Goal: Task Accomplishment & Management: Manage account settings

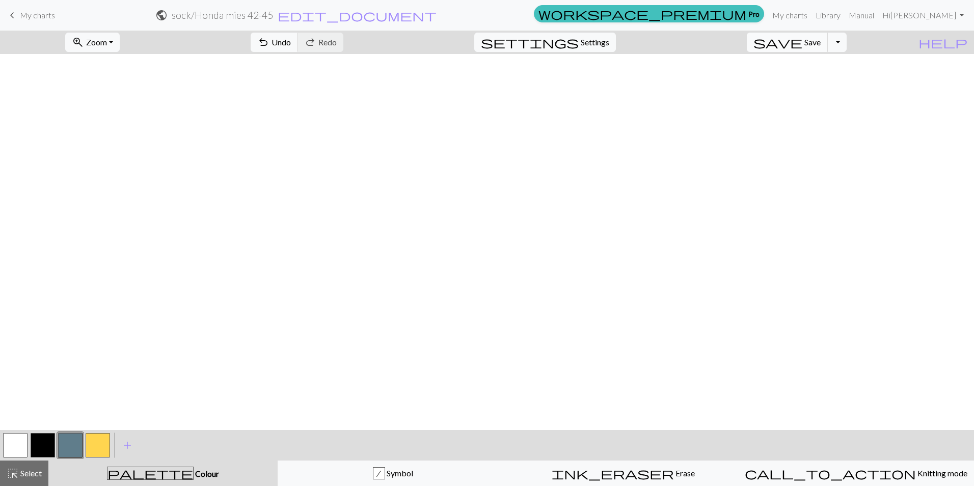
scroll to position [815, 0]
click at [821, 44] on span "Save" at bounding box center [813, 42] width 16 height 10
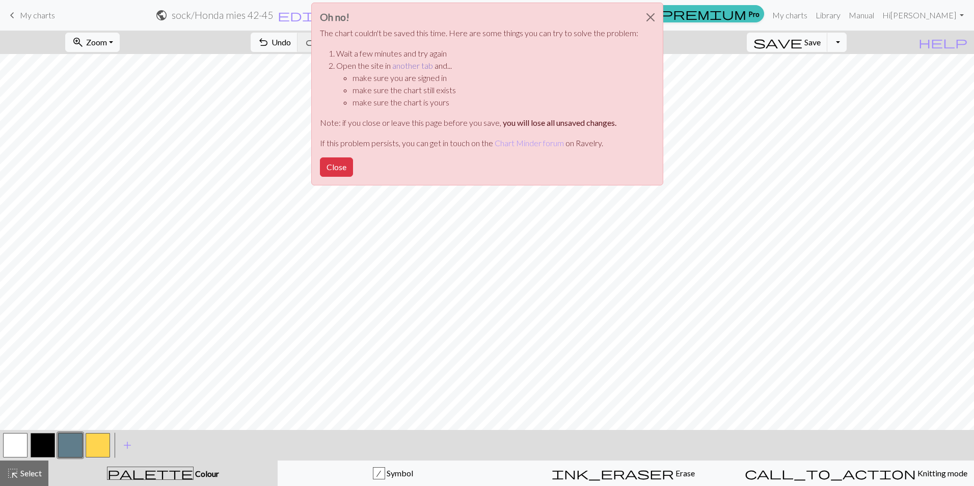
click at [408, 67] on link "another tab" at bounding box center [412, 66] width 41 height 10
click at [336, 171] on button "Close" at bounding box center [336, 166] width 33 height 19
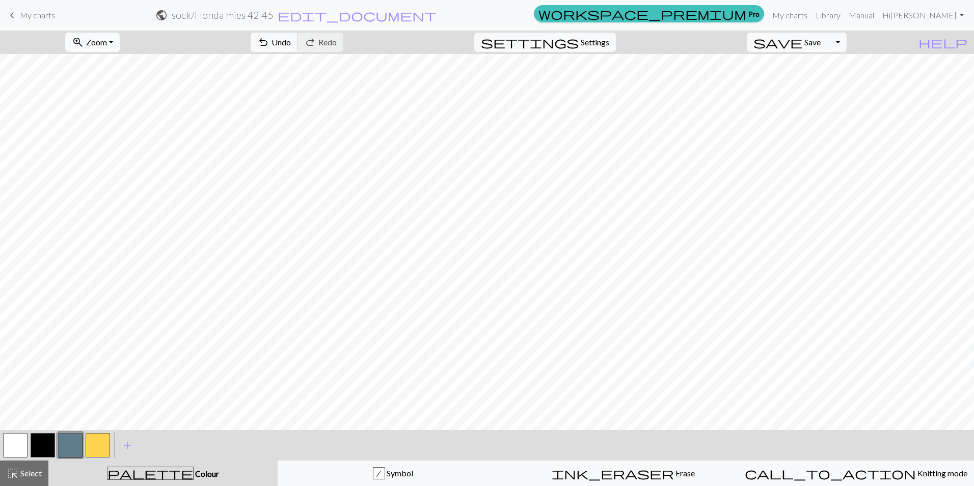
click at [120, 41] on button "zoom_in Zoom Zoom" at bounding box center [92, 42] width 55 height 19
click at [131, 125] on button "50%" at bounding box center [106, 122] width 81 height 16
drag, startPoint x: 132, startPoint y: 45, endPoint x: 138, endPoint y: 48, distance: 5.7
click at [120, 46] on button "zoom_in Zoom Zoom" at bounding box center [92, 42] width 55 height 19
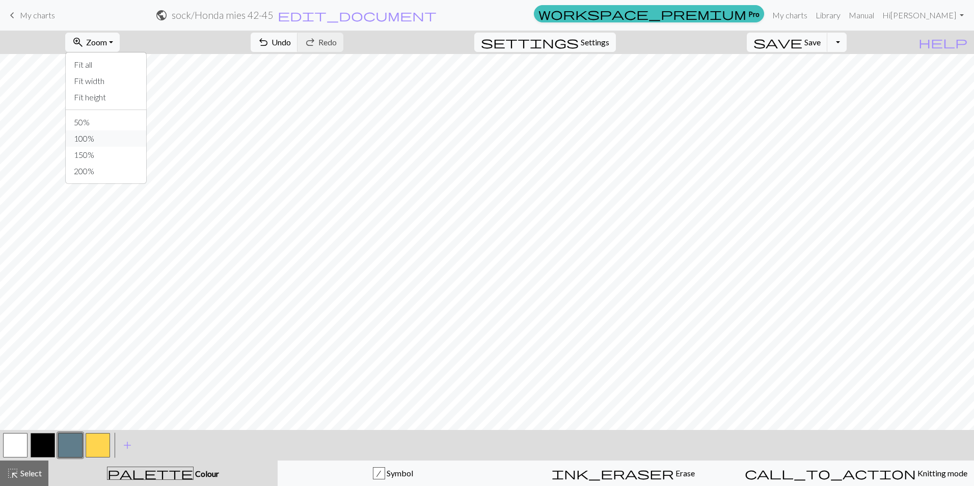
click at [131, 136] on button "100%" at bounding box center [106, 138] width 81 height 16
click at [11, 446] on button "button" at bounding box center [15, 445] width 24 height 24
click at [73, 451] on button "button" at bounding box center [70, 445] width 24 height 24
click at [15, 443] on button "button" at bounding box center [15, 445] width 24 height 24
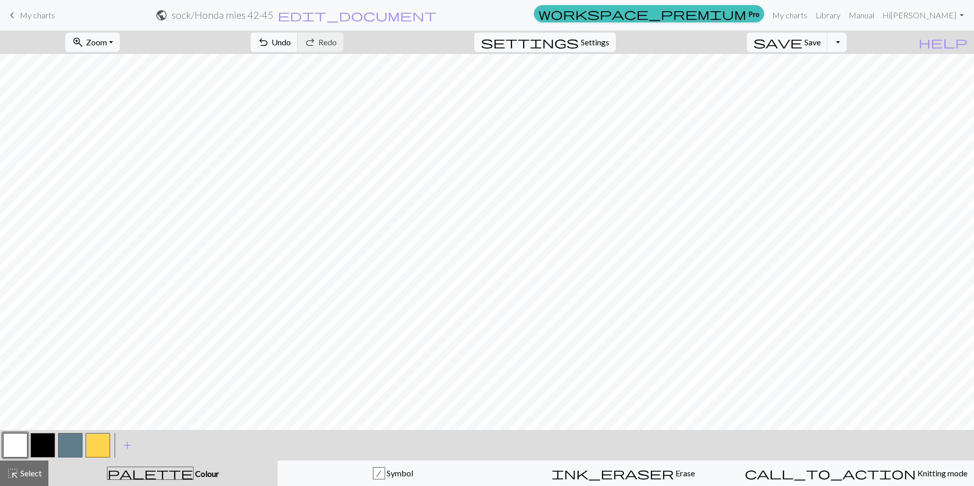
drag, startPoint x: 71, startPoint y: 442, endPoint x: 76, endPoint y: 432, distance: 11.4
click at [71, 442] on button "button" at bounding box center [70, 445] width 24 height 24
drag, startPoint x: 15, startPoint y: 439, endPoint x: 20, endPoint y: 433, distance: 7.6
click at [15, 439] on button "button" at bounding box center [15, 445] width 24 height 24
click at [63, 443] on button "button" at bounding box center [70, 445] width 24 height 24
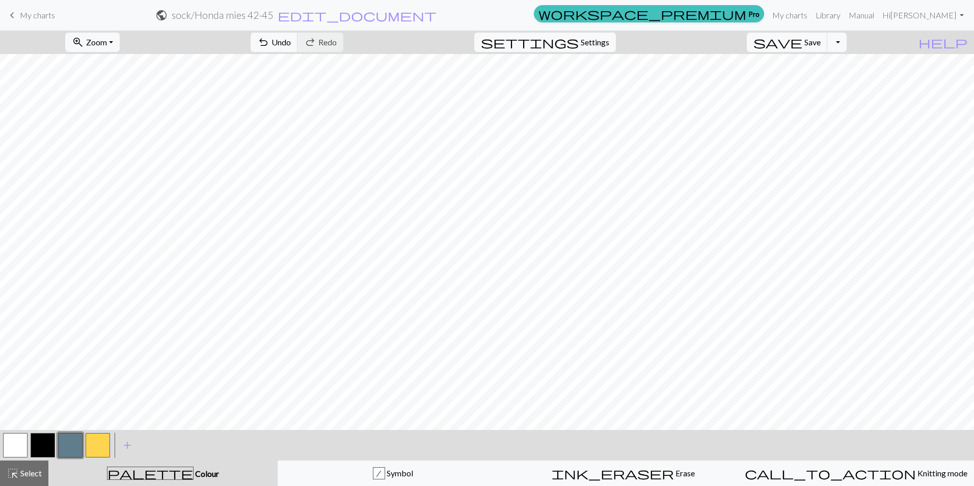
click at [17, 448] on button "button" at bounding box center [15, 445] width 24 height 24
click at [75, 439] on button "button" at bounding box center [70, 445] width 24 height 24
click at [821, 41] on span "Save" at bounding box center [813, 42] width 16 height 10
click at [120, 41] on button "zoom_in Zoom Zoom" at bounding box center [92, 42] width 55 height 19
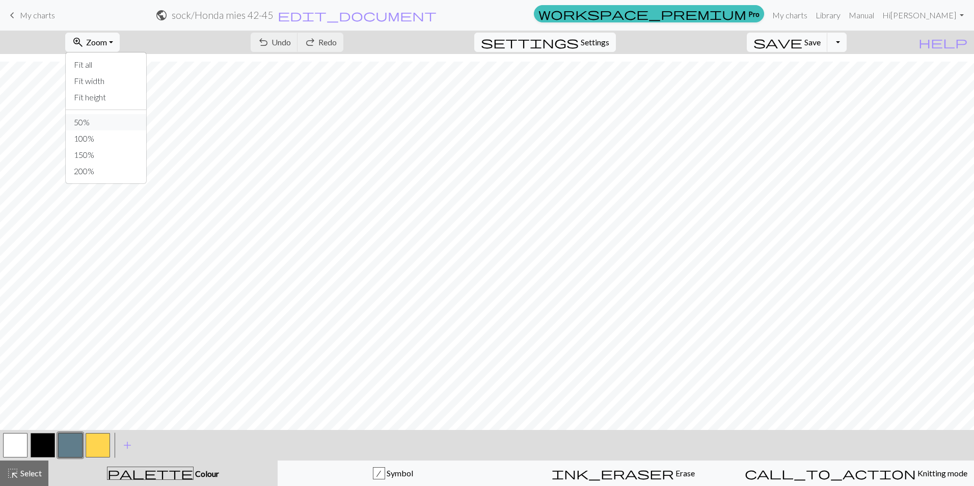
click at [118, 121] on button "50%" at bounding box center [106, 122] width 81 height 16
click at [847, 42] on button "Toggle Dropdown" at bounding box center [836, 42] width 19 height 19
click at [825, 66] on button "file_copy Save a copy" at bounding box center [762, 65] width 168 height 16
click at [455, 16] on span "edit_document" at bounding box center [375, 15] width 159 height 14
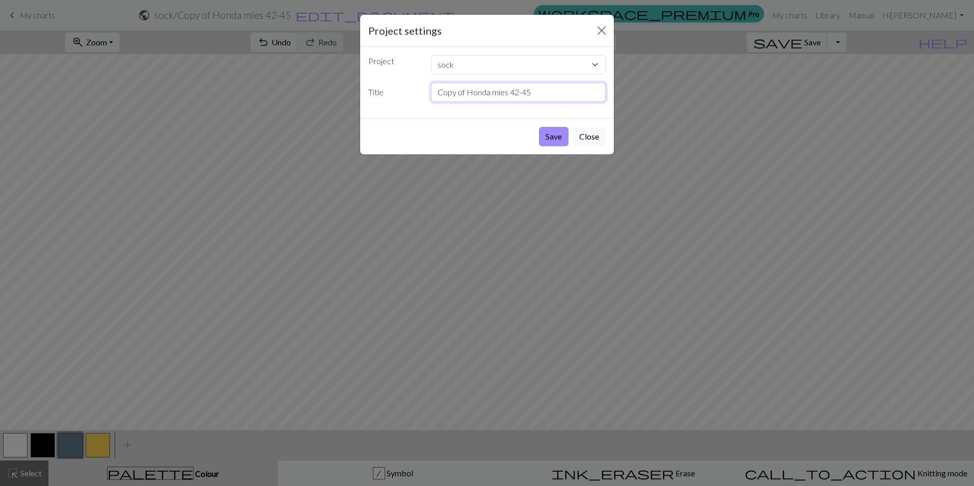
drag, startPoint x: 464, startPoint y: 91, endPoint x: 459, endPoint y: 96, distance: 7.6
click at [429, 90] on div "Copy of Honda mies 42-45" at bounding box center [519, 92] width 188 height 19
type input "tumma pohja Honda mies 42-45"
click at [560, 135] on button "Save" at bounding box center [554, 136] width 30 height 19
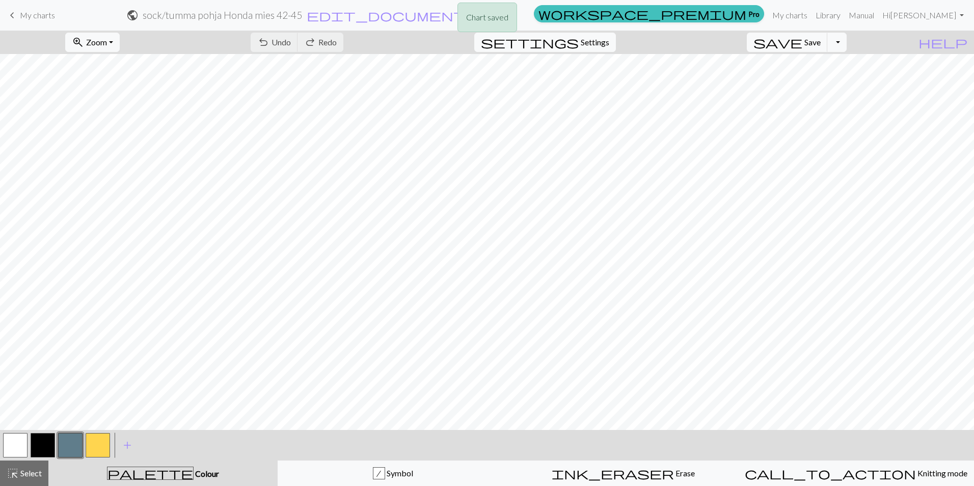
click at [9, 444] on button "button" at bounding box center [15, 445] width 24 height 24
click at [15, 451] on button "button" at bounding box center [15, 445] width 24 height 24
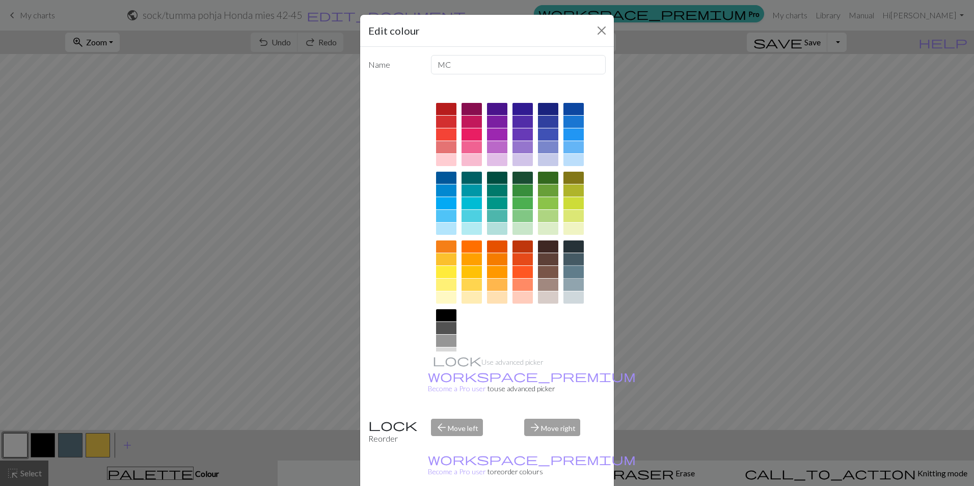
drag, startPoint x: 574, startPoint y: 271, endPoint x: 553, endPoint y: 297, distance: 33.4
click at [574, 271] on div at bounding box center [574, 272] width 20 height 12
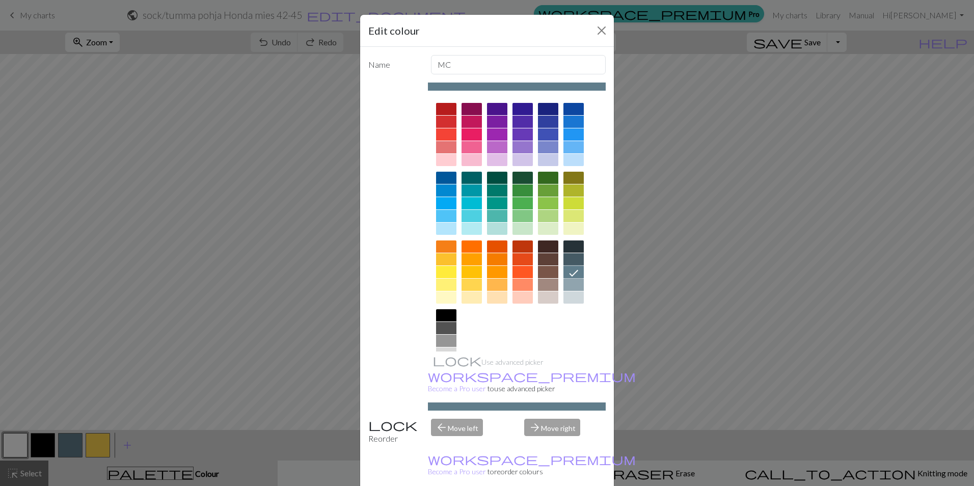
drag, startPoint x: 534, startPoint y: 479, endPoint x: 64, endPoint y: 451, distance: 471.6
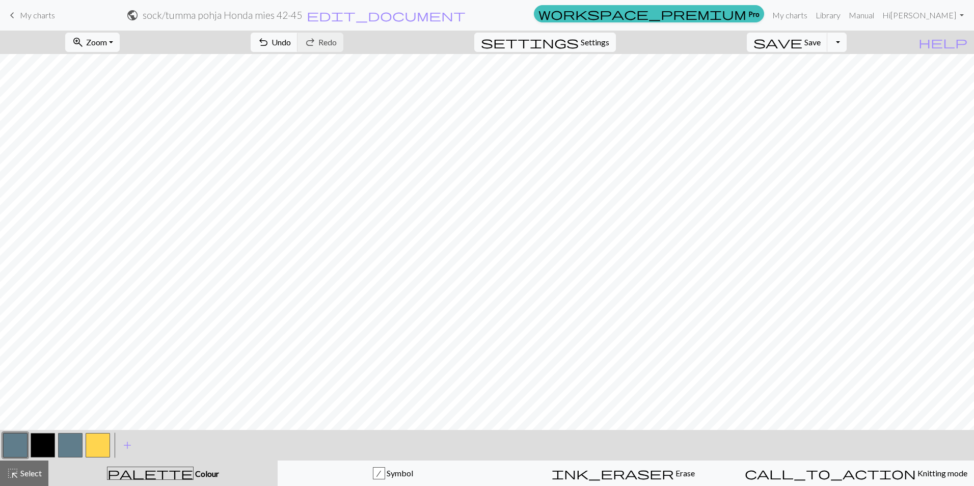
click at [70, 446] on button "button" at bounding box center [70, 445] width 24 height 24
click at [70, 452] on button "button" at bounding box center [70, 445] width 24 height 24
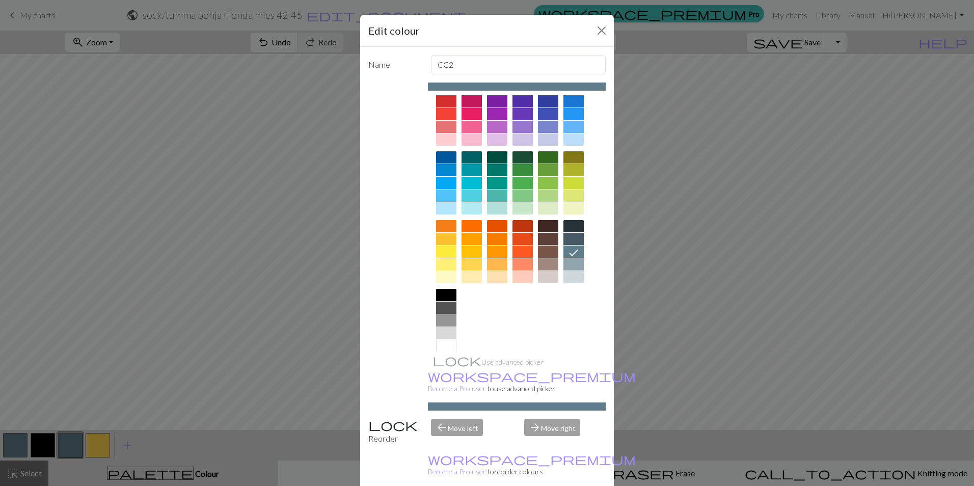
scroll to position [33, 0]
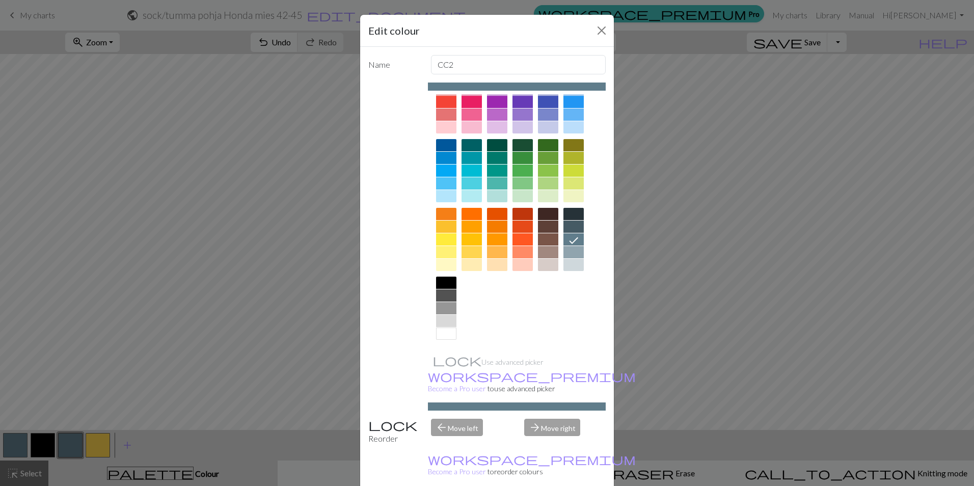
click at [444, 336] on div at bounding box center [446, 334] width 20 height 12
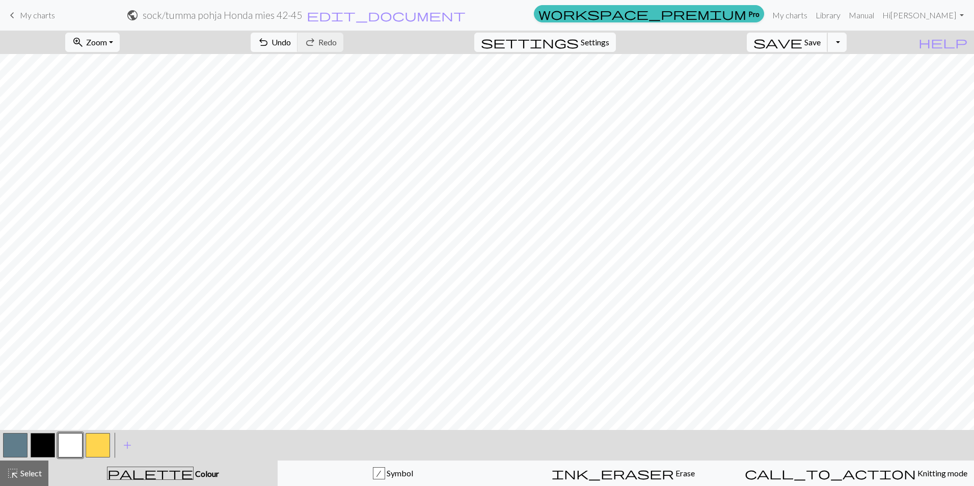
click at [821, 42] on span "Save" at bounding box center [813, 42] width 16 height 10
click at [75, 440] on button "button" at bounding box center [70, 445] width 24 height 24
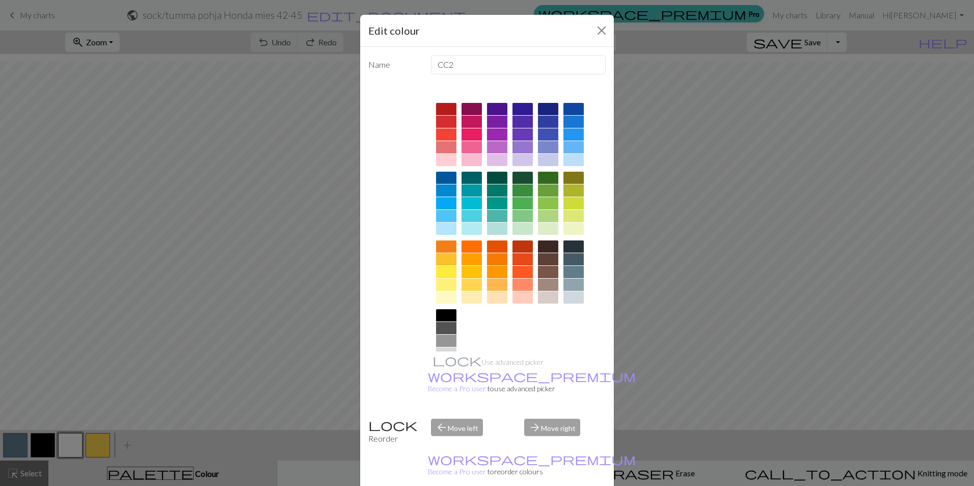
click at [146, 381] on div "Edit colour Name CC2 Use advanced picker workspace_premium Become a Pro user to…" at bounding box center [487, 243] width 974 height 486
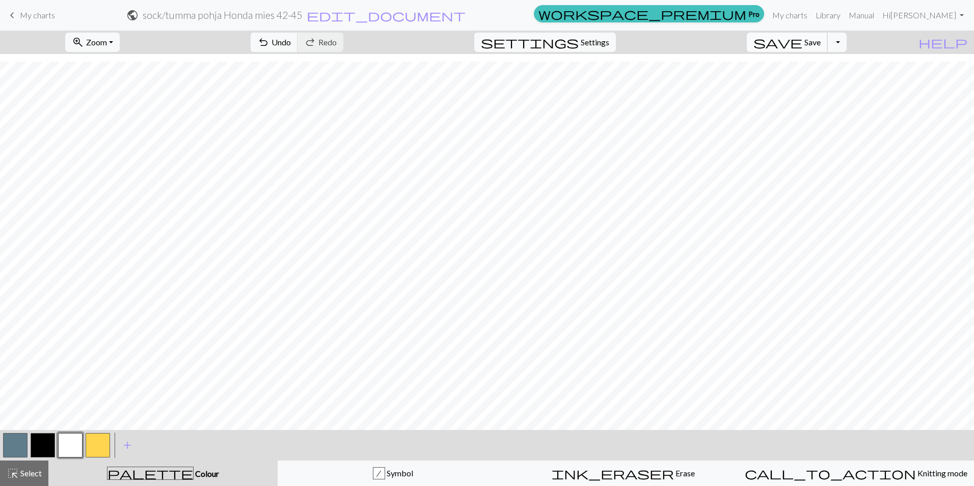
click at [803, 44] on span "save" at bounding box center [778, 42] width 49 height 14
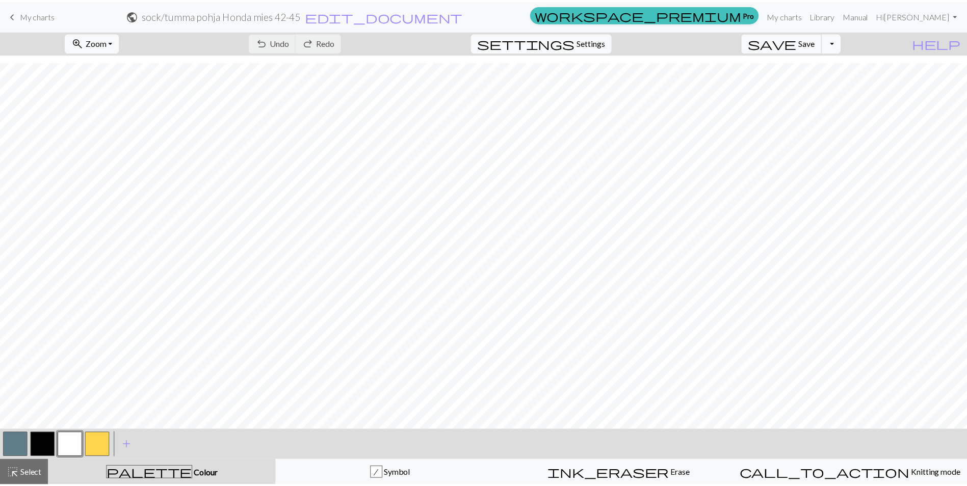
scroll to position [0, 0]
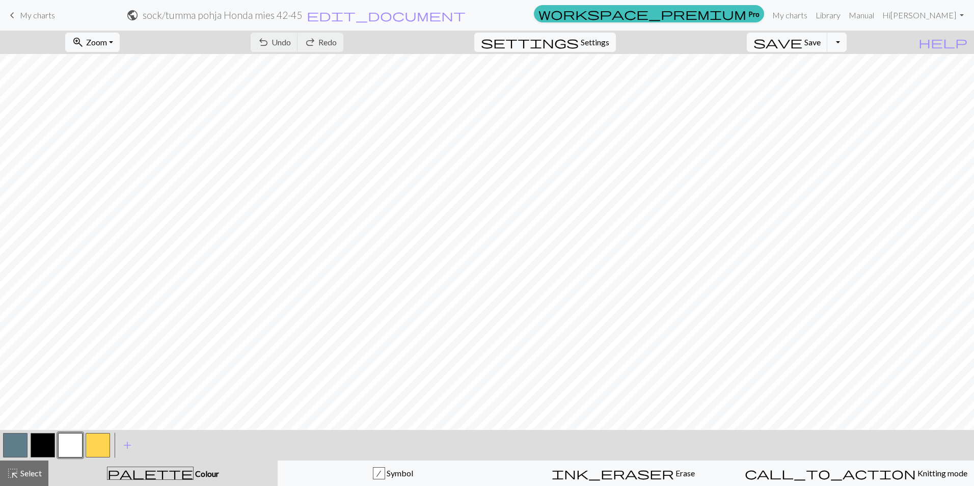
drag, startPoint x: 18, startPoint y: 14, endPoint x: 29, endPoint y: 14, distance: 10.7
click at [18, 14] on link "keyboard_arrow_left My charts" at bounding box center [30, 15] width 49 height 17
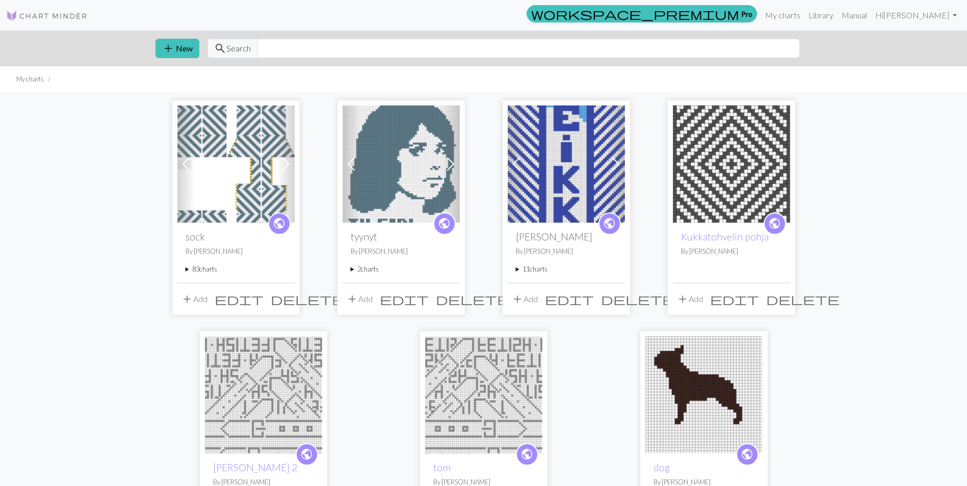
click at [209, 271] on summary "83 charts" at bounding box center [235, 269] width 101 height 10
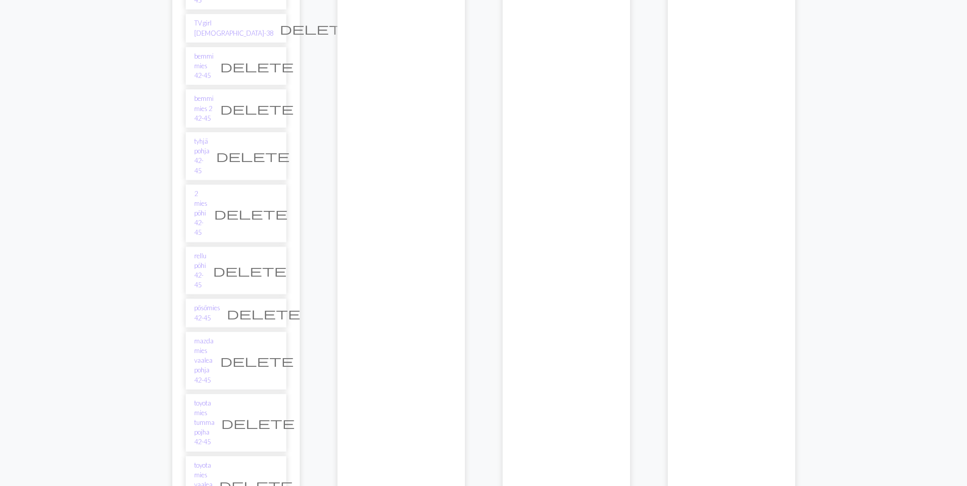
scroll to position [2635, 0]
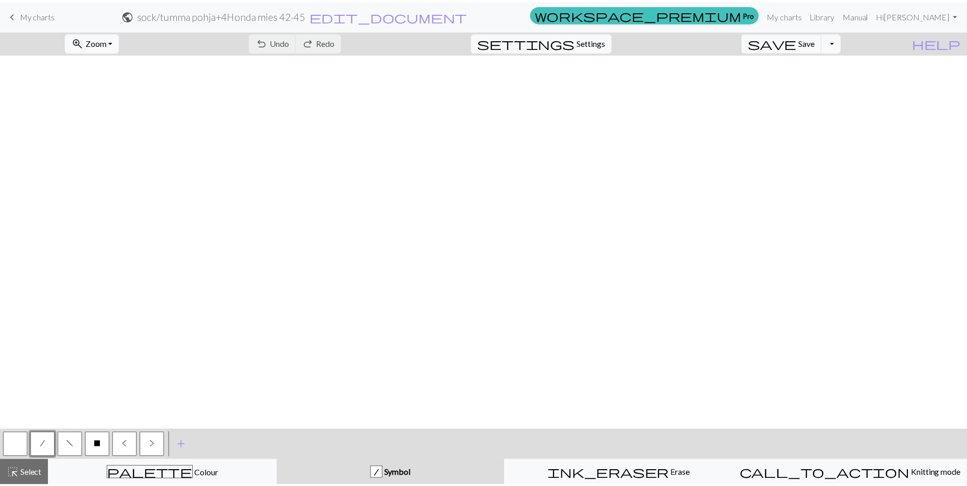
scroll to position [1074, 0]
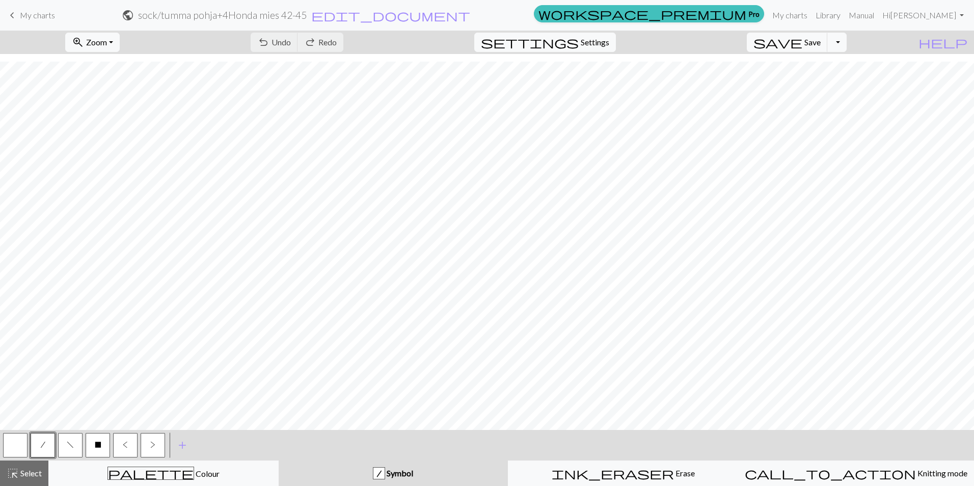
click at [49, 15] on span "My charts" at bounding box center [37, 15] width 35 height 10
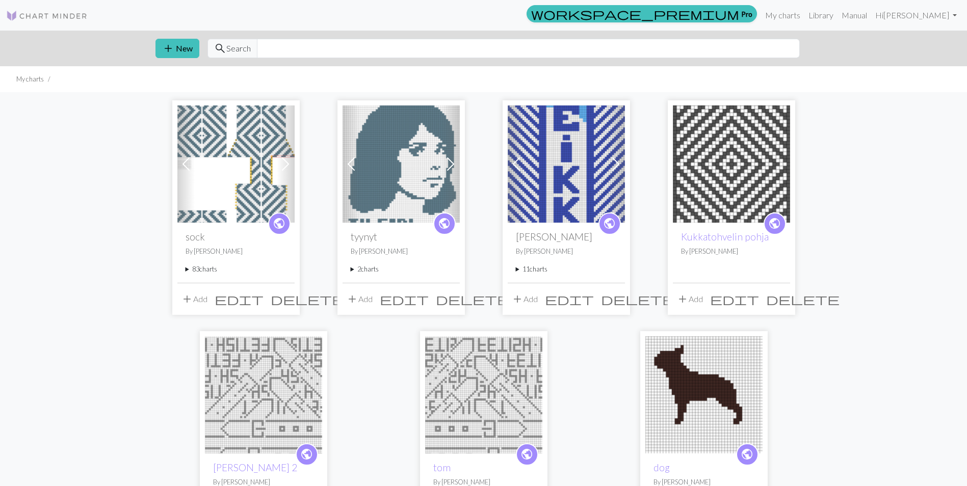
click at [215, 269] on summary "83 charts" at bounding box center [235, 269] width 101 height 10
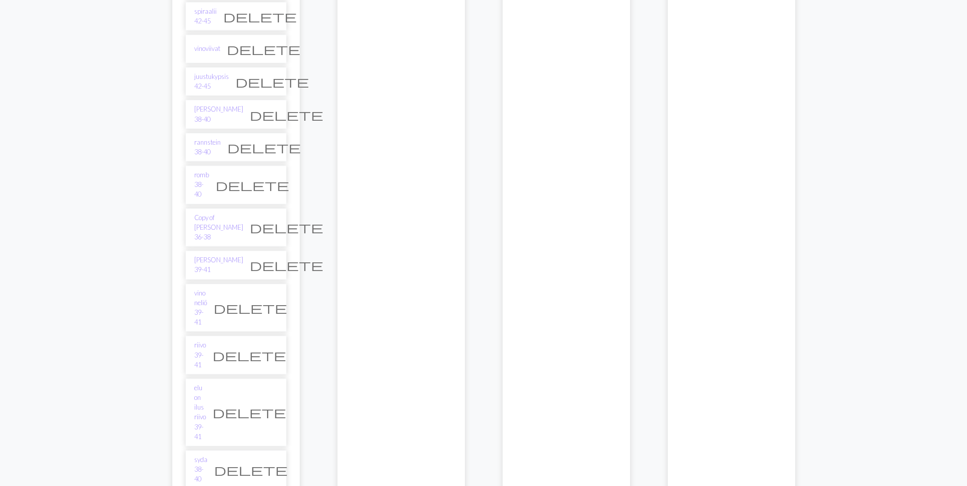
scroll to position [2140, 0]
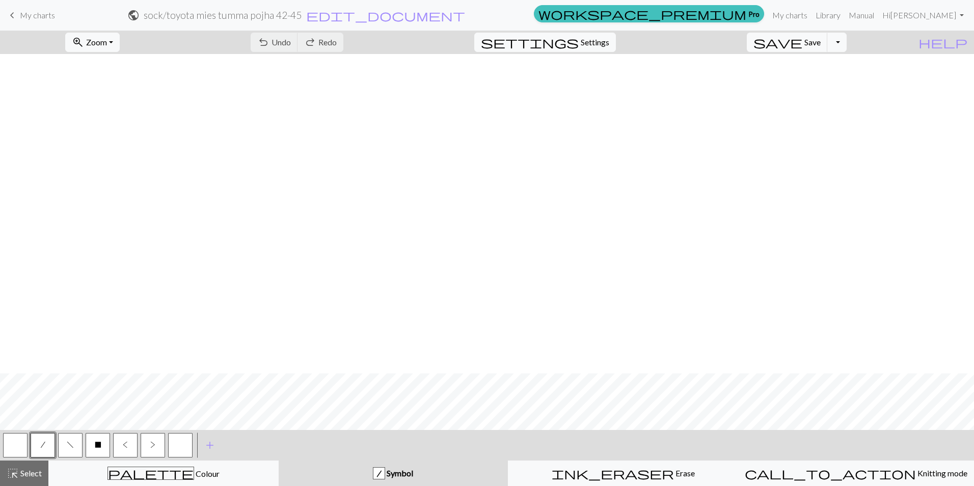
scroll to position [1033, 0]
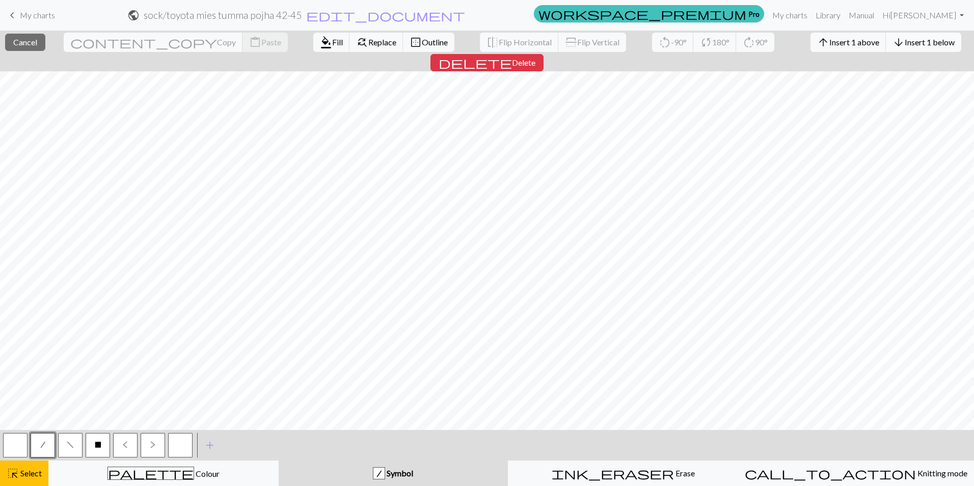
click at [905, 43] on span "Insert 1 below" at bounding box center [930, 42] width 50 height 10
click at [905, 39] on span "Insert 1 below" at bounding box center [930, 42] width 50 height 10
click at [905, 41] on span "Insert 1 below" at bounding box center [930, 42] width 50 height 10
click at [905, 42] on span "Insert 1 below" at bounding box center [930, 42] width 50 height 10
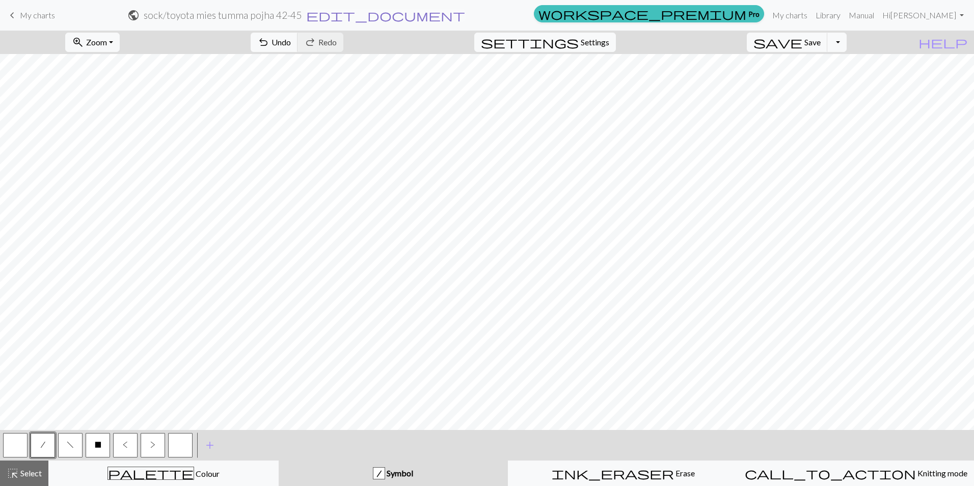
click at [465, 14] on span "edit_document" at bounding box center [385, 15] width 159 height 14
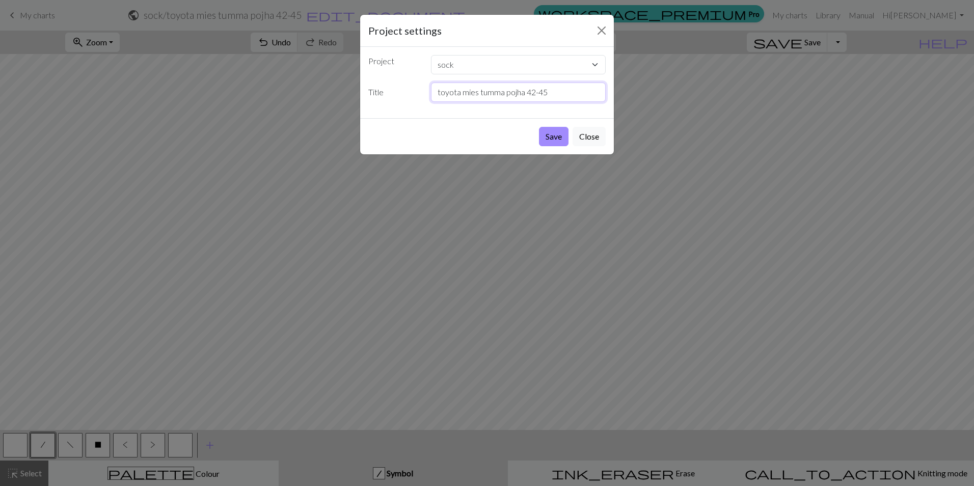
drag, startPoint x: 525, startPoint y: 93, endPoint x: 531, endPoint y: 92, distance: 6.2
click at [525, 93] on input "toyota mies tumma pojha 42-45" at bounding box center [518, 92] width 175 height 19
type input "toyota mies tumma pojha +4 42-45"
click at [549, 130] on button "Save" at bounding box center [554, 136] width 30 height 19
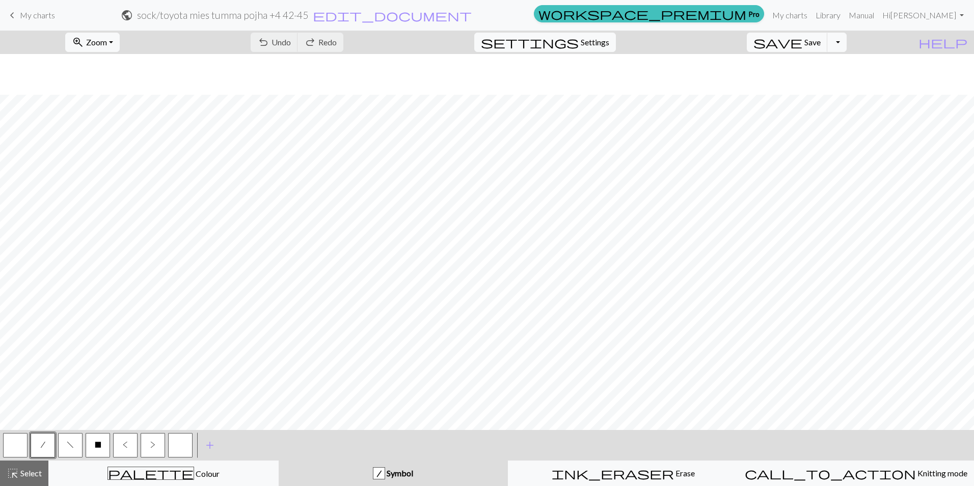
scroll to position [1074, 0]
drag, startPoint x: 581, startPoint y: 484, endPoint x: 464, endPoint y: 485, distance: 116.7
click at [581, 484] on button "ink_eraser Erase Erase" at bounding box center [623, 473] width 230 height 25
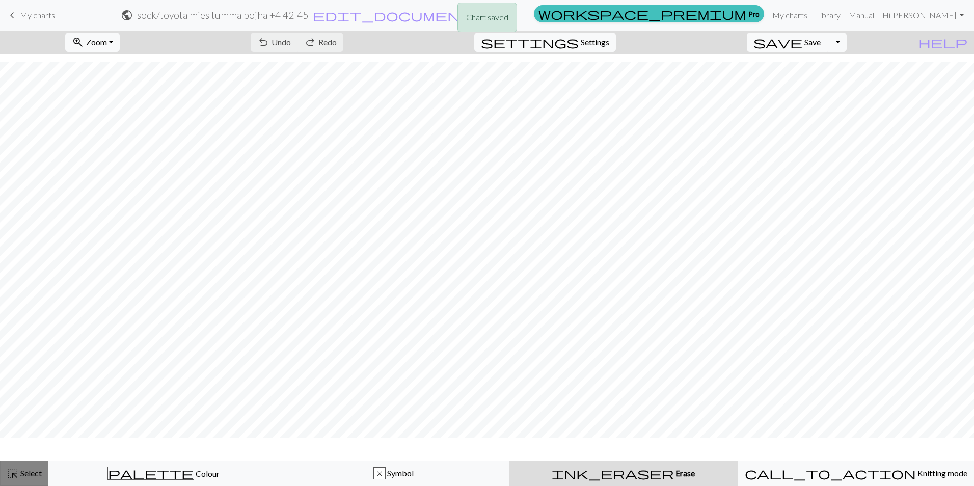
scroll to position [1043, 0]
click at [6, 479] on button "highlight_alt Select Select" at bounding box center [24, 473] width 48 height 25
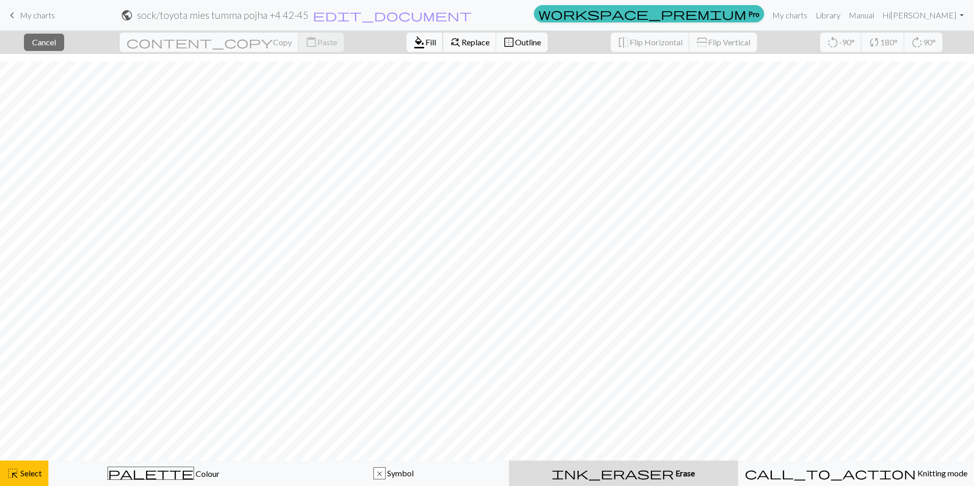
click at [407, 37] on button "format_color_fill Fill" at bounding box center [425, 42] width 37 height 19
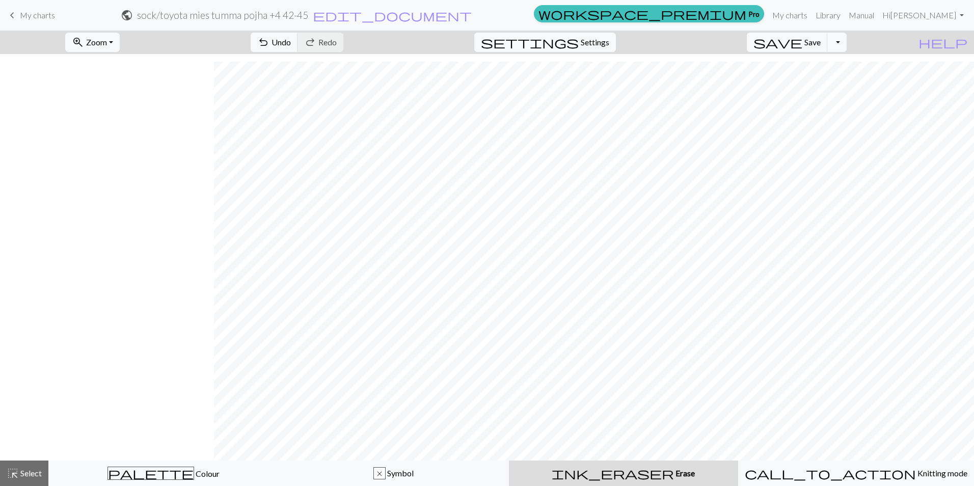
scroll to position [1043, 214]
click at [16, 474] on span "highlight_alt" at bounding box center [13, 473] width 12 height 14
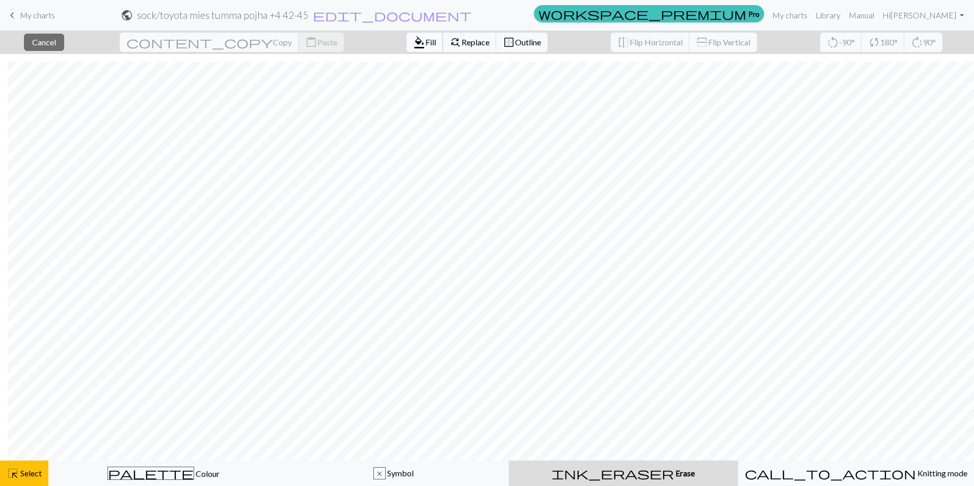
click at [425, 43] on span "Fill" at bounding box center [430, 42] width 11 height 10
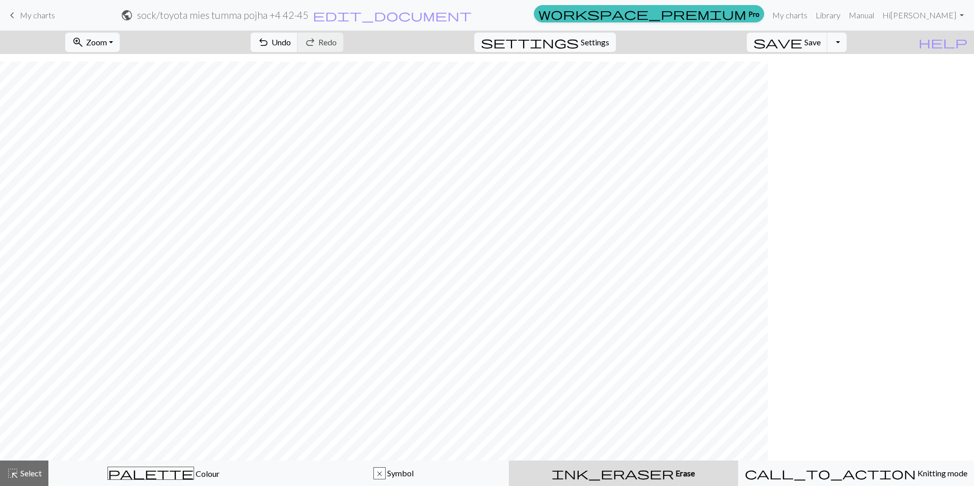
scroll to position [1043, 0]
click at [821, 43] on span "Save" at bounding box center [813, 42] width 16 height 10
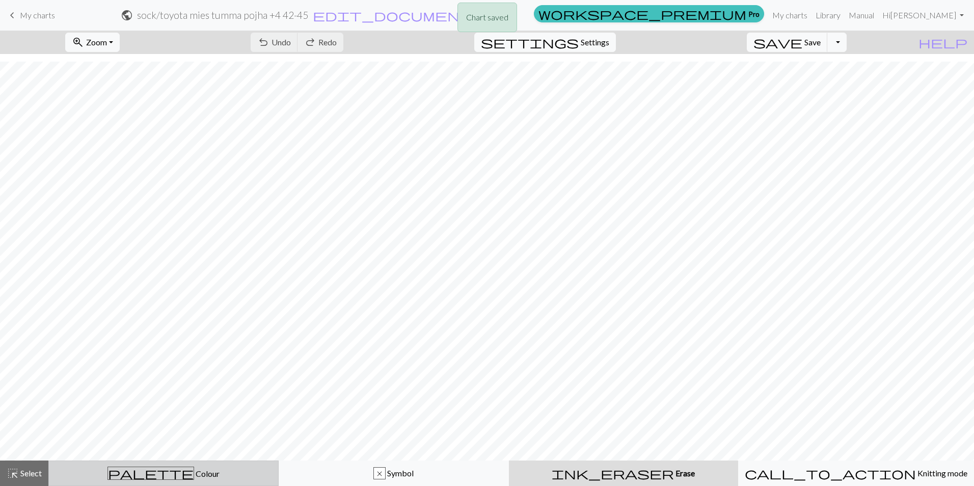
click at [205, 478] on div "palette Colour Colour" at bounding box center [163, 473] width 217 height 13
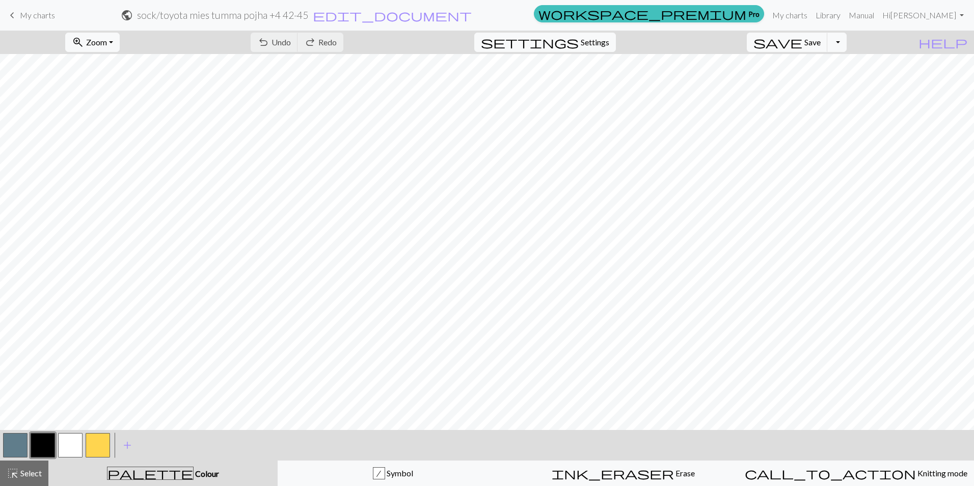
click at [64, 443] on button "button" at bounding box center [70, 445] width 24 height 24
click at [821, 39] on span "Save" at bounding box center [813, 42] width 16 height 10
click at [17, 444] on button "button" at bounding box center [15, 445] width 24 height 24
click at [803, 37] on span "save" at bounding box center [778, 42] width 49 height 14
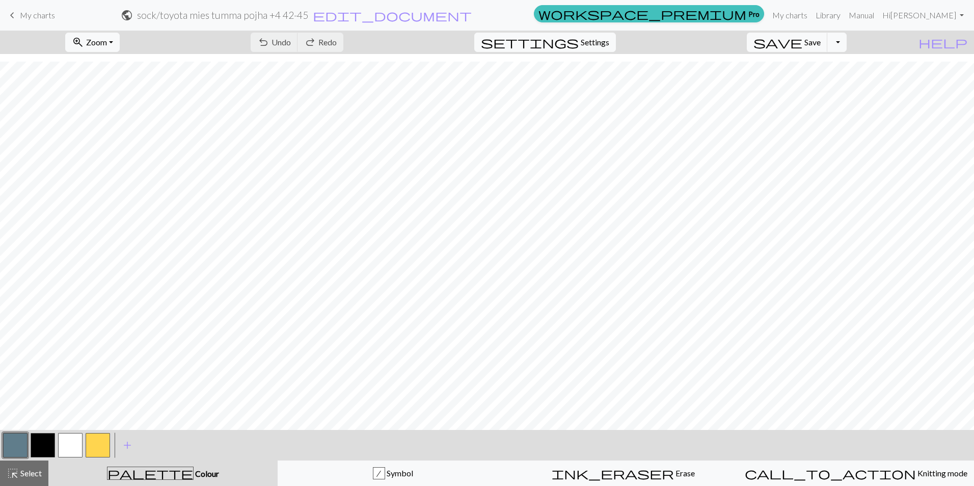
click at [21, 447] on button "button" at bounding box center [15, 445] width 24 height 24
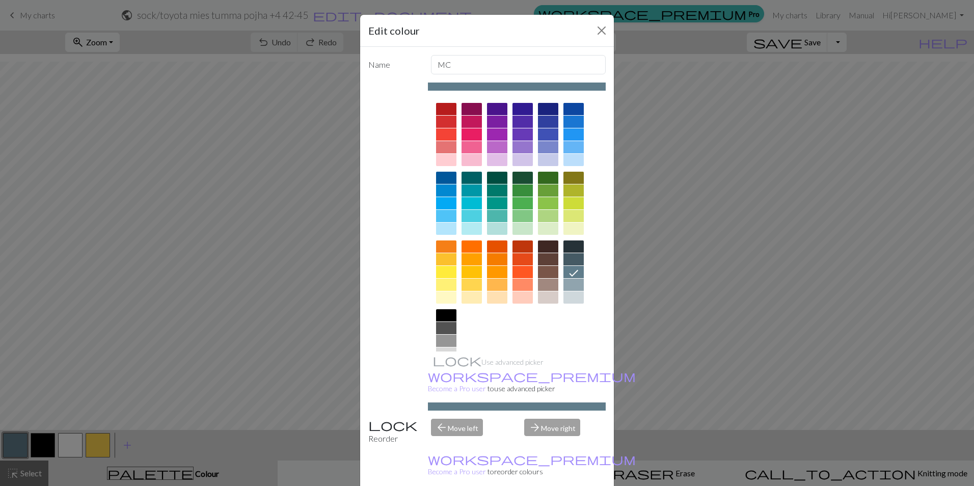
click at [129, 349] on div "Edit colour Name MC Use advanced picker workspace_premium Become a Pro user to …" at bounding box center [487, 243] width 974 height 486
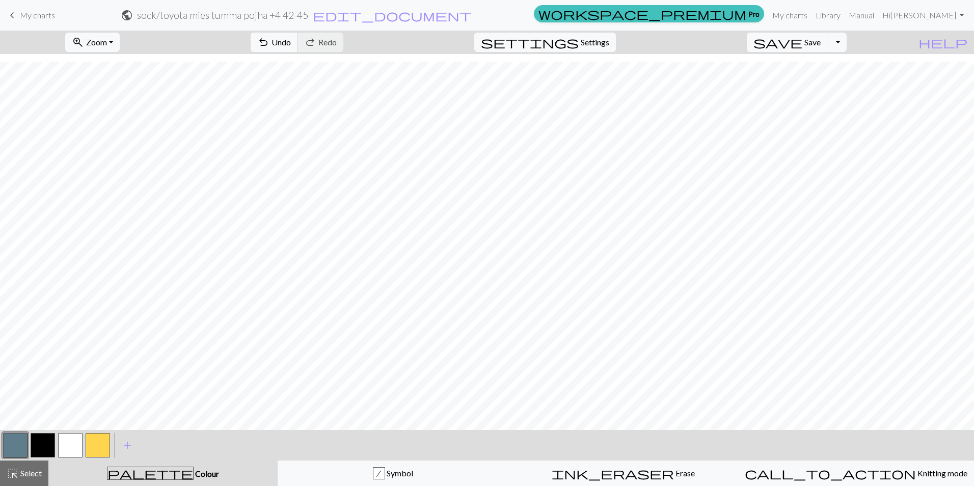
drag, startPoint x: 69, startPoint y: 447, endPoint x: 96, endPoint y: 431, distance: 31.5
click at [69, 447] on button "button" at bounding box center [70, 445] width 24 height 24
click at [17, 443] on button "button" at bounding box center [15, 445] width 24 height 24
click at [14, 442] on button "button" at bounding box center [15, 445] width 24 height 24
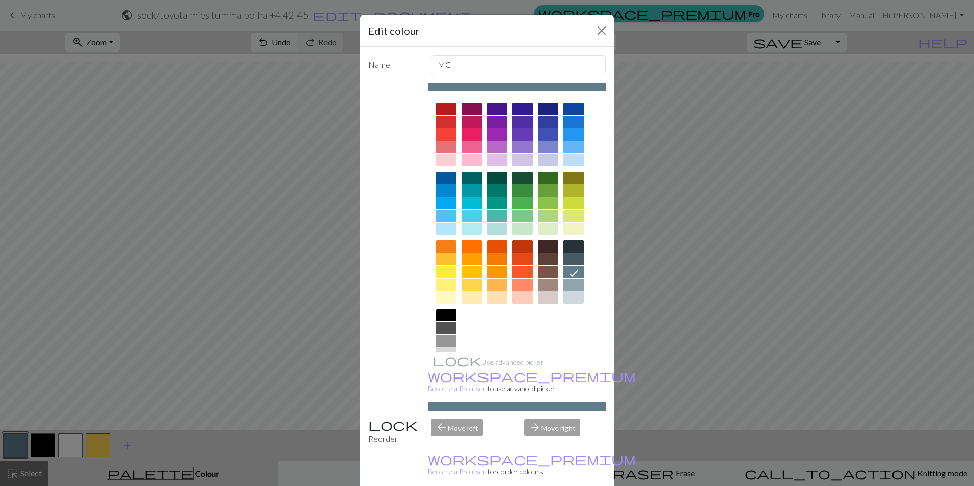
click at [14, 442] on div "Edit colour Name MC Use advanced picker workspace_premium Become a Pro user to …" at bounding box center [487, 243] width 974 height 486
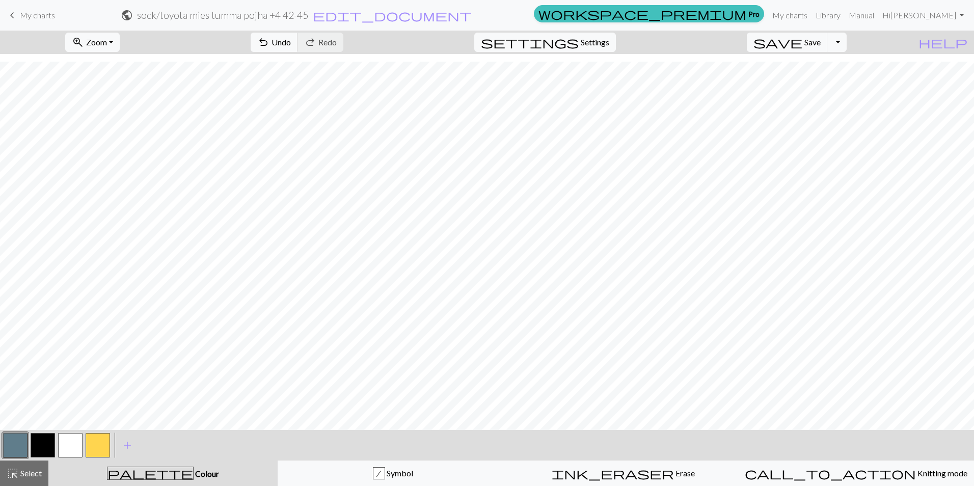
click at [62, 444] on button "button" at bounding box center [70, 445] width 24 height 24
click at [120, 42] on button "zoom_in Zoom Zoom" at bounding box center [92, 42] width 55 height 19
click at [111, 125] on button "50%" at bounding box center [106, 122] width 81 height 16
click at [107, 45] on span "Zoom" at bounding box center [96, 42] width 21 height 10
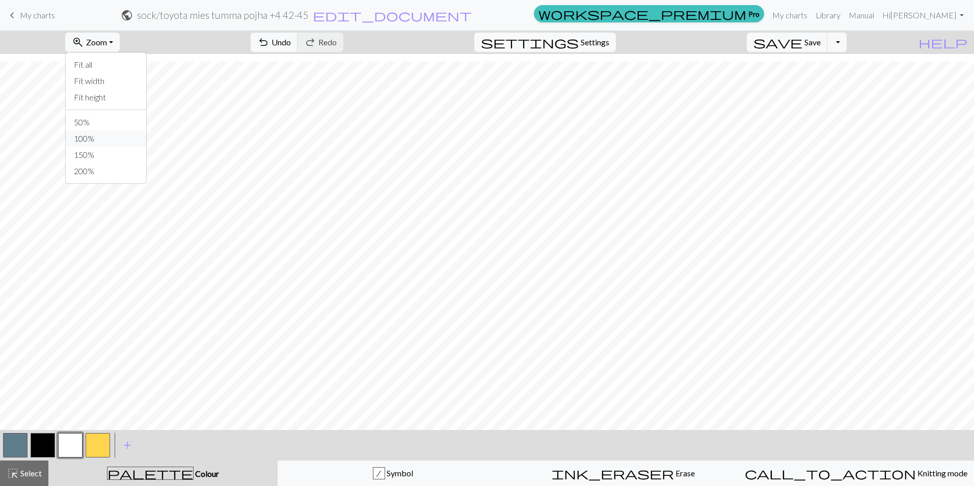
click at [114, 133] on button "100%" at bounding box center [106, 138] width 81 height 16
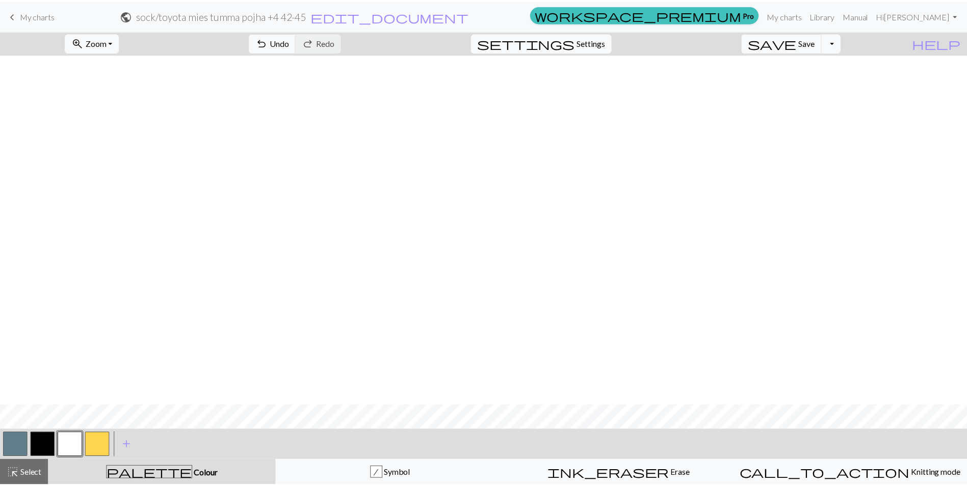
scroll to position [1074, 0]
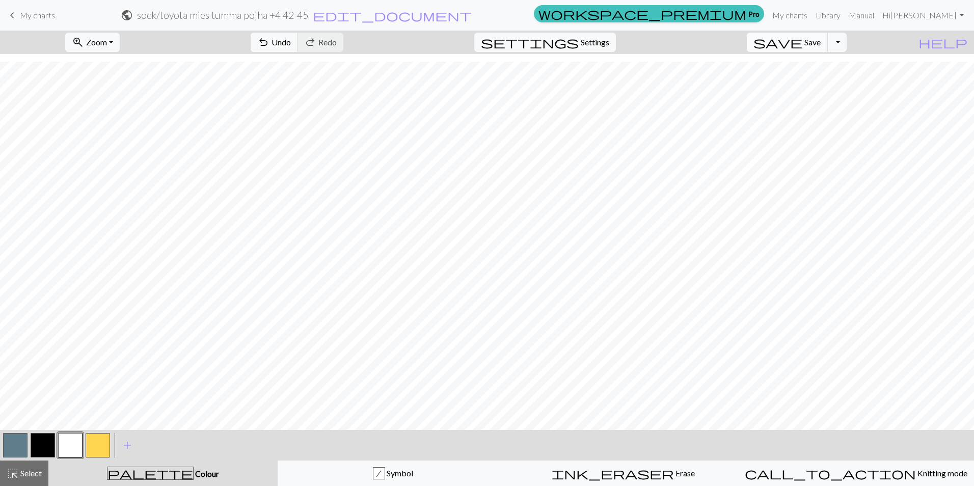
click at [803, 40] on span "save" at bounding box center [778, 42] width 49 height 14
click at [40, 11] on span "My charts" at bounding box center [37, 15] width 35 height 10
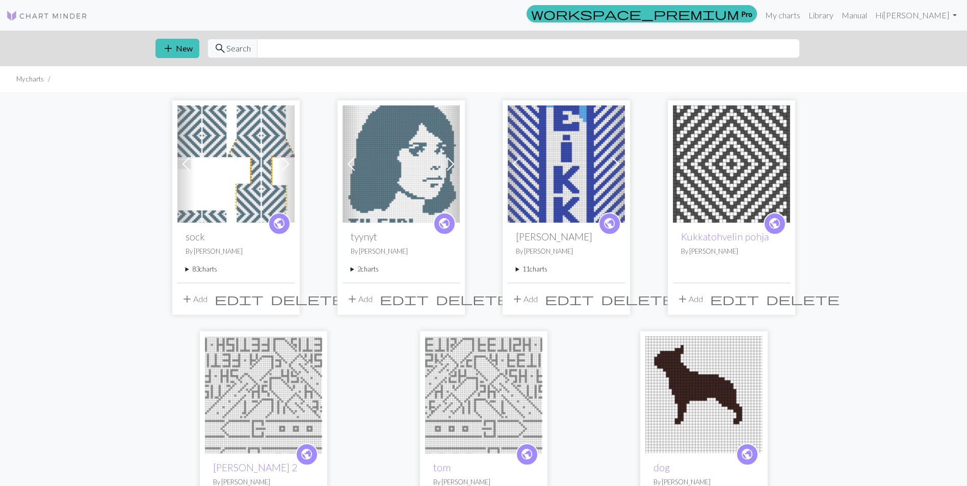
click at [204, 272] on summary "83 charts" at bounding box center [235, 269] width 101 height 10
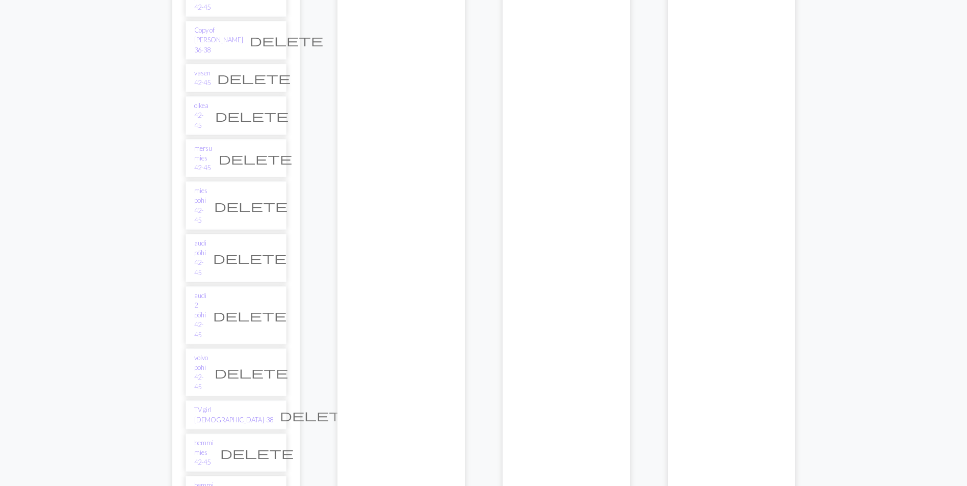
scroll to position [2344, 0]
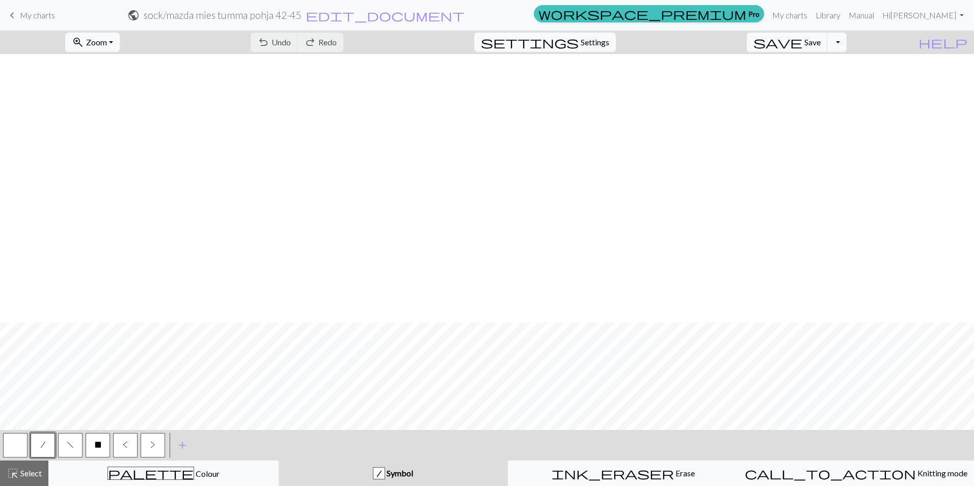
scroll to position [1033, 0]
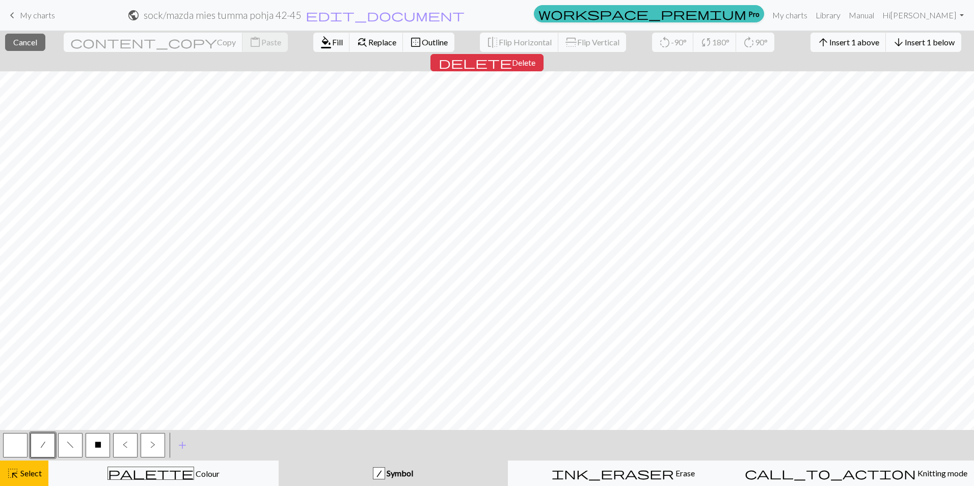
click at [886, 47] on button "arrow_downward Insert 1 below" at bounding box center [923, 42] width 75 height 19
click at [905, 46] on span "Insert 1 below" at bounding box center [930, 42] width 50 height 10
click at [886, 47] on button "arrow_downward Insert 1 below" at bounding box center [923, 42] width 75 height 19
click at [886, 50] on button "arrow_downward Insert 1 below" at bounding box center [923, 42] width 75 height 19
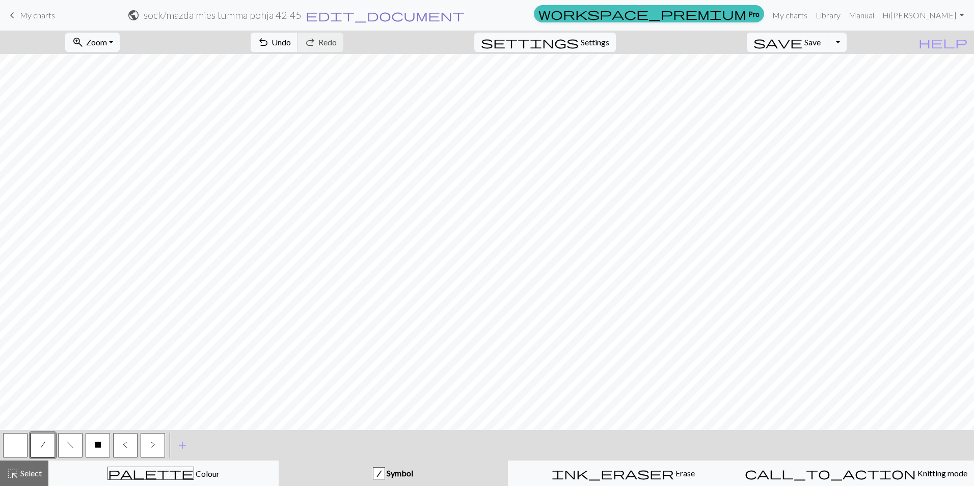
click at [465, 13] on span "edit_document" at bounding box center [385, 15] width 159 height 14
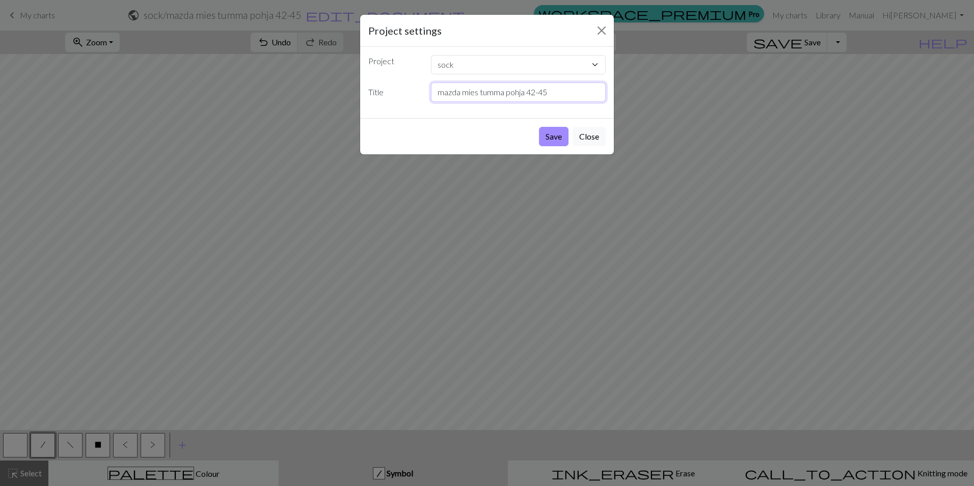
click at [524, 94] on input "mazda mies tumma pohja 42-45" at bounding box center [518, 92] width 175 height 19
type input "mazda mies tumma pohja +4 42-45"
click at [557, 141] on button "Save" at bounding box center [554, 136] width 30 height 19
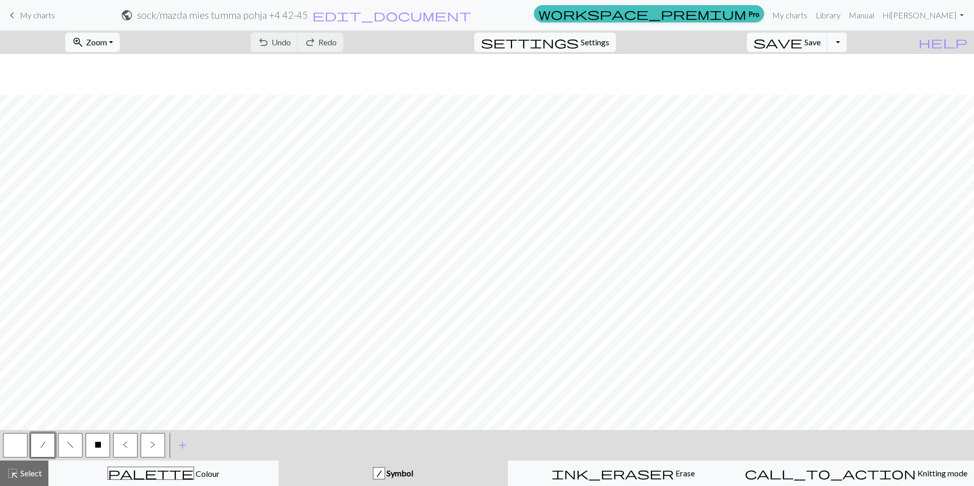
scroll to position [1074, 0]
click at [611, 478] on span "ink_eraser" at bounding box center [613, 473] width 122 height 14
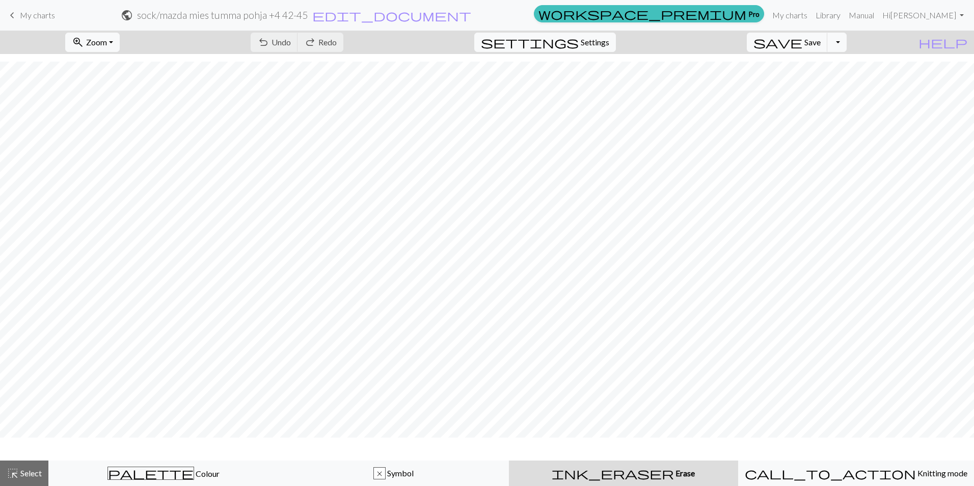
scroll to position [1043, 0]
click at [27, 480] on button "highlight_alt Select Select" at bounding box center [24, 473] width 48 height 25
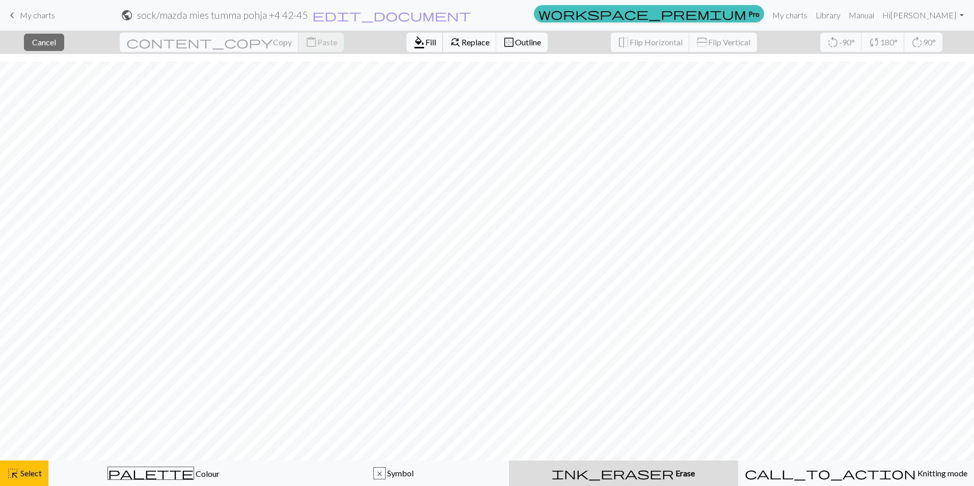
click at [425, 43] on span "Fill" at bounding box center [430, 42] width 11 height 10
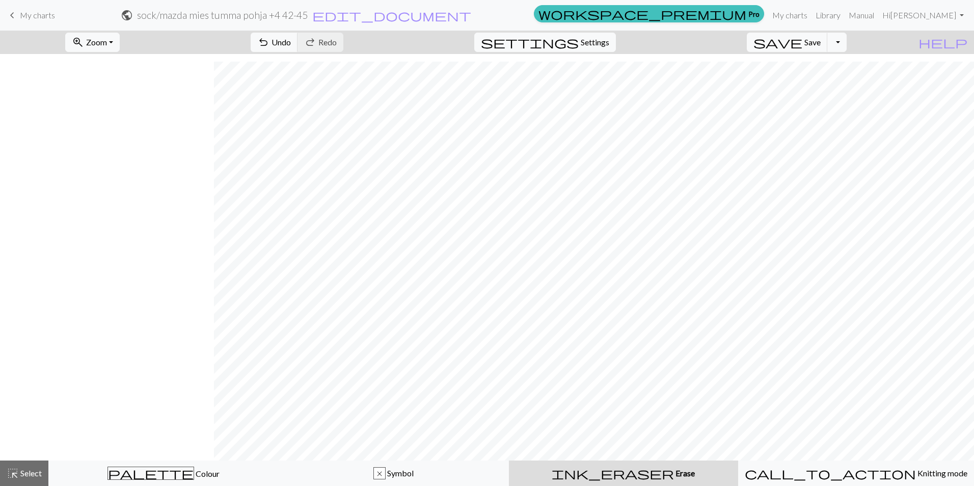
scroll to position [1043, 214]
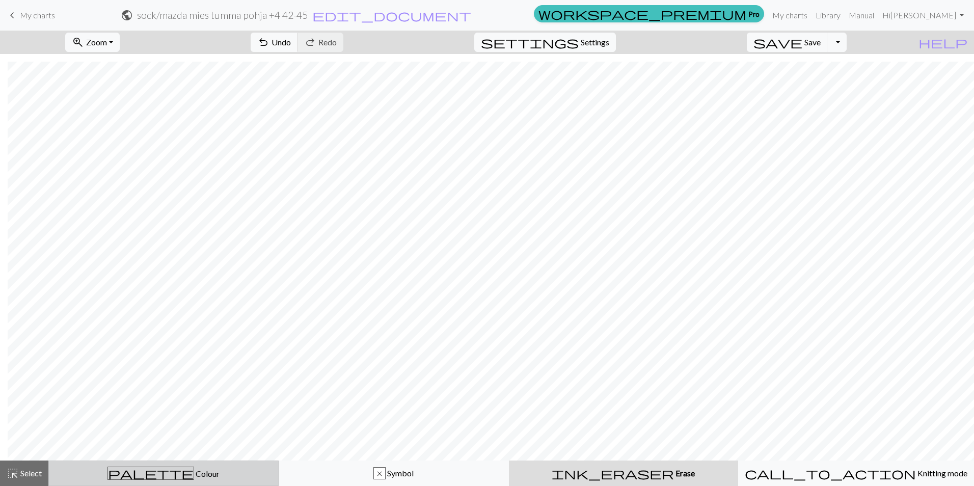
drag, startPoint x: 39, startPoint y: 476, endPoint x: 64, endPoint y: 467, distance: 26.4
click at [39, 476] on span "Select" at bounding box center [30, 473] width 23 height 10
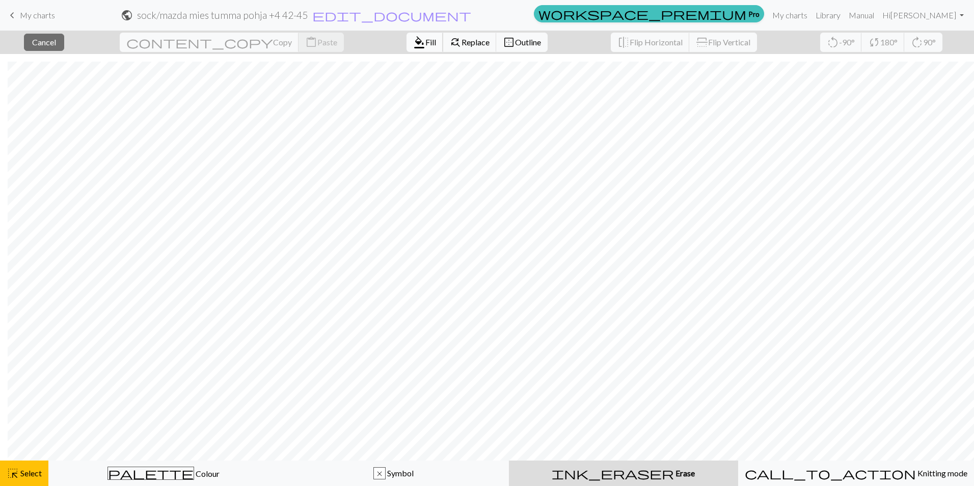
click at [413, 39] on span "format_color_fill" at bounding box center [419, 42] width 12 height 14
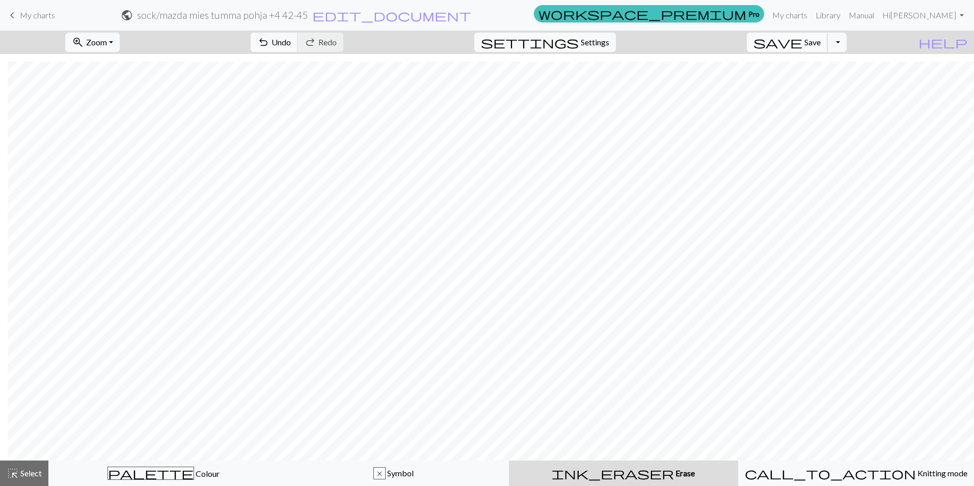
drag, startPoint x: 826, startPoint y: 39, endPoint x: 803, endPoint y: 47, distance: 24.5
click at [821, 39] on span "Save" at bounding box center [813, 42] width 16 height 10
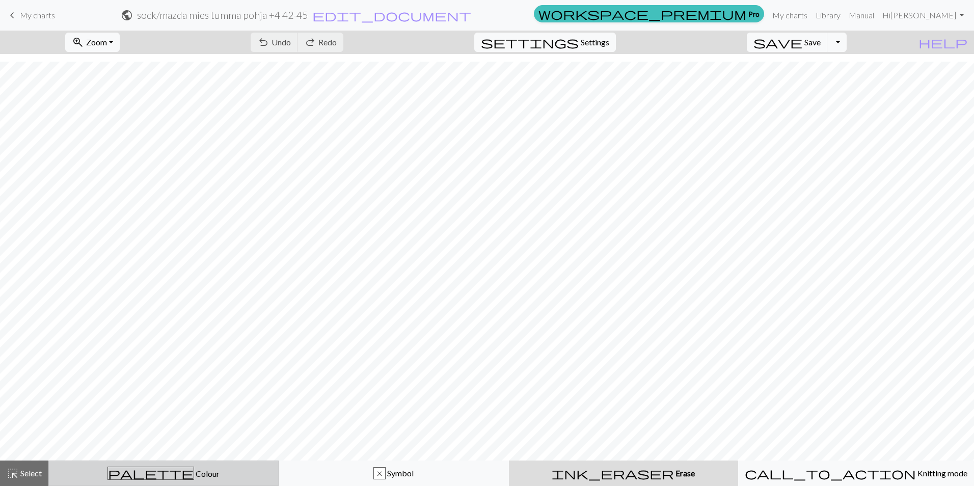
click at [134, 480] on button "palette Colour Colour" at bounding box center [163, 473] width 230 height 25
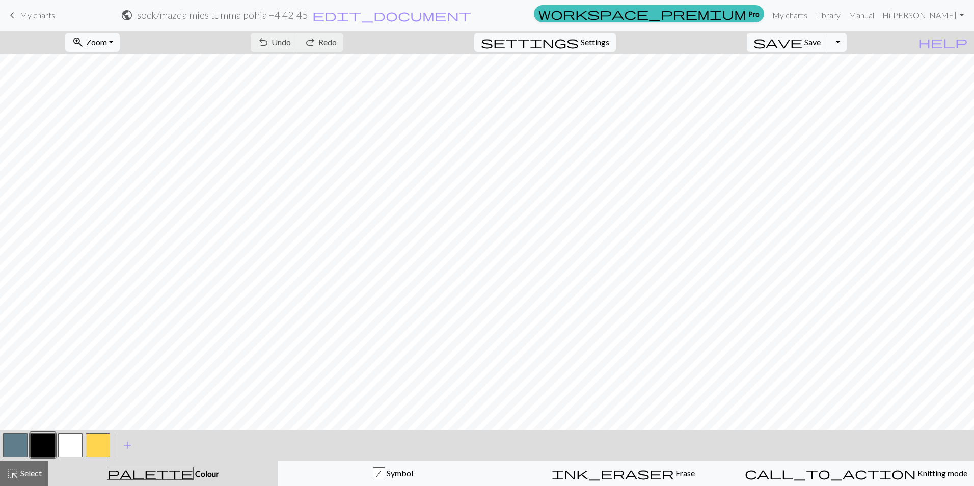
click at [66, 446] on button "button" at bounding box center [70, 445] width 24 height 24
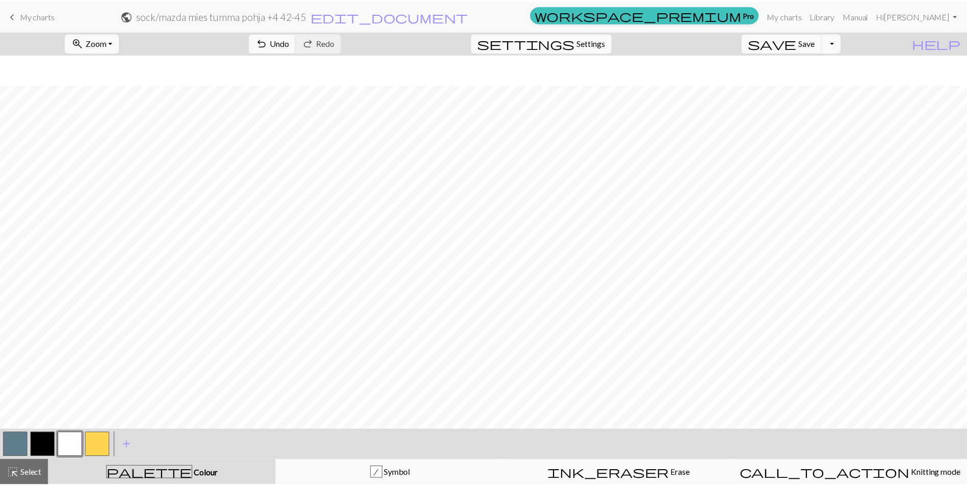
scroll to position [1074, 0]
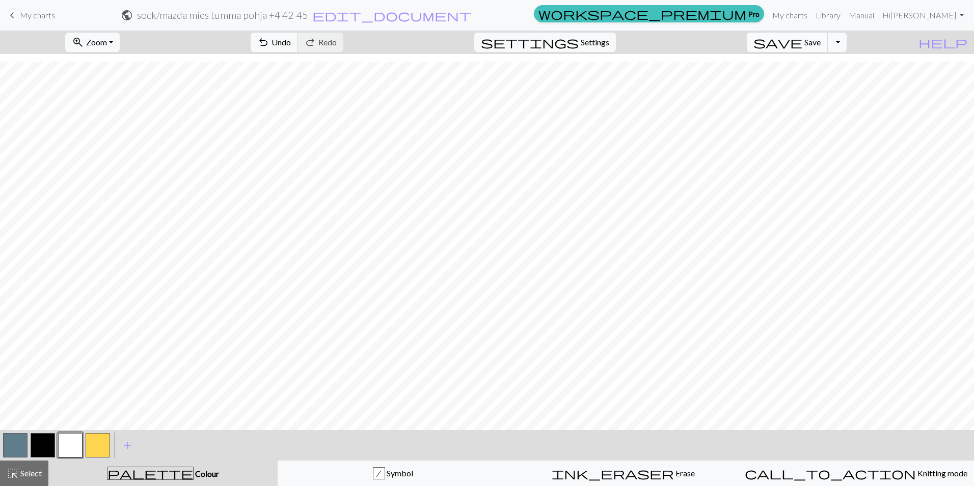
click at [803, 41] on span "save" at bounding box center [778, 42] width 49 height 14
click at [29, 13] on div "Chart saved" at bounding box center [487, 20] width 974 height 40
click at [27, 16] on span "My charts" at bounding box center [37, 15] width 35 height 10
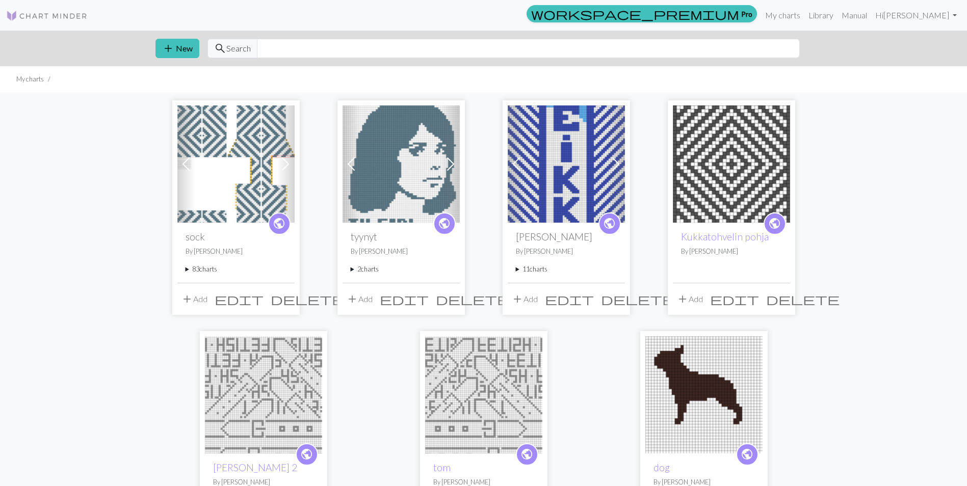
click at [201, 274] on summary "83 charts" at bounding box center [235, 269] width 101 height 10
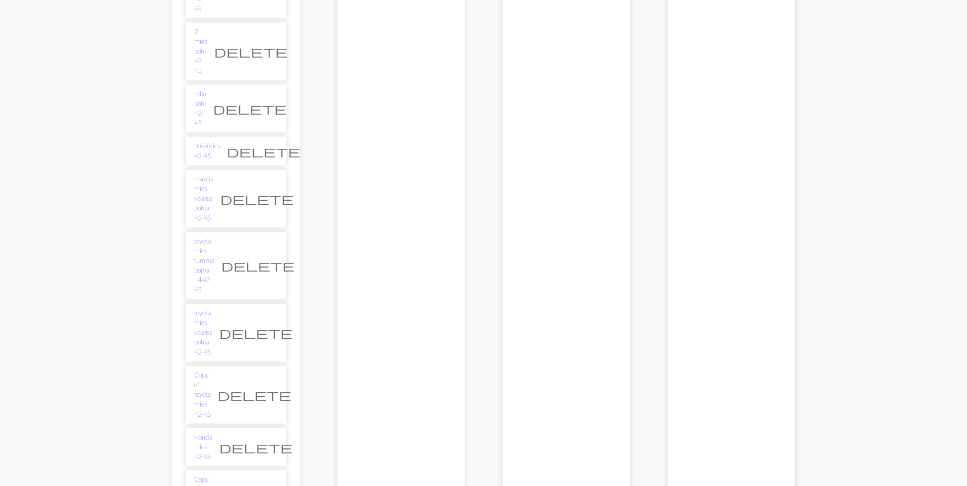
scroll to position [2737, 0]
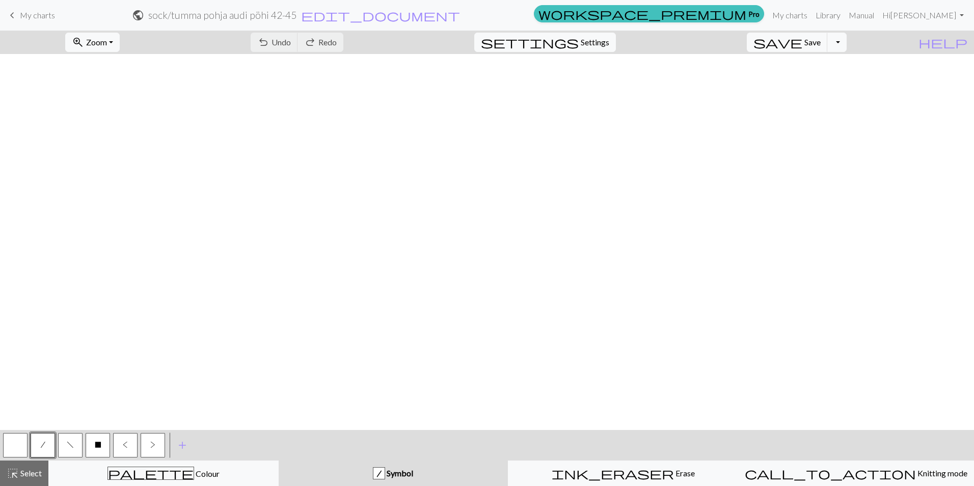
scroll to position [1033, 0]
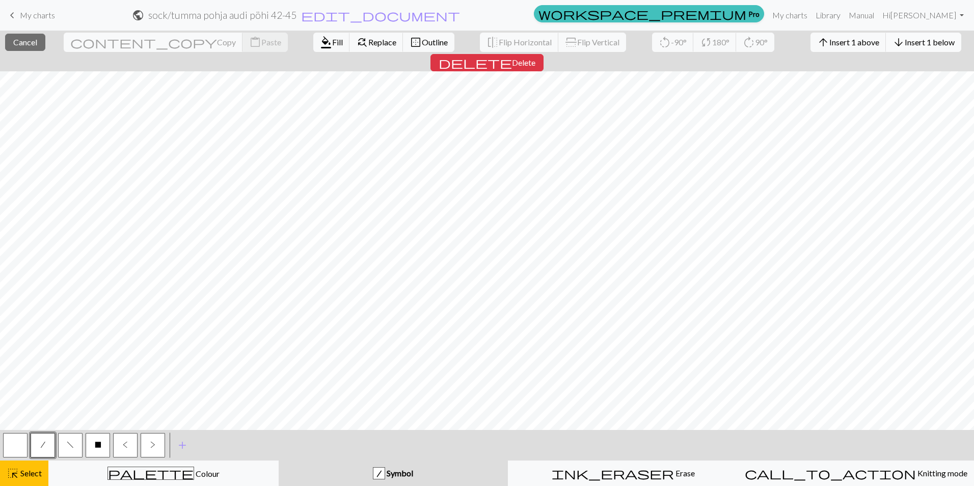
click at [905, 42] on span "Insert 1 below" at bounding box center [930, 42] width 50 height 10
click at [905, 40] on span "Insert 1 below" at bounding box center [930, 42] width 50 height 10
click at [905, 44] on span "Insert 1 below" at bounding box center [930, 42] width 50 height 10
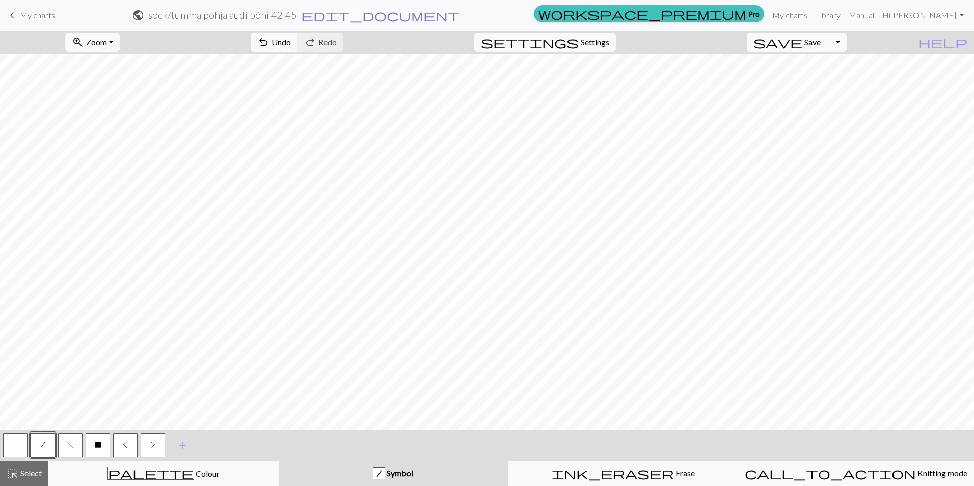
click at [460, 14] on span "edit_document" at bounding box center [380, 15] width 159 height 14
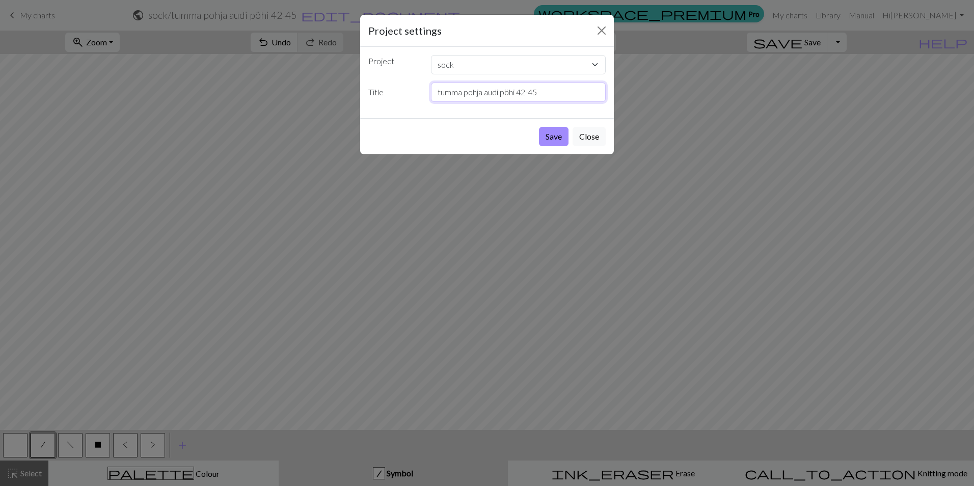
click at [515, 93] on input "tumma pohja audi pöhi 42-45" at bounding box center [518, 92] width 175 height 19
type input "tumma pohja audi pöhi +4 42-45"
drag, startPoint x: 549, startPoint y: 135, endPoint x: 557, endPoint y: 139, distance: 9.6
click at [549, 135] on button "Save" at bounding box center [554, 136] width 30 height 19
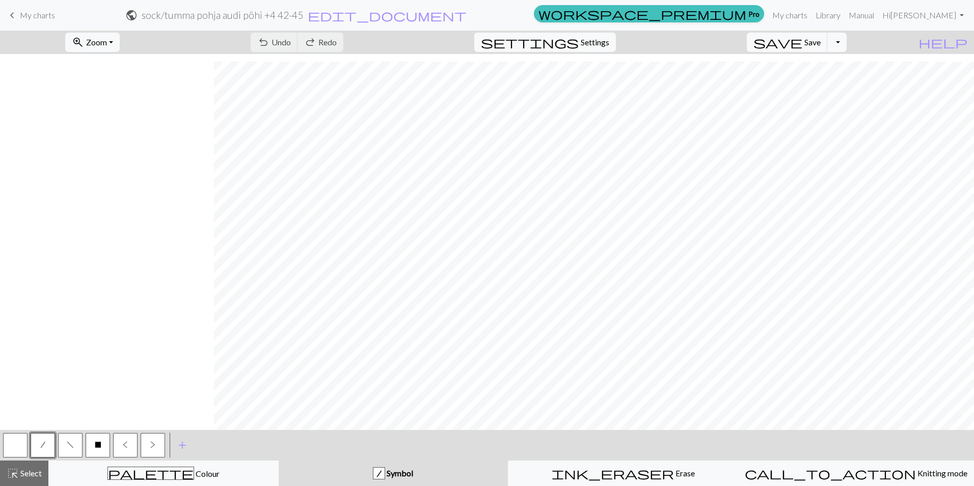
scroll to position [1074, 214]
click at [37, 474] on span "Select" at bounding box center [30, 473] width 23 height 10
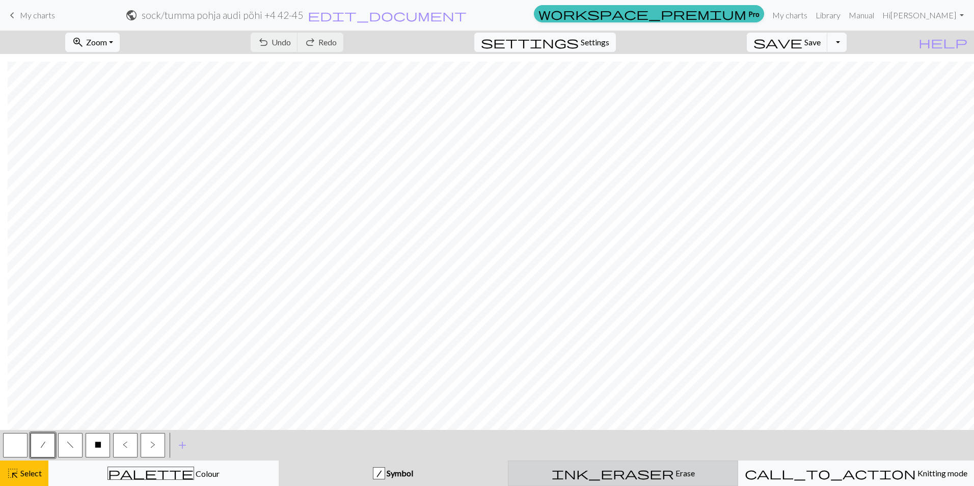
click at [608, 472] on div "ink_eraser Erase Erase" at bounding box center [623, 473] width 217 height 12
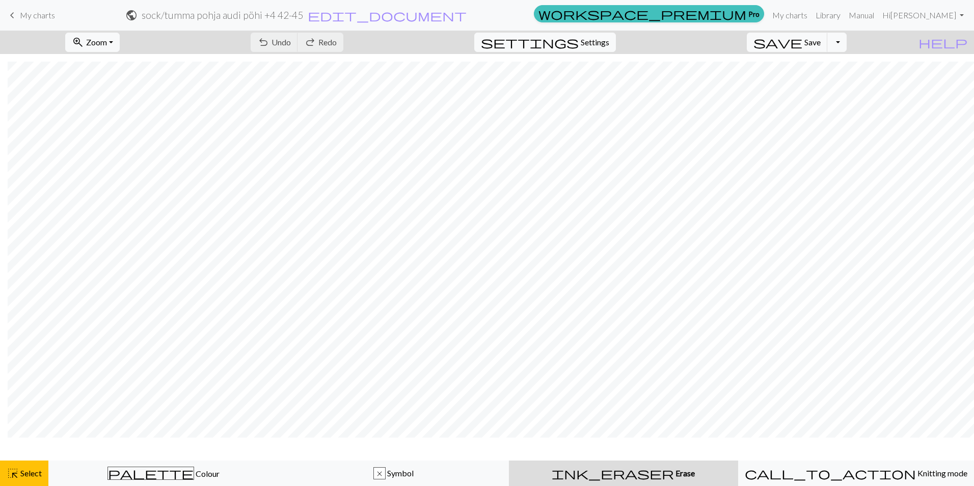
scroll to position [1043, 214]
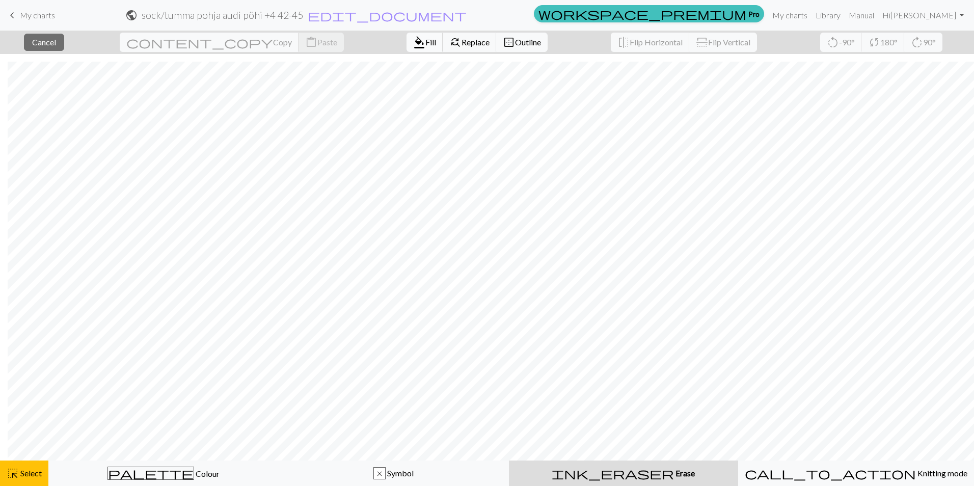
click at [407, 36] on button "format_color_fill Fill" at bounding box center [425, 42] width 37 height 19
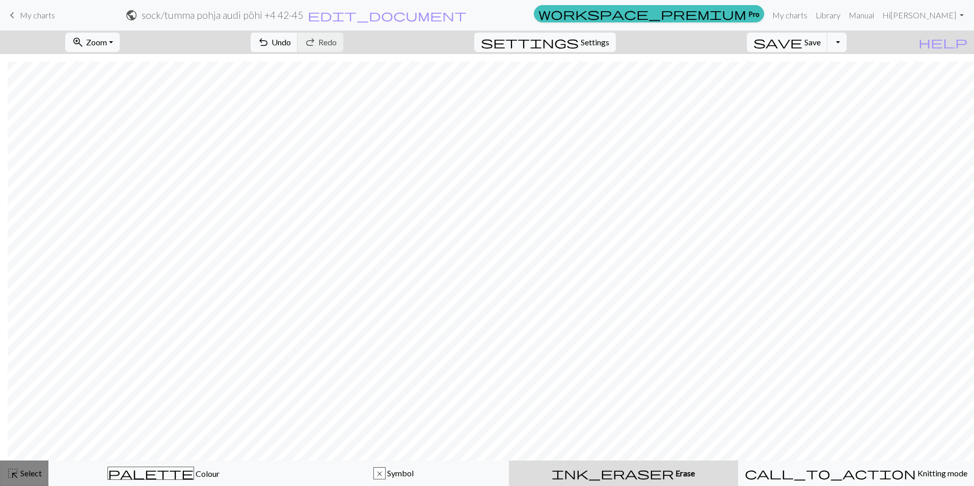
drag, startPoint x: 24, startPoint y: 470, endPoint x: 45, endPoint y: 462, distance: 21.8
click at [24, 470] on span "Select" at bounding box center [30, 473] width 23 height 10
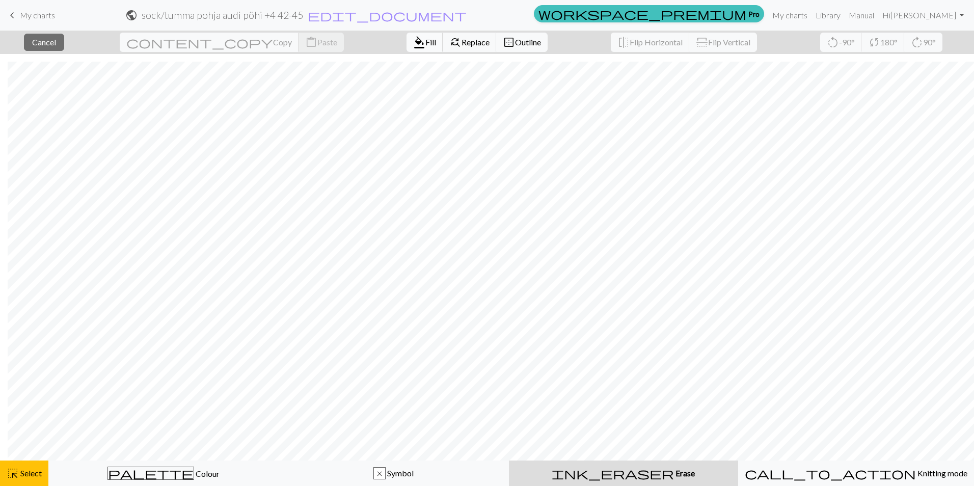
click at [425, 41] on span "Fill" at bounding box center [430, 42] width 11 height 10
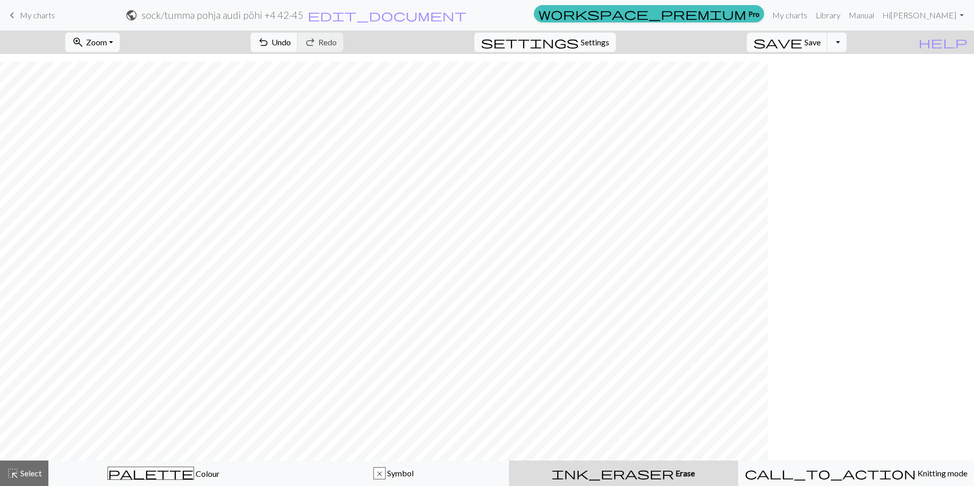
scroll to position [1043, 0]
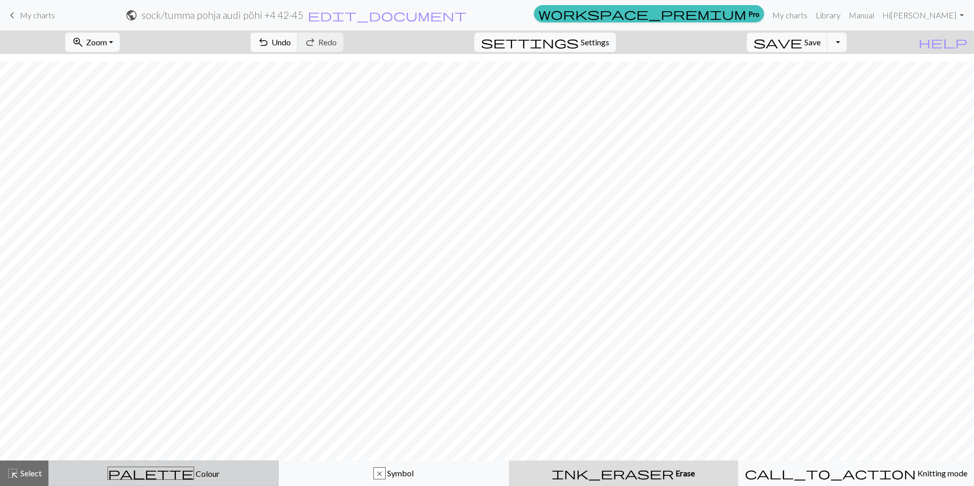
click at [204, 477] on div "palette Colour Colour" at bounding box center [163, 473] width 217 height 13
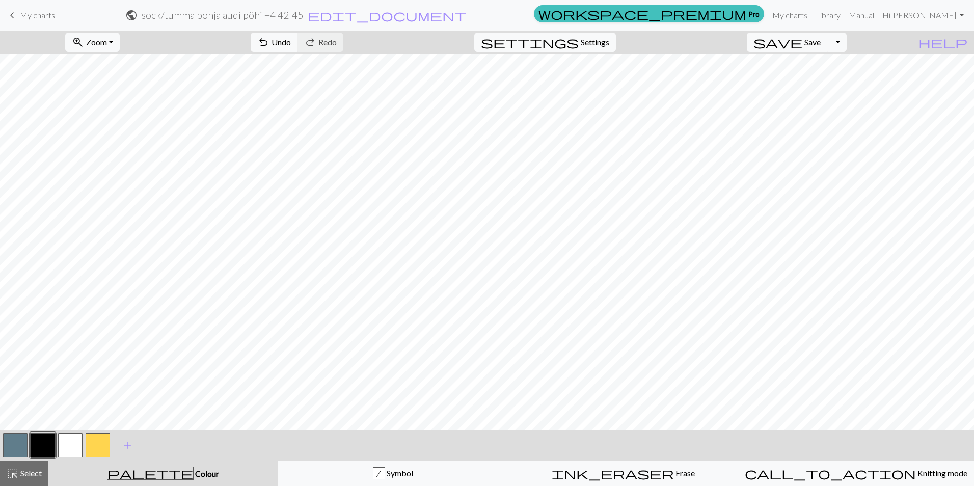
click at [67, 444] on button "button" at bounding box center [70, 445] width 24 height 24
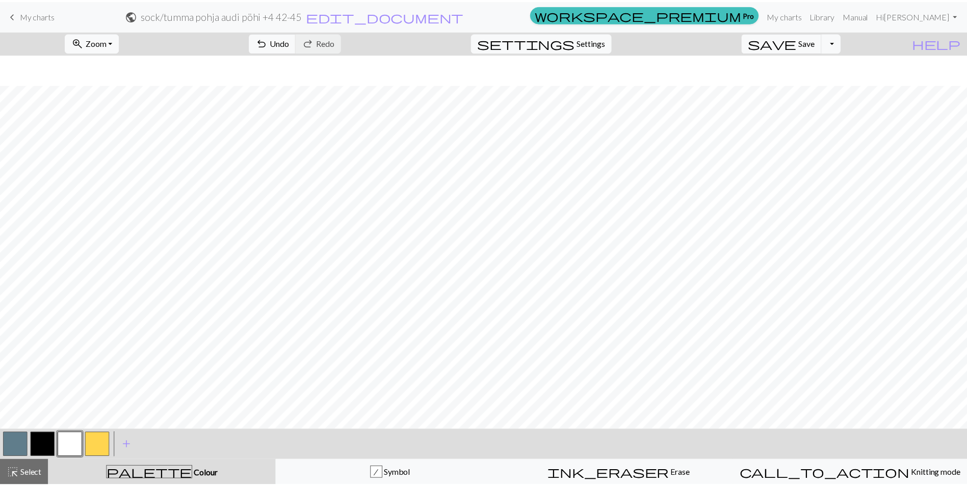
scroll to position [1074, 0]
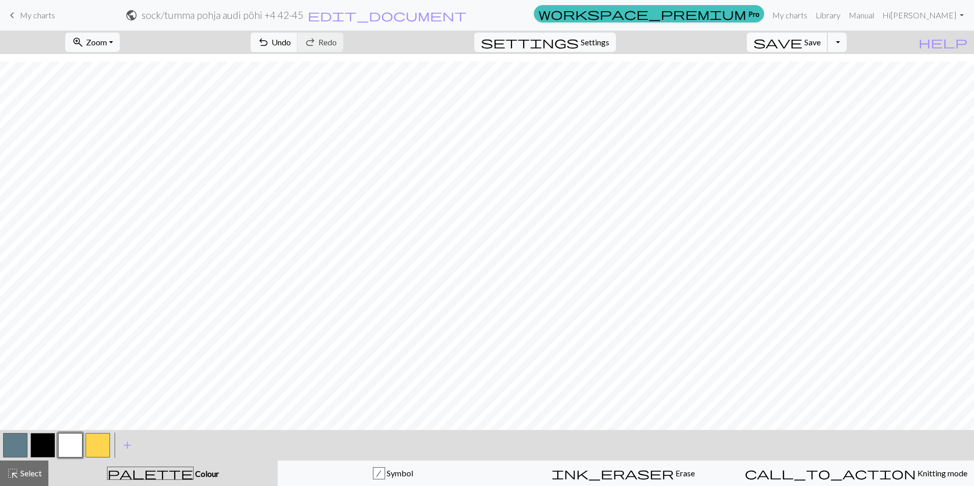
click at [803, 42] on span "save" at bounding box center [778, 42] width 49 height 14
click at [26, 17] on span "My charts" at bounding box center [37, 15] width 35 height 10
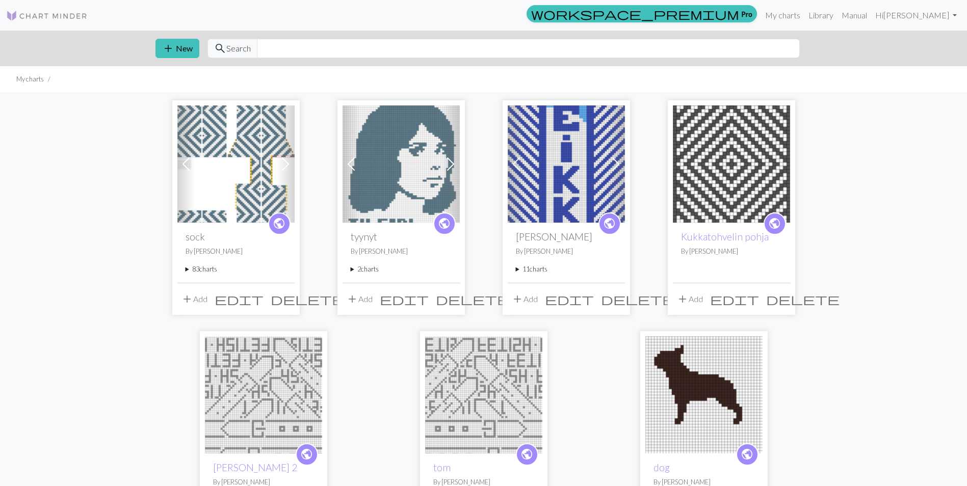
click at [211, 269] on summary "83 charts" at bounding box center [235, 269] width 101 height 10
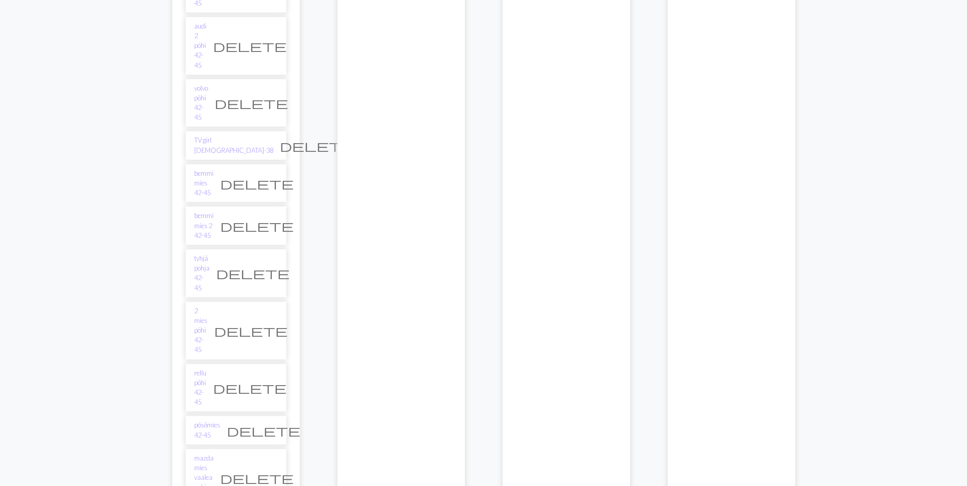
scroll to position [2599, 0]
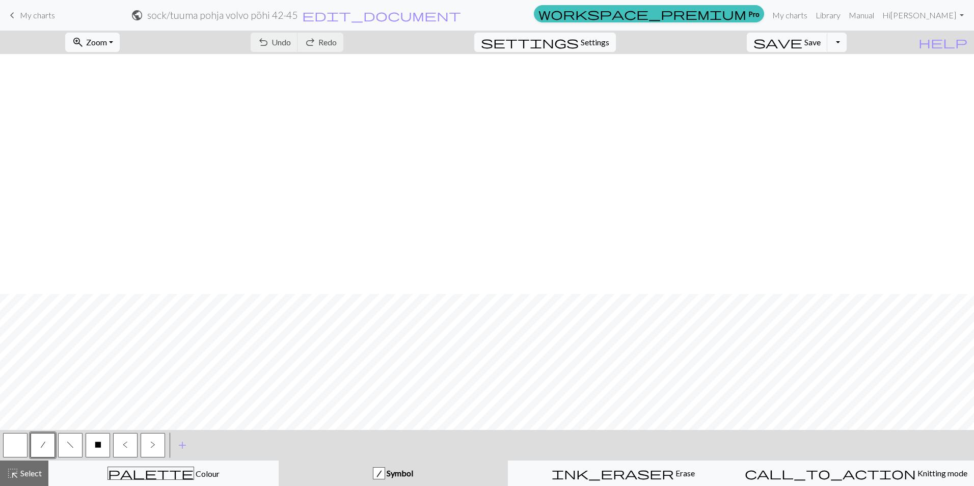
scroll to position [1033, 0]
click at [461, 16] on span "edit_document" at bounding box center [381, 15] width 159 height 14
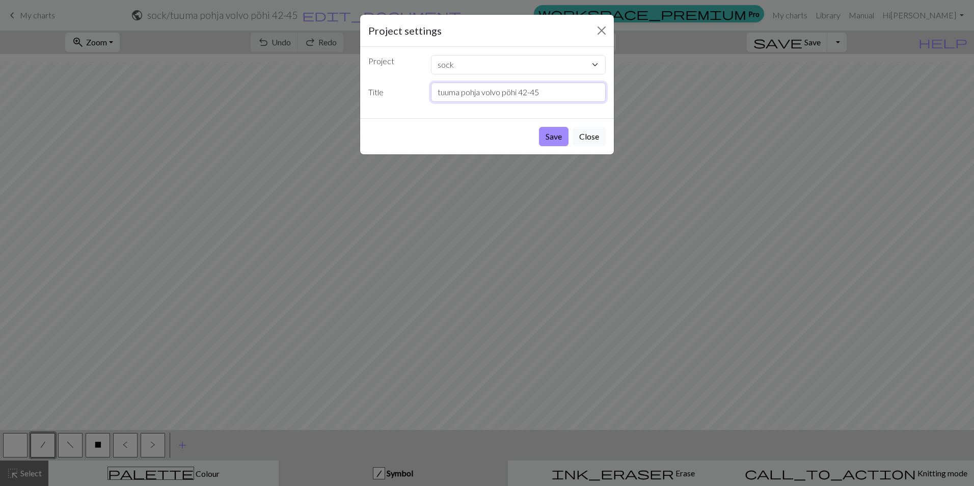
click at [521, 91] on input "tuuma pohja volvo pöhi 42-45" at bounding box center [518, 92] width 175 height 19
click at [518, 92] on input "tuuma pohja volvo pöhi 42-45" at bounding box center [518, 92] width 175 height 19
type input "tuuma pohja volvo pöhi +4 42-45"
drag, startPoint x: 560, startPoint y: 129, endPoint x: 570, endPoint y: 133, distance: 11.2
click at [560, 129] on button "Save" at bounding box center [554, 136] width 30 height 19
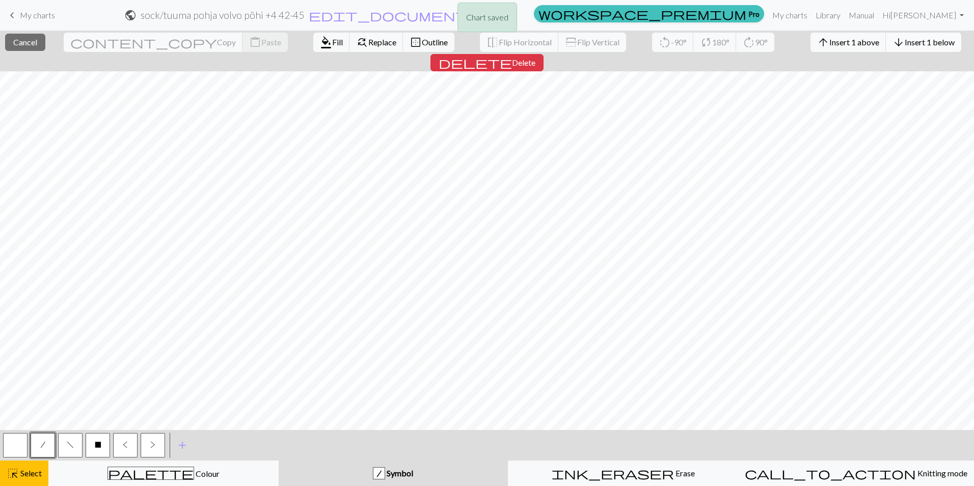
click at [905, 44] on span "Insert 1 below" at bounding box center [930, 42] width 50 height 10
click at [905, 43] on span "Insert 1 below" at bounding box center [930, 42] width 50 height 10
drag, startPoint x: 864, startPoint y: 43, endPoint x: 967, endPoint y: 303, distance: 279.2
click at [905, 43] on span "Insert 1 below" at bounding box center [930, 42] width 50 height 10
click at [905, 40] on span "Insert 1 below" at bounding box center [930, 42] width 50 height 10
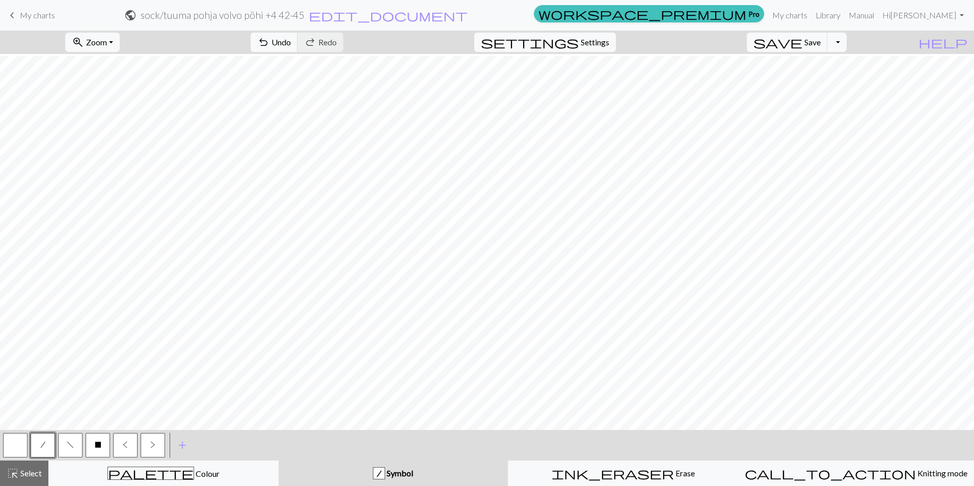
scroll to position [1074, 0]
click at [557, 470] on div "ink_eraser Erase Erase" at bounding box center [623, 473] width 217 height 12
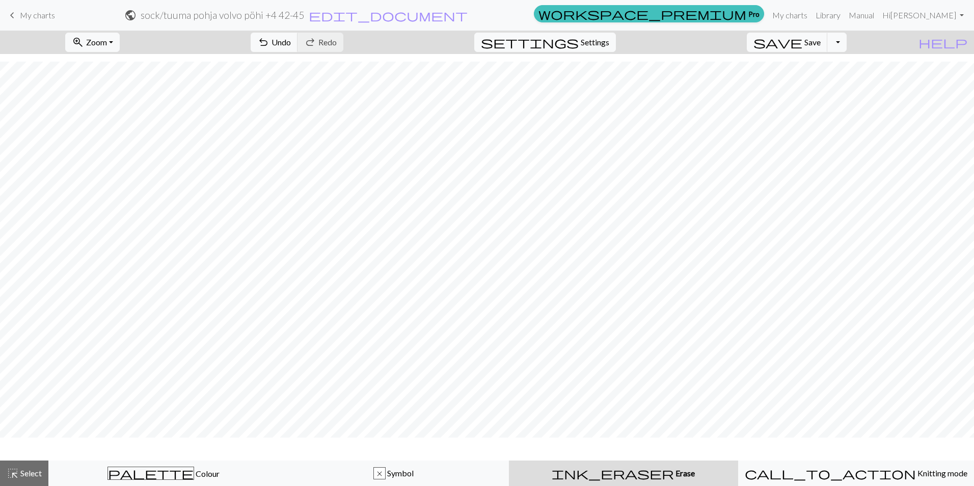
scroll to position [1043, 0]
click at [28, 475] on span "Select" at bounding box center [30, 473] width 23 height 10
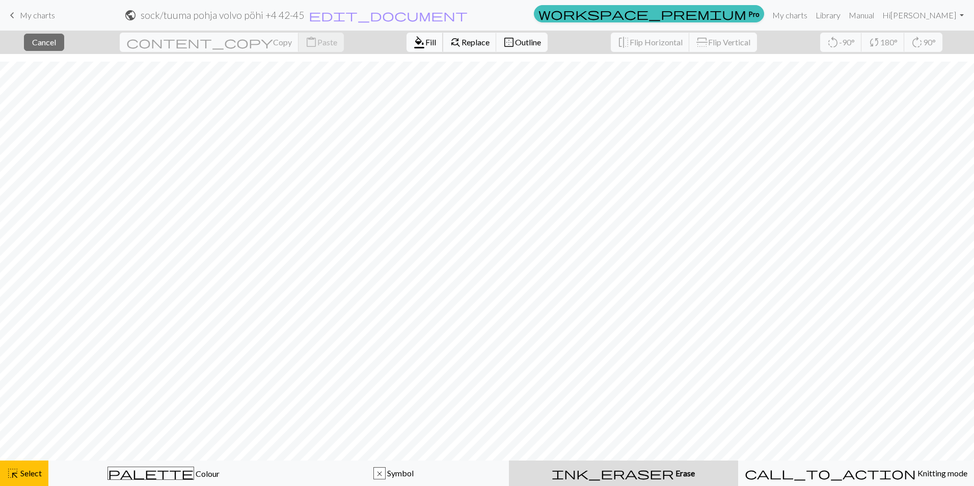
click at [425, 45] on span "Fill" at bounding box center [430, 42] width 11 height 10
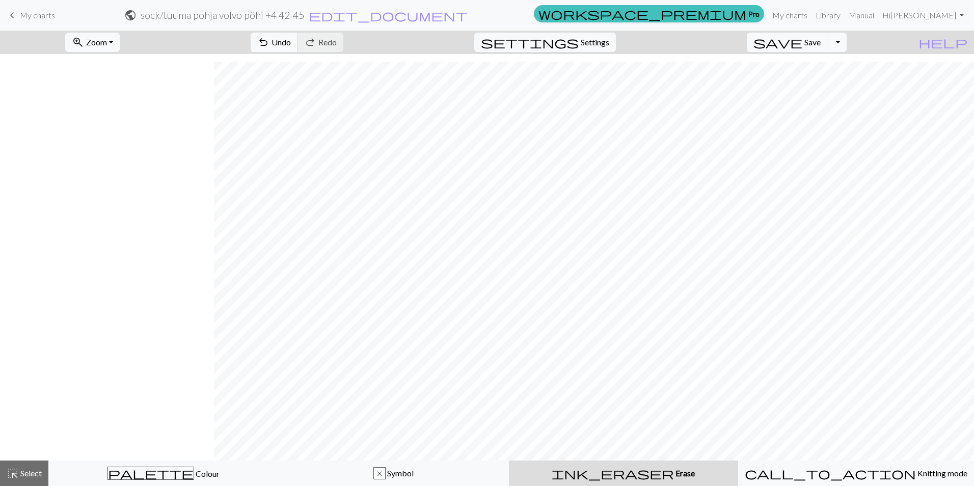
scroll to position [1043, 214]
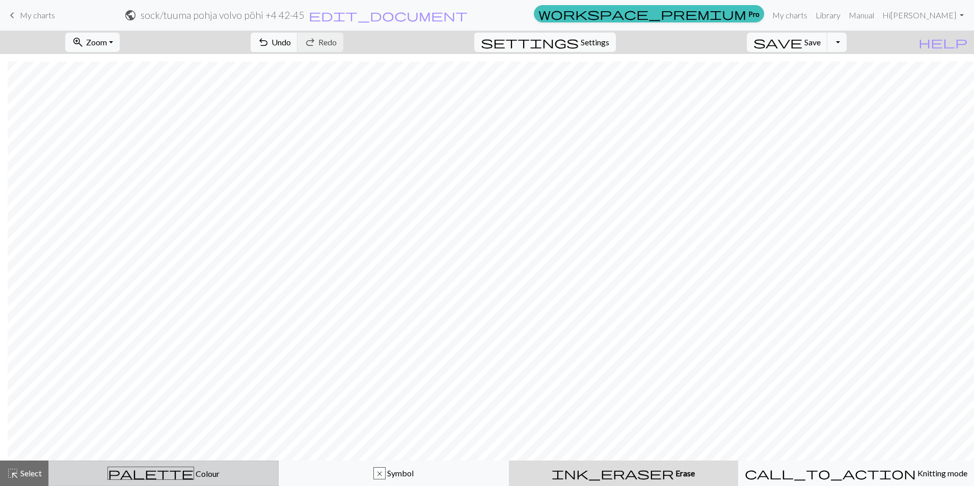
drag, startPoint x: 30, startPoint y: 476, endPoint x: 247, endPoint y: 469, distance: 217.2
click at [30, 476] on span "Select" at bounding box center [30, 473] width 23 height 10
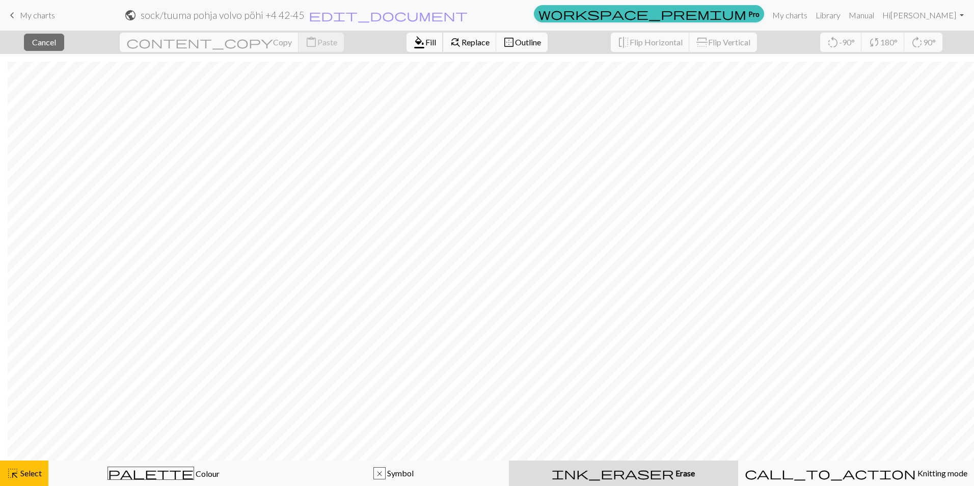
click at [425, 40] on span "Fill" at bounding box center [430, 42] width 11 height 10
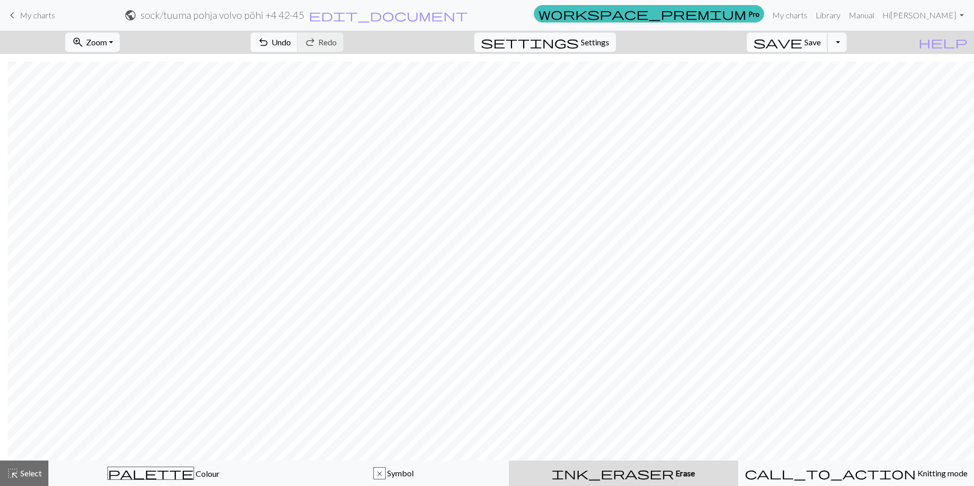
click at [803, 40] on span "save" at bounding box center [778, 42] width 49 height 14
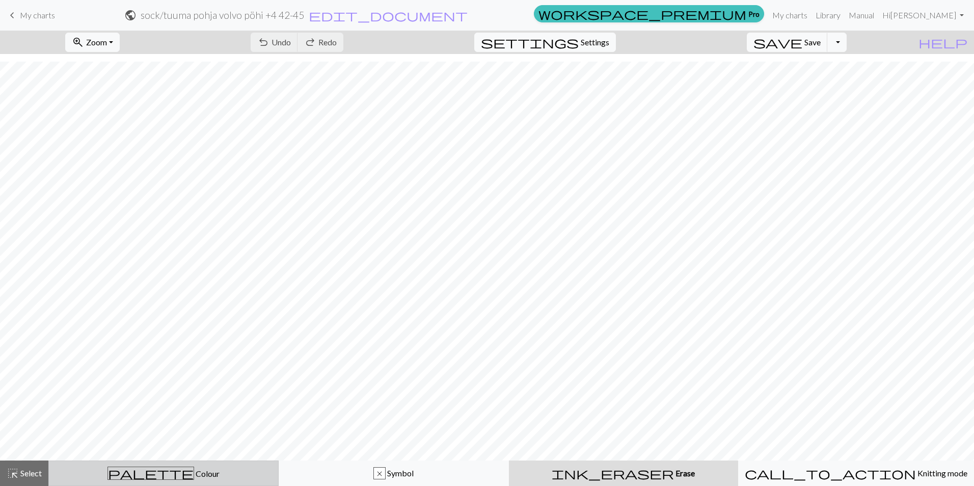
drag, startPoint x: 100, startPoint y: 472, endPoint x: 101, endPoint y: 466, distance: 5.7
click at [100, 472] on div "palette Colour Colour" at bounding box center [163, 473] width 217 height 13
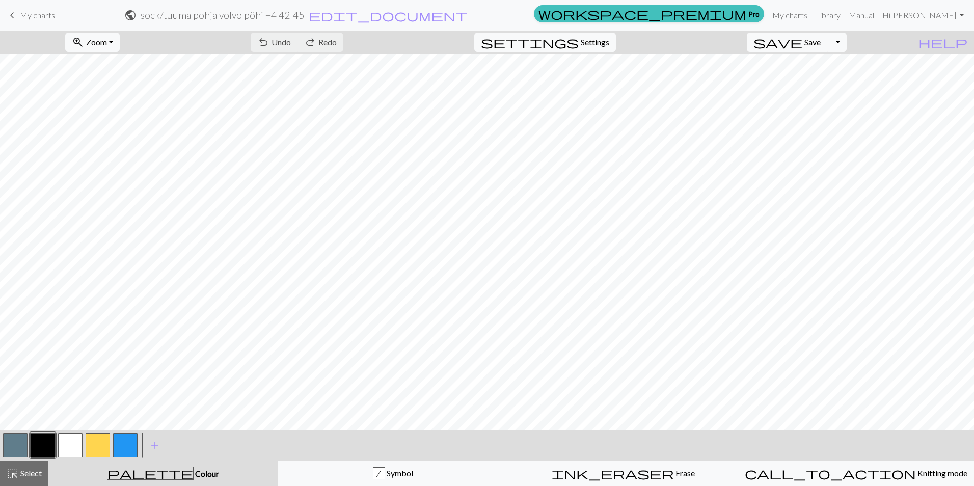
click at [75, 444] on button "button" at bounding box center [70, 445] width 24 height 24
drag, startPoint x: 21, startPoint y: 443, endPoint x: 80, endPoint y: 428, distance: 60.9
click at [21, 443] on button "button" at bounding box center [15, 445] width 24 height 24
click at [819, 45] on button "save Save Save" at bounding box center [787, 42] width 81 height 19
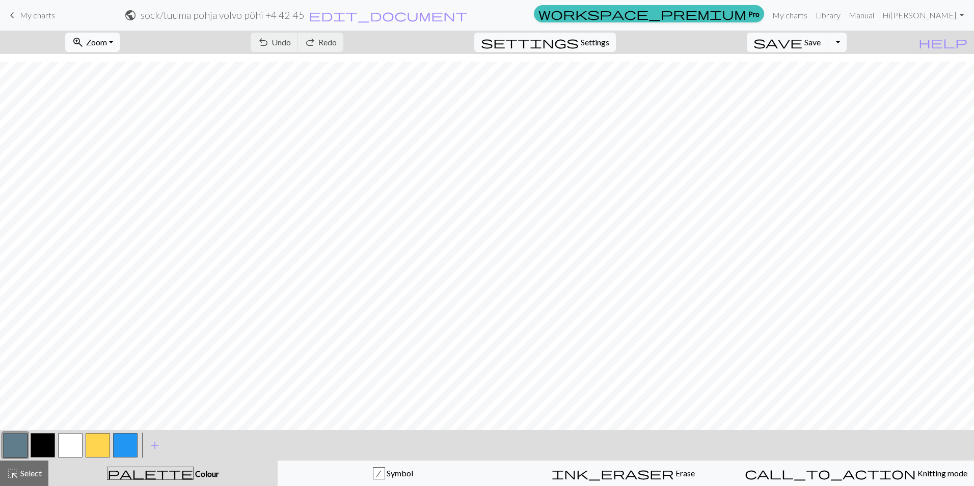
click at [120, 43] on button "zoom_in Zoom Zoom" at bounding box center [92, 42] width 55 height 19
click at [111, 124] on button "50%" at bounding box center [106, 122] width 81 height 16
click at [120, 46] on button "zoom_in Zoom Zoom" at bounding box center [92, 42] width 55 height 19
drag, startPoint x: 123, startPoint y: 135, endPoint x: 234, endPoint y: 10, distance: 167.1
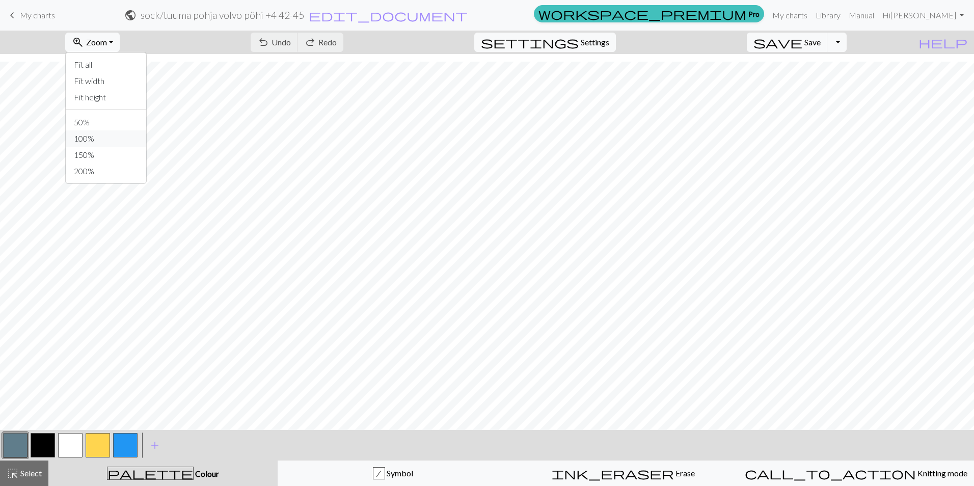
click at [123, 135] on button "100%" at bounding box center [106, 138] width 81 height 16
click at [18, 444] on button "button" at bounding box center [15, 445] width 24 height 24
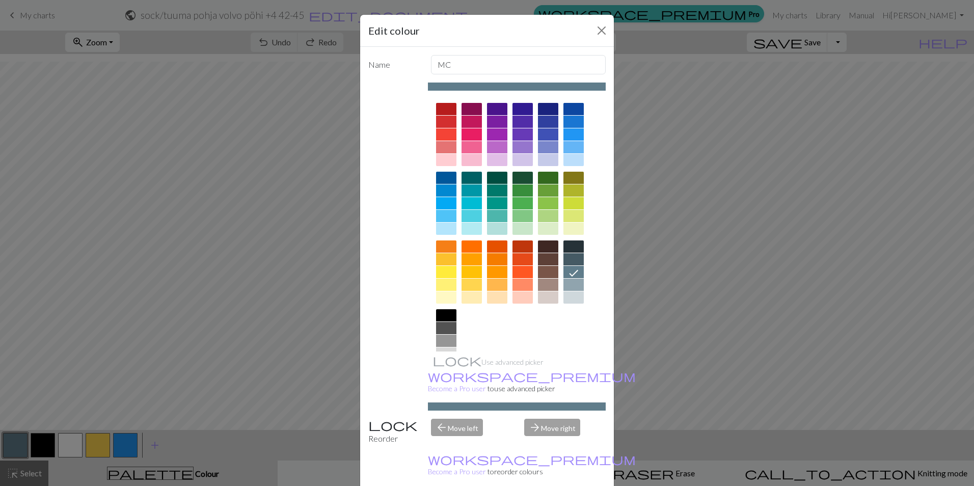
click at [246, 339] on div "Edit colour Name MC Use advanced picker workspace_premium Become a Pro user to …" at bounding box center [487, 243] width 974 height 486
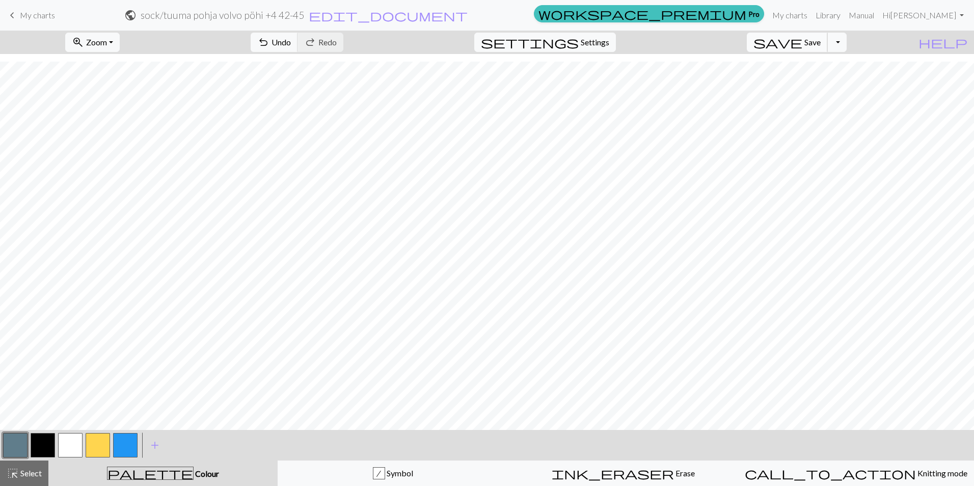
click at [820, 41] on button "save Save Save" at bounding box center [787, 42] width 81 height 19
click at [107, 42] on span "Zoom" at bounding box center [96, 42] width 21 height 10
click at [111, 122] on button "50%" at bounding box center [106, 122] width 81 height 16
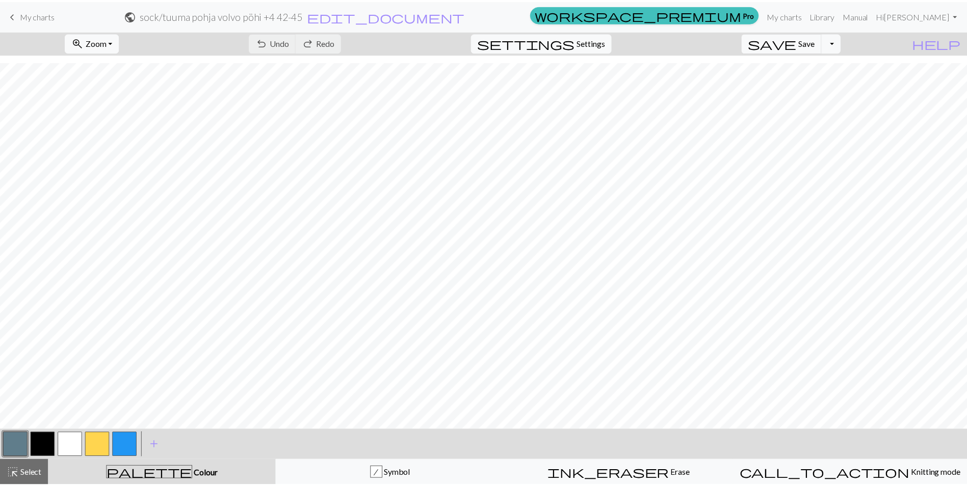
scroll to position [365, 0]
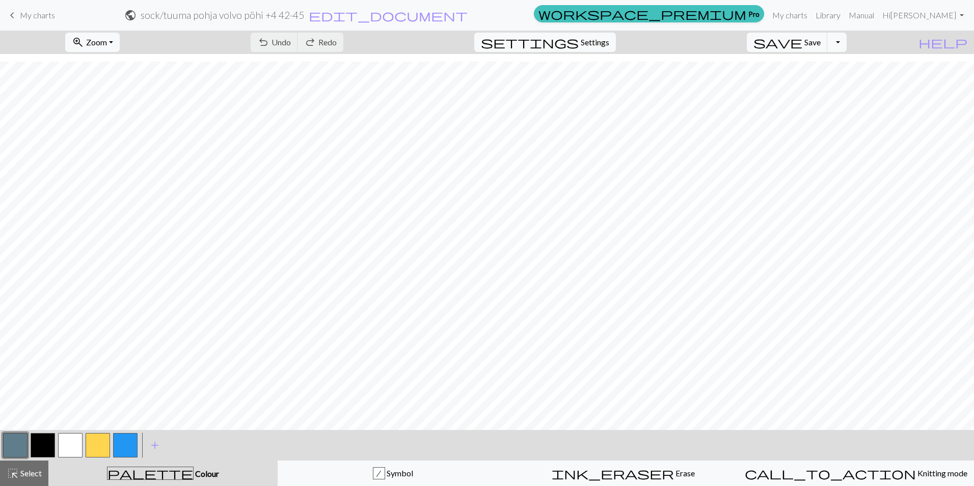
click at [22, 18] on span "My charts" at bounding box center [37, 15] width 35 height 10
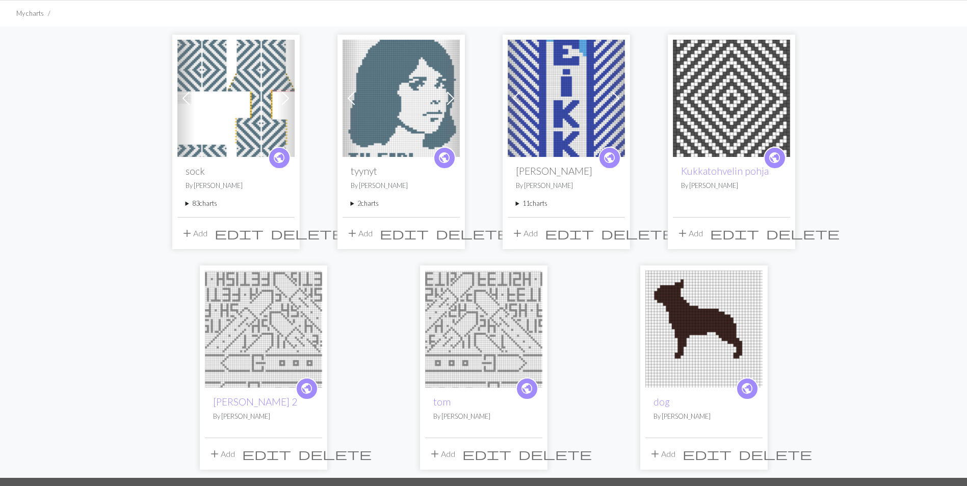
scroll to position [63, 0]
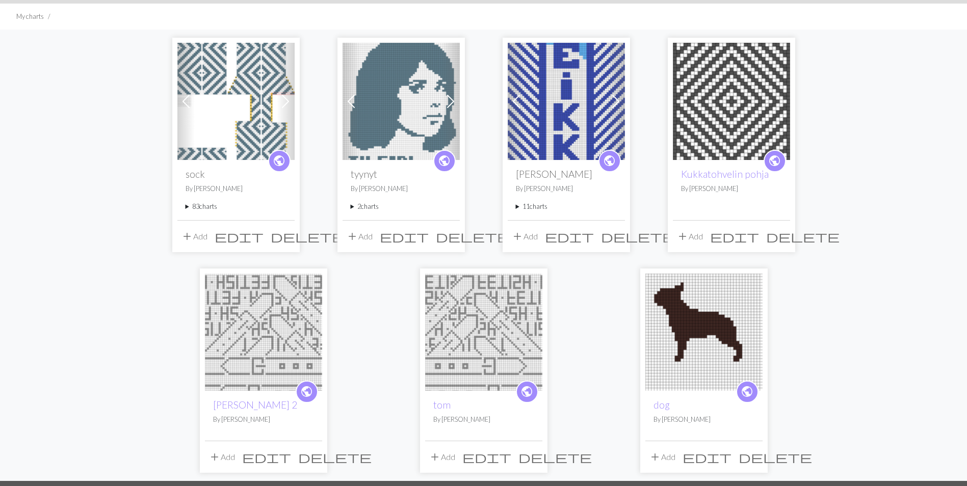
drag, startPoint x: 200, startPoint y: 203, endPoint x: 204, endPoint y: 201, distance: 5.2
click at [200, 203] on summary "83 charts" at bounding box center [235, 207] width 101 height 10
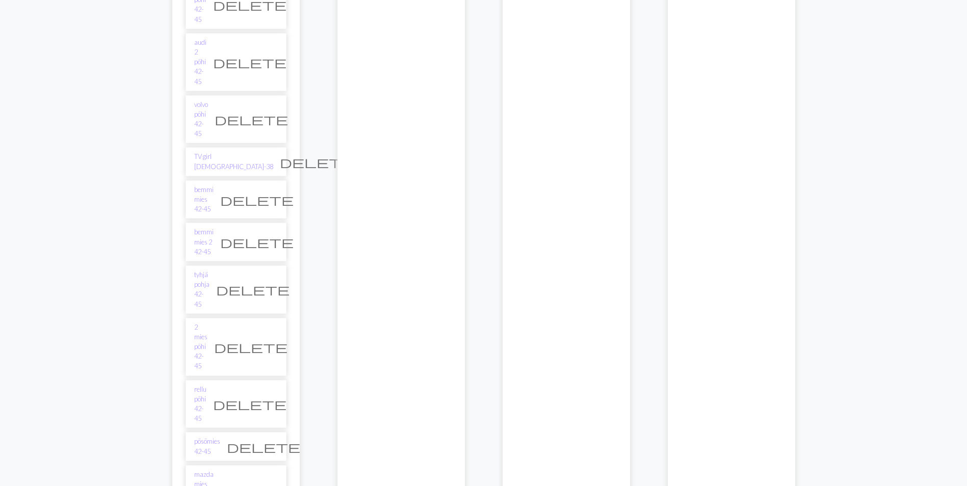
scroll to position [2584, 0]
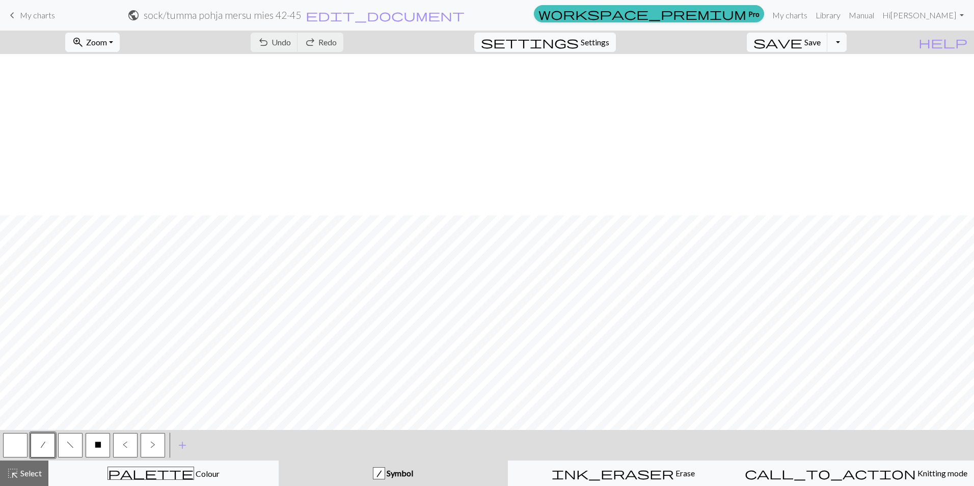
scroll to position [1033, 0]
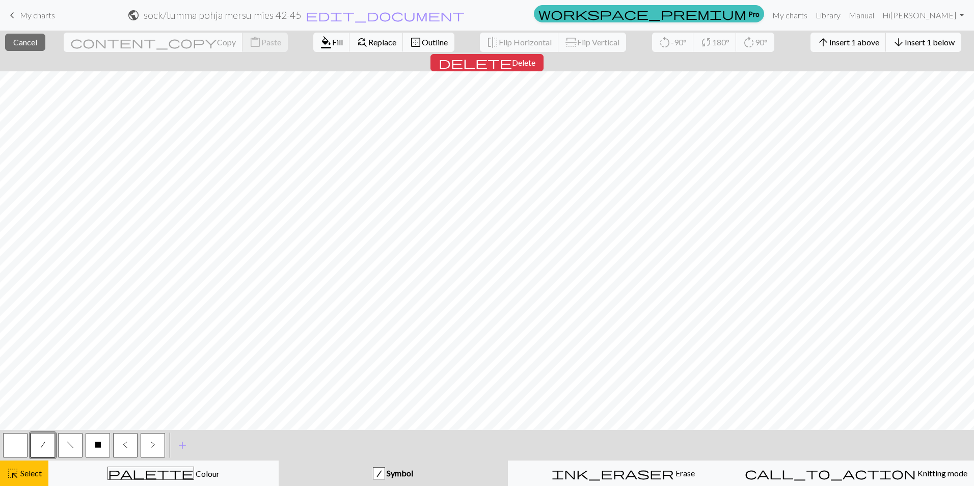
click at [905, 41] on span "Insert 1 below" at bounding box center [930, 42] width 50 height 10
click at [905, 39] on span "Insert 1 below" at bounding box center [930, 42] width 50 height 10
drag, startPoint x: 852, startPoint y: 43, endPoint x: 974, endPoint y: 432, distance: 407.2
click at [905, 43] on span "Insert 1 below" at bounding box center [930, 42] width 50 height 10
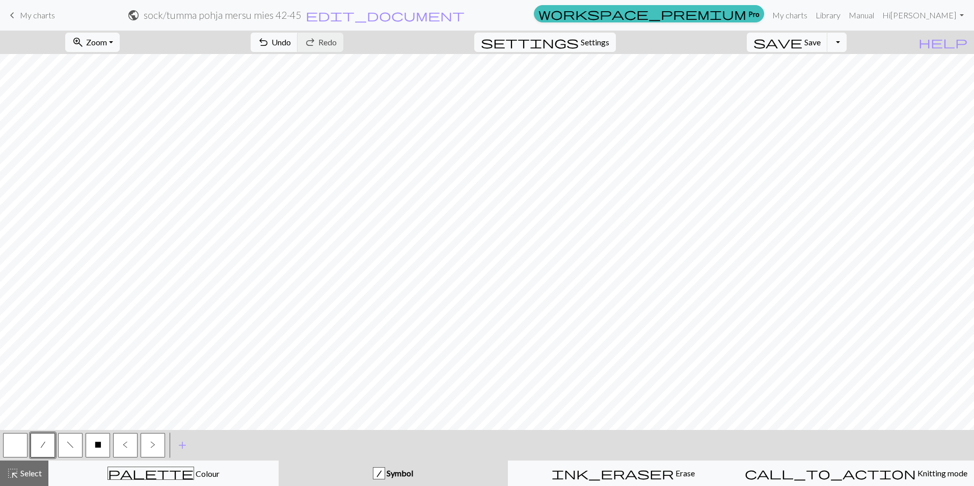
drag, startPoint x: 24, startPoint y: 436, endPoint x: 66, endPoint y: 436, distance: 42.3
click at [24, 436] on button "button" at bounding box center [15, 445] width 24 height 24
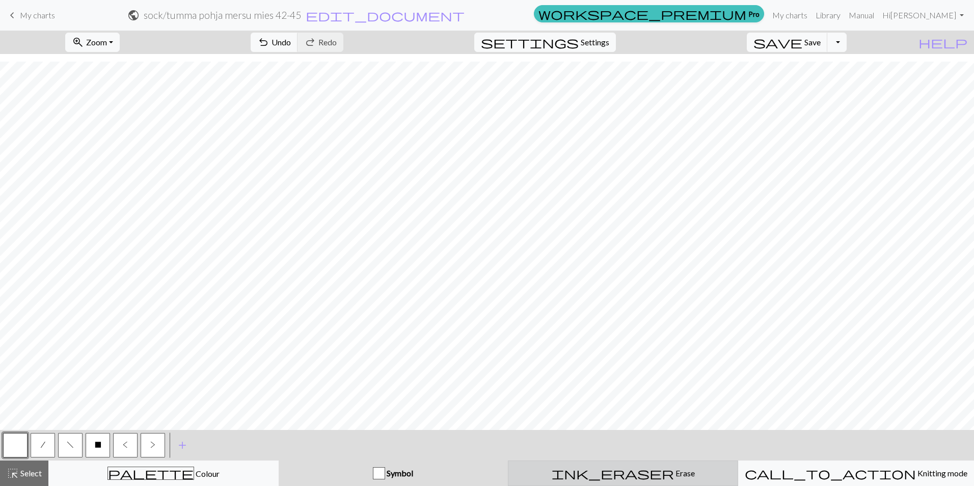
click at [607, 483] on button "ink_eraser Erase Erase" at bounding box center [623, 473] width 230 height 25
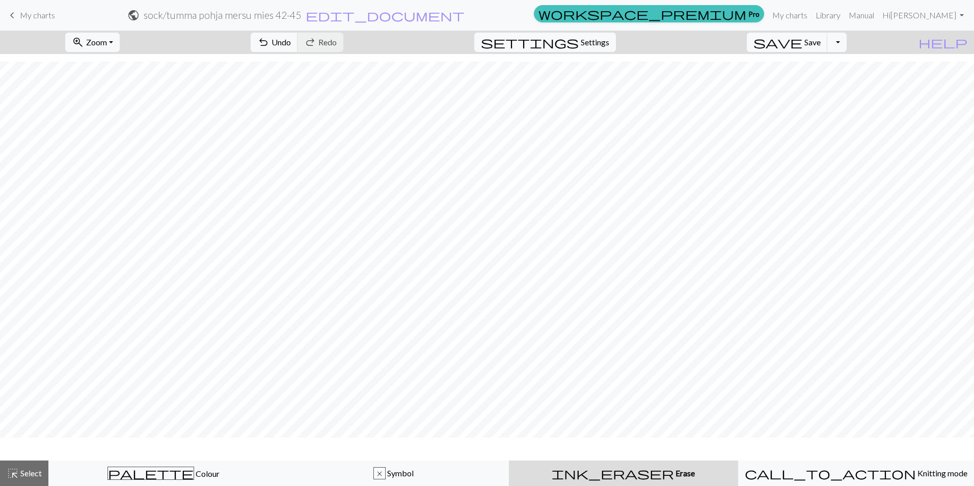
scroll to position [1043, 0]
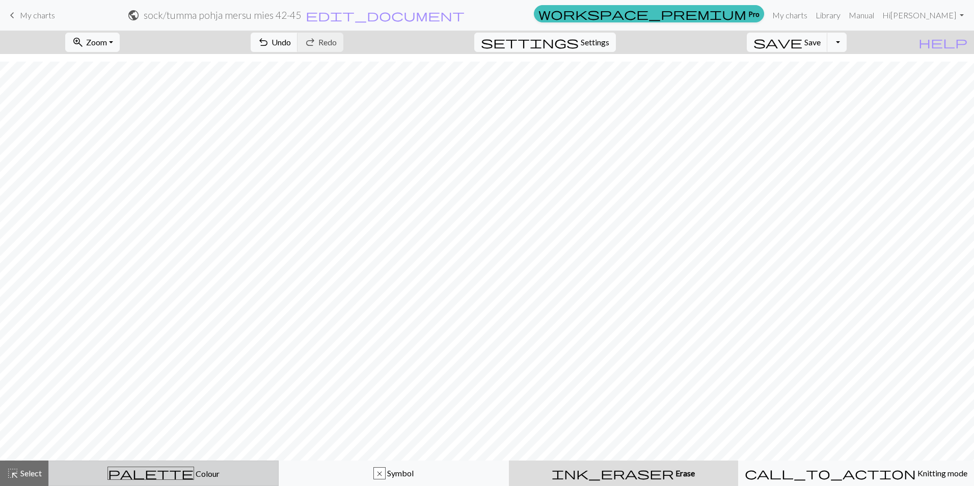
drag, startPoint x: 17, startPoint y: 471, endPoint x: 107, endPoint y: 464, distance: 90.5
click at [17, 471] on span "highlight_alt" at bounding box center [13, 473] width 12 height 14
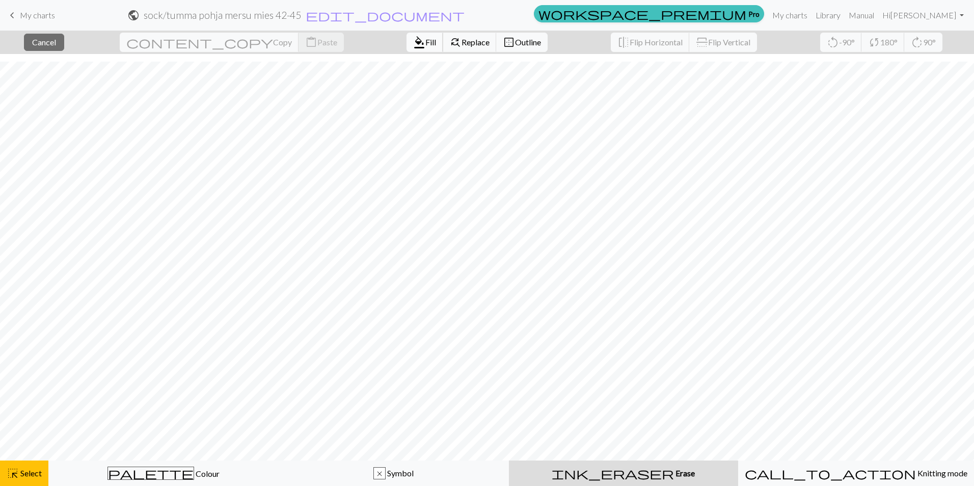
click at [425, 44] on span "Fill" at bounding box center [430, 42] width 11 height 10
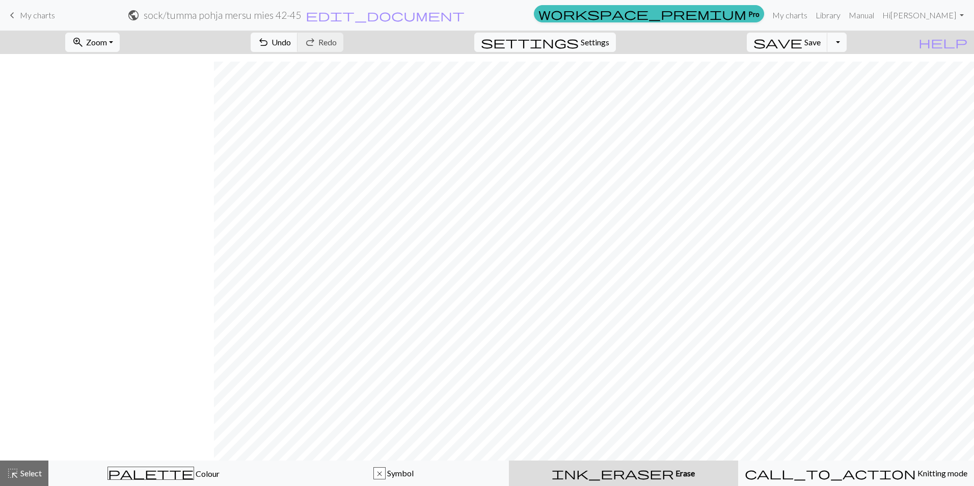
scroll to position [1043, 214]
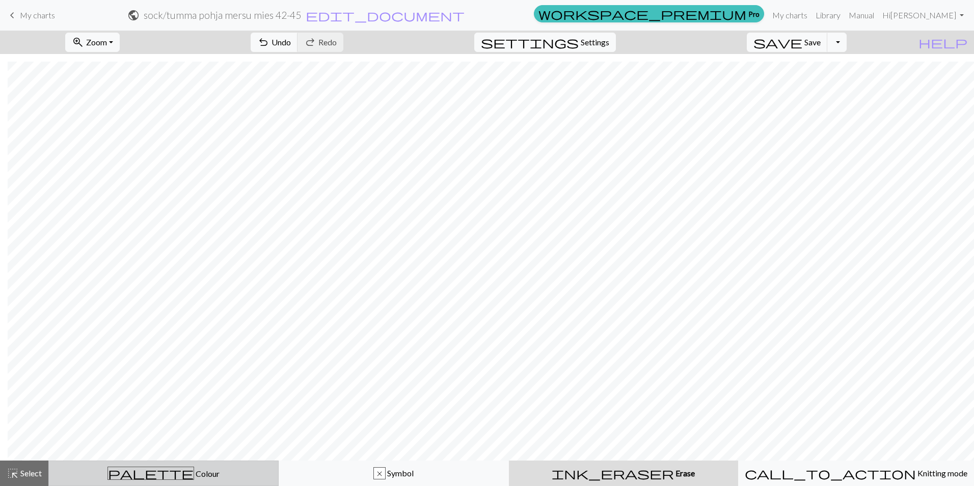
drag, startPoint x: 7, startPoint y: 470, endPoint x: 132, endPoint y: 466, distance: 125.4
click at [7, 470] on span "highlight_alt" at bounding box center [13, 473] width 12 height 14
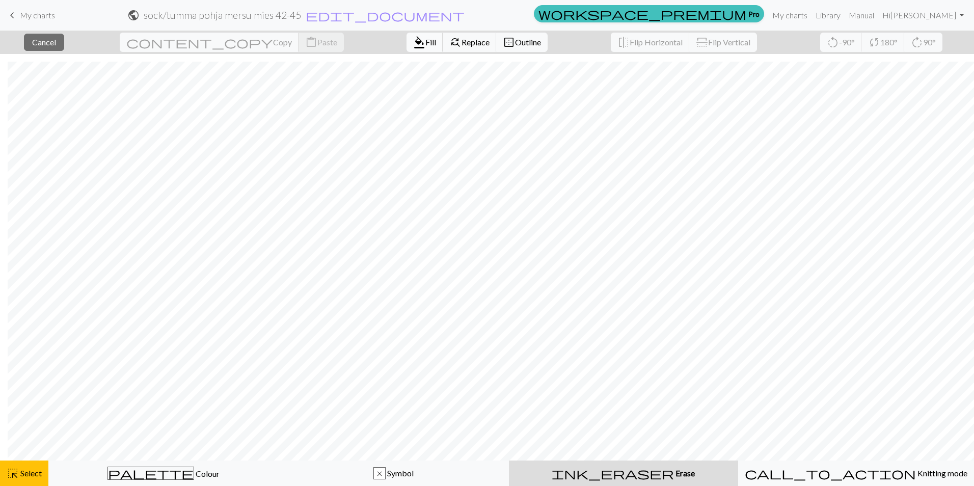
click at [425, 40] on span "Fill" at bounding box center [430, 42] width 11 height 10
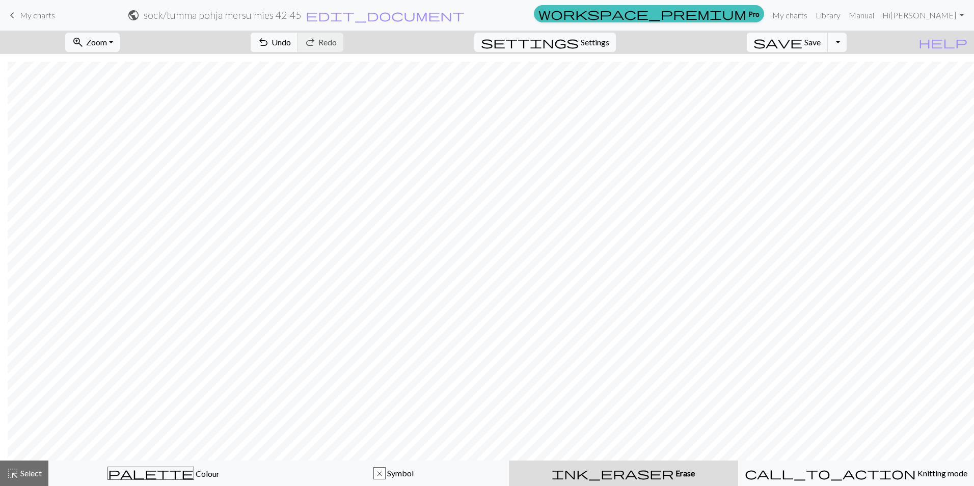
click at [821, 43] on span "Save" at bounding box center [813, 42] width 16 height 10
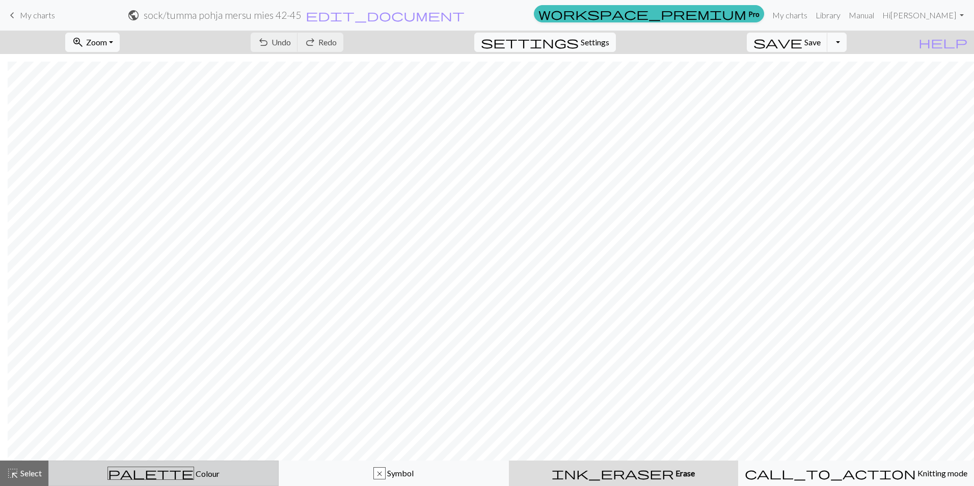
click at [194, 473] on span "Colour" at bounding box center [206, 474] width 25 height 10
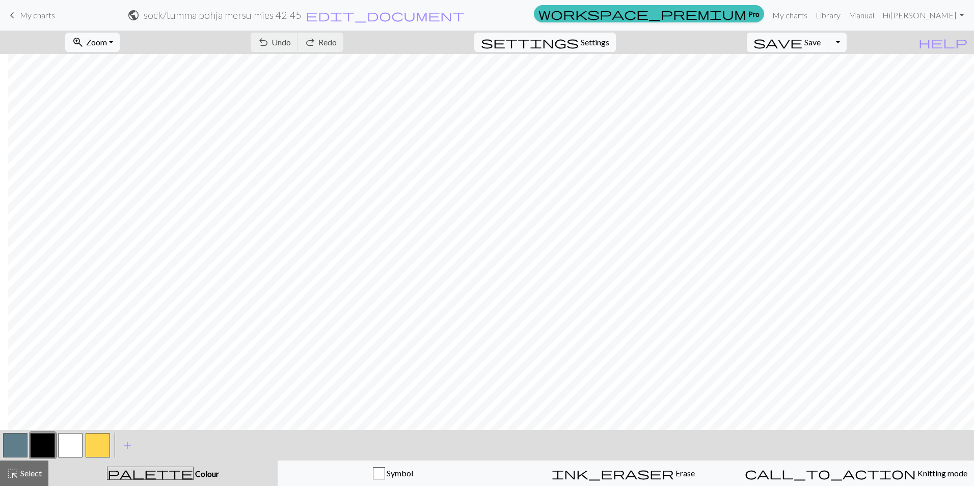
click at [68, 442] on button "button" at bounding box center [70, 445] width 24 height 24
click at [18, 446] on button "button" at bounding box center [15, 445] width 24 height 24
click at [76, 444] on button "button" at bounding box center [70, 445] width 24 height 24
click at [821, 43] on span "Save" at bounding box center [813, 42] width 16 height 10
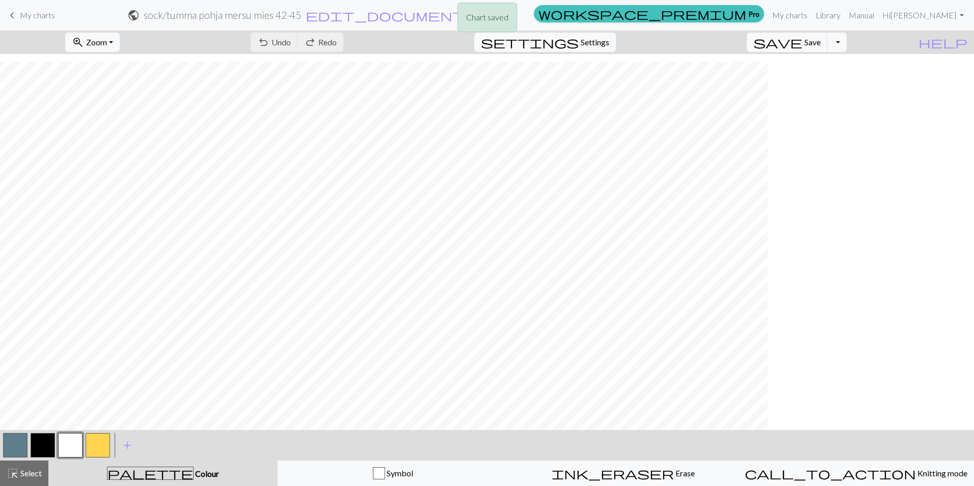
scroll to position [1074, 0]
drag, startPoint x: 15, startPoint y: 443, endPoint x: 20, endPoint y: 433, distance: 11.6
click at [15, 443] on button "button" at bounding box center [15, 445] width 24 height 24
click at [67, 438] on button "button" at bounding box center [70, 445] width 24 height 24
click at [26, 442] on button "button" at bounding box center [15, 445] width 24 height 24
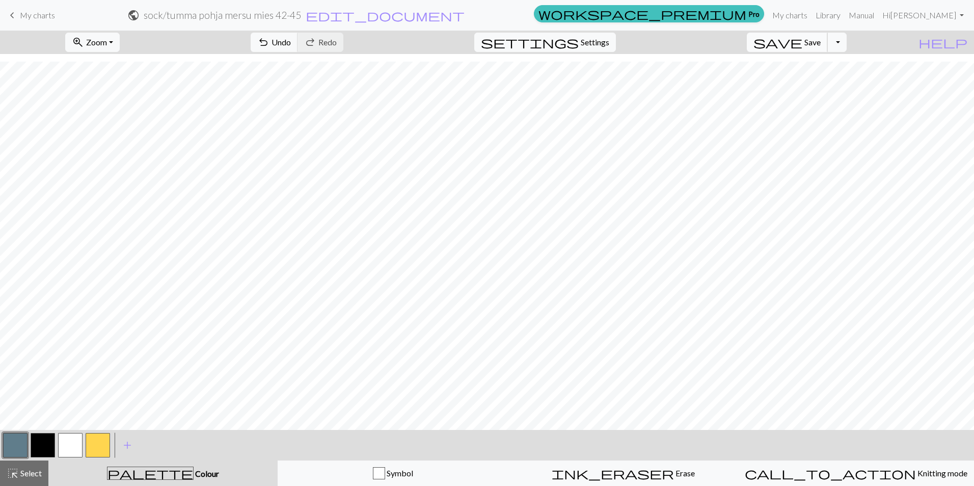
click at [803, 44] on span "save" at bounding box center [778, 42] width 49 height 14
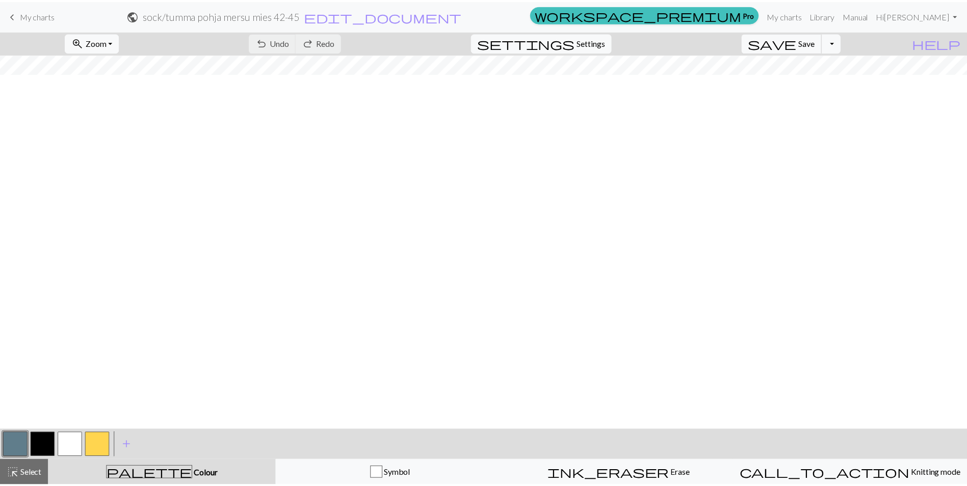
scroll to position [360, 0]
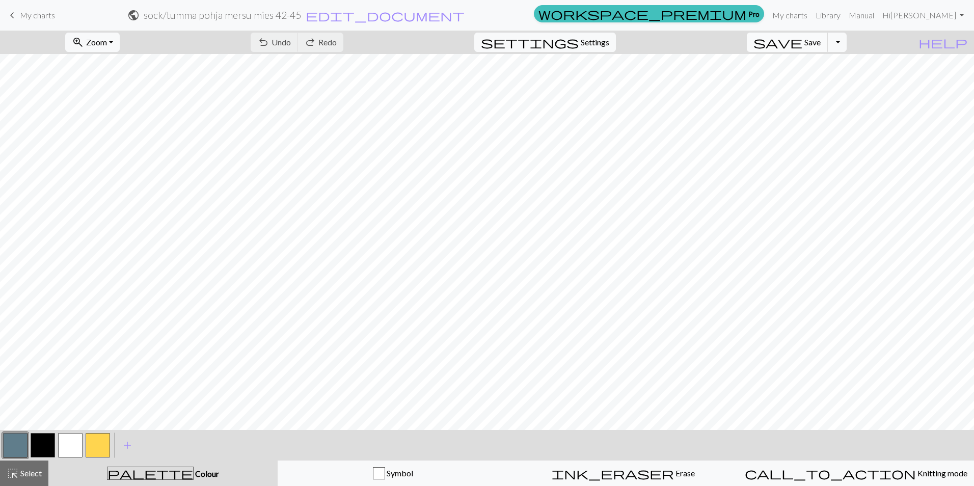
click at [820, 40] on button "save Save Save" at bounding box center [787, 42] width 81 height 19
click at [465, 13] on span "edit_document" at bounding box center [385, 15] width 159 height 14
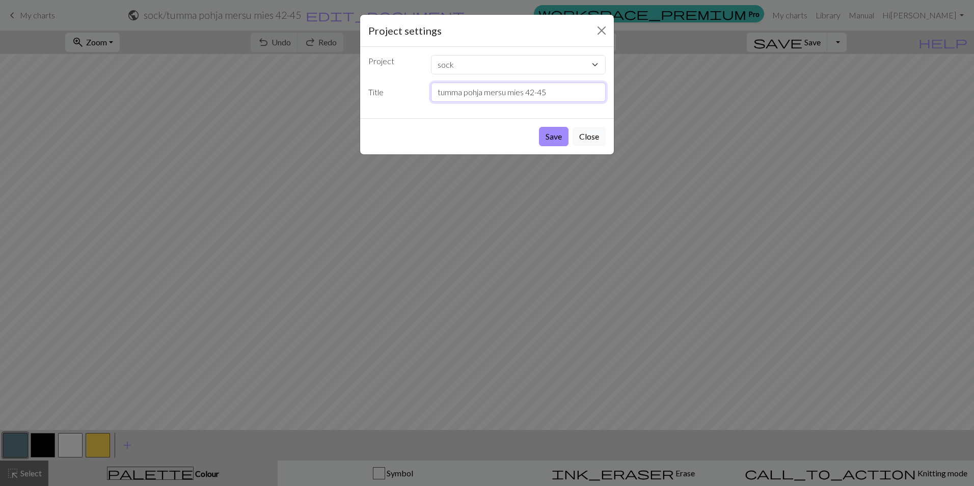
click at [507, 93] on input "tumma pohja mersu mies 42-45" at bounding box center [518, 92] width 175 height 19
click at [522, 97] on input "tumma pohja mersu mies 42-45" at bounding box center [518, 92] width 175 height 19
type input "tumma pohja mersu mies +4 42-45"
click at [560, 136] on button "Save" at bounding box center [554, 136] width 30 height 19
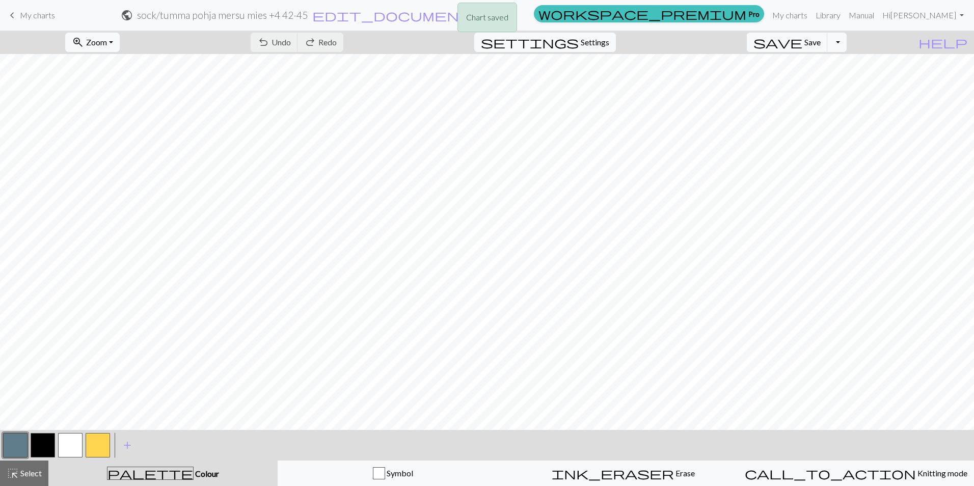
click at [24, 17] on div "Chart saved" at bounding box center [487, 20] width 974 height 40
click at [37, 14] on span "My charts" at bounding box center [37, 15] width 35 height 10
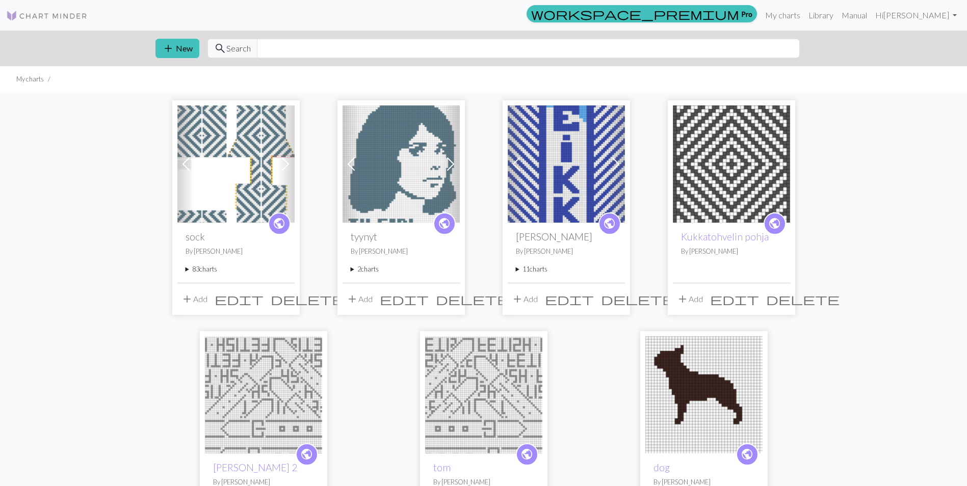
click at [204, 270] on summary "83 charts" at bounding box center [235, 269] width 101 height 10
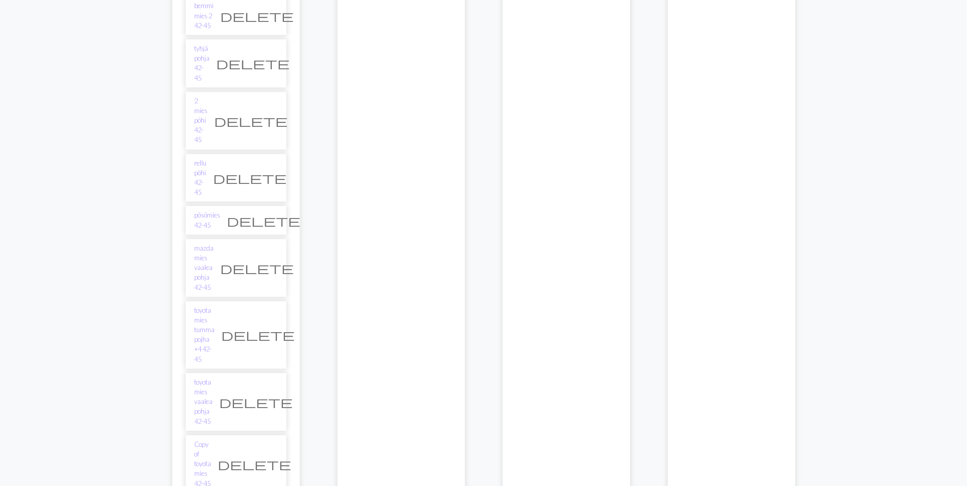
scroll to position [2941, 0]
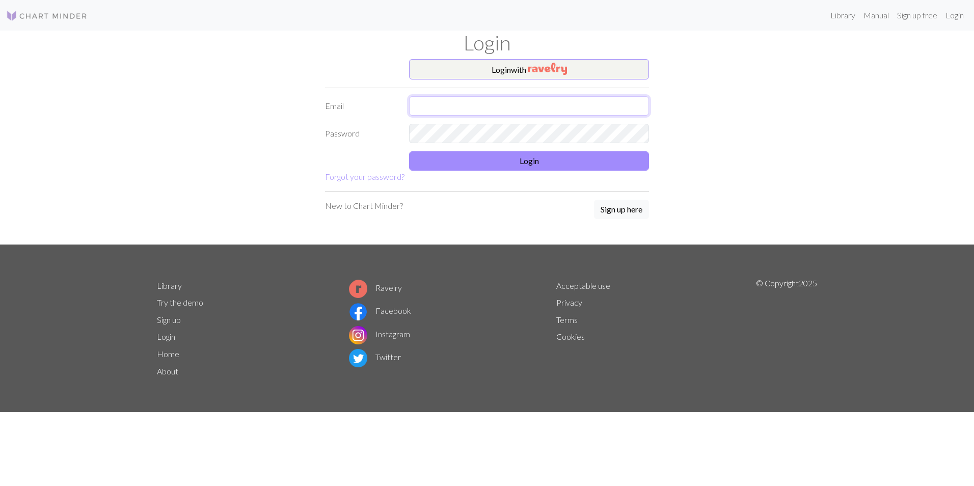
click at [456, 103] on input "text" at bounding box center [529, 105] width 240 height 19
type input "[EMAIL_ADDRESS][DOMAIN_NAME]"
click at [471, 155] on button "Login" at bounding box center [529, 160] width 240 height 19
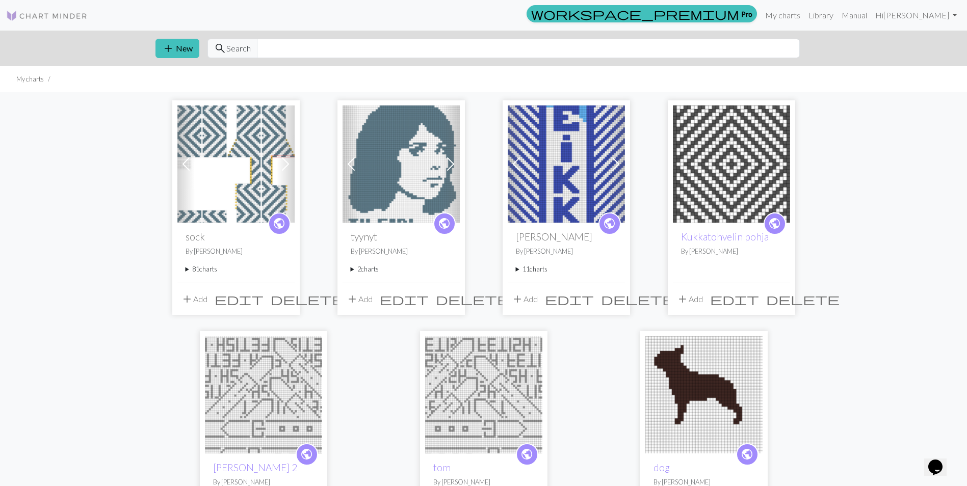
click at [42, 81] on li "My charts" at bounding box center [30, 79] width 28 height 10
click at [197, 298] on button "add Add" at bounding box center [194, 298] width 34 height 19
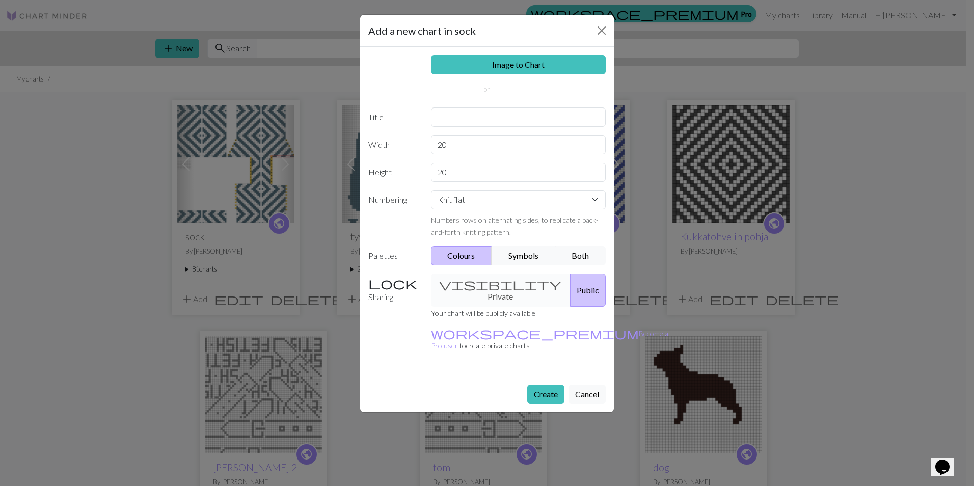
drag, startPoint x: 591, startPoint y: 362, endPoint x: 455, endPoint y: 320, distance: 141.8
click at [591, 385] on button "Cancel" at bounding box center [587, 394] width 37 height 19
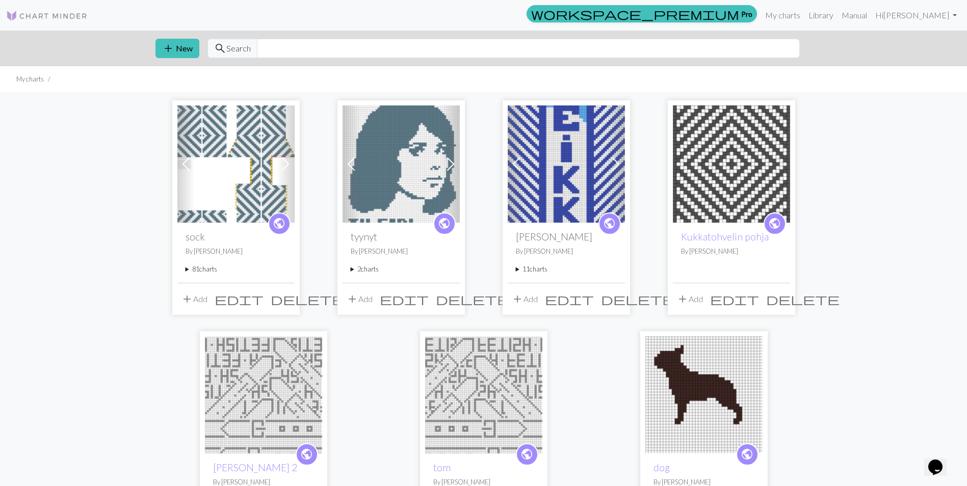
click at [217, 269] on summary "81 charts" at bounding box center [235, 269] width 101 height 10
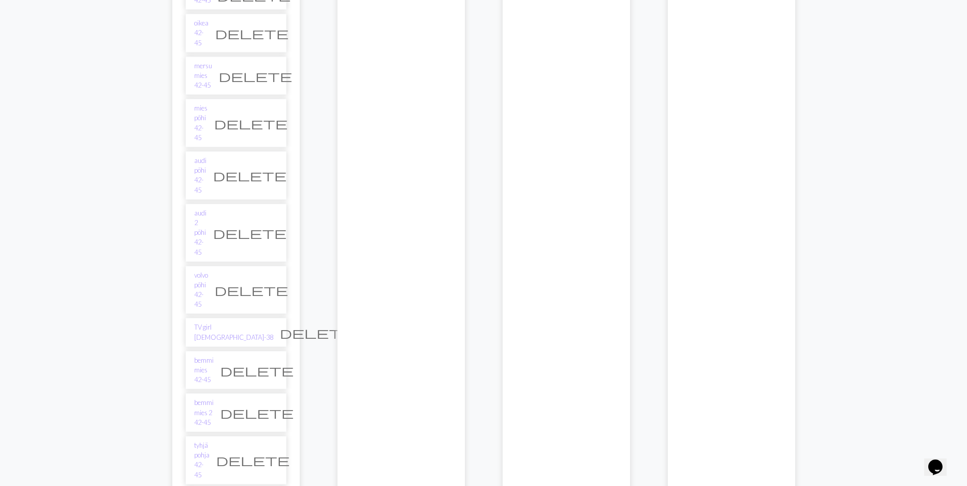
scroll to position [2407, 0]
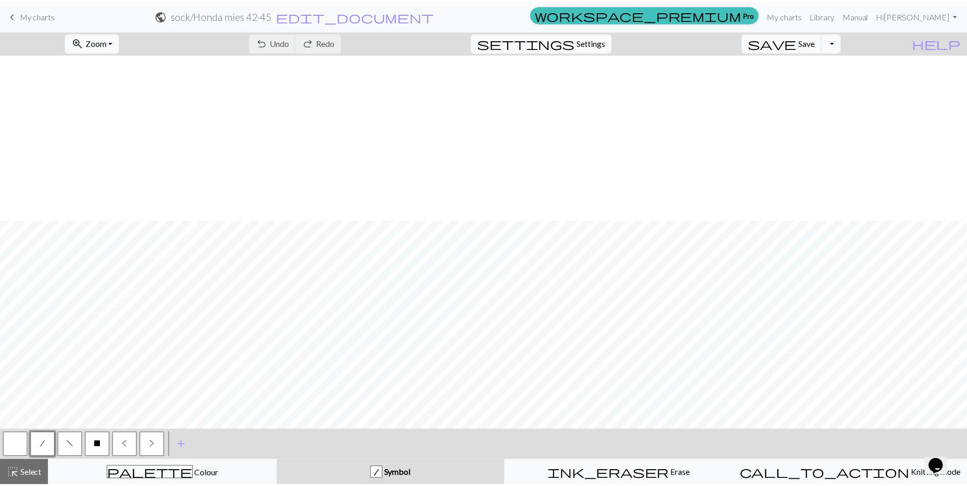
scroll to position [1033, 0]
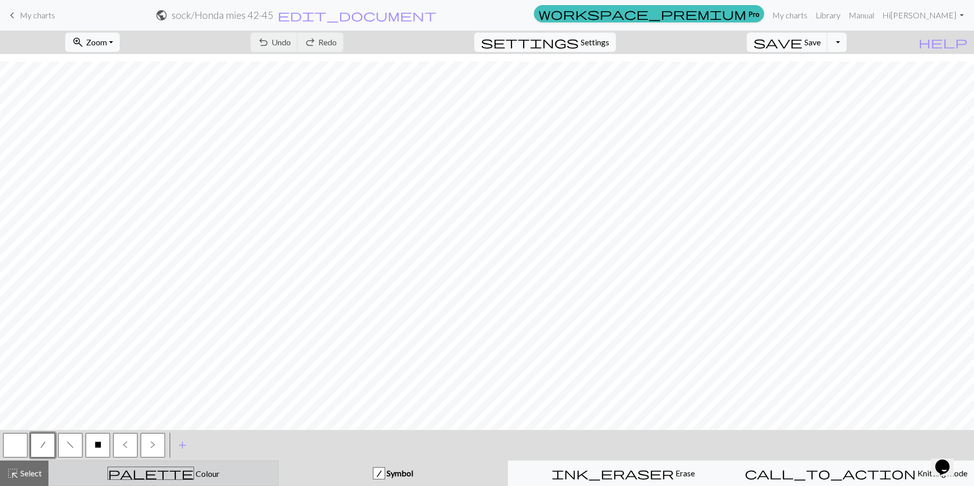
click at [145, 469] on div "palette Colour Colour" at bounding box center [163, 473] width 217 height 13
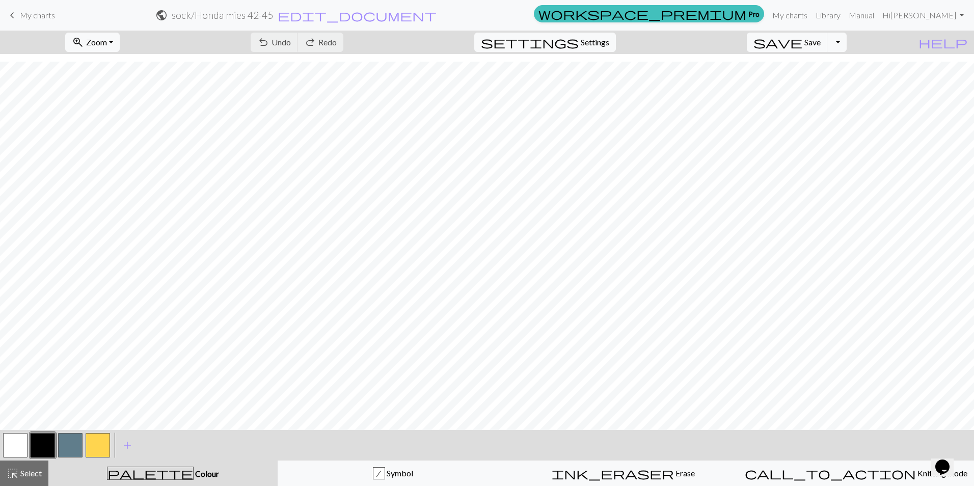
click at [75, 444] on button "button" at bounding box center [70, 445] width 24 height 24
click at [819, 37] on button "save Save Save" at bounding box center [787, 42] width 81 height 19
click at [16, 16] on span "keyboard_arrow_left" at bounding box center [12, 15] width 12 height 14
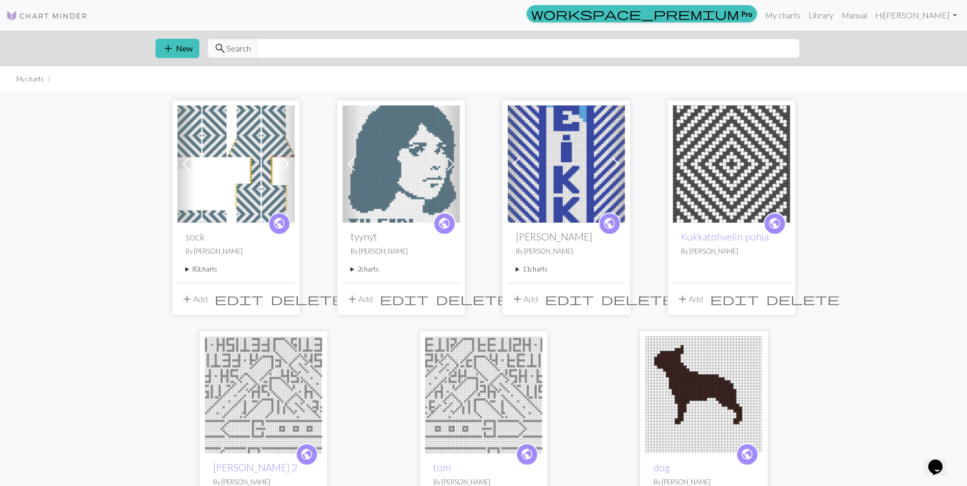
click at [205, 268] on summary "82 charts" at bounding box center [235, 269] width 101 height 10
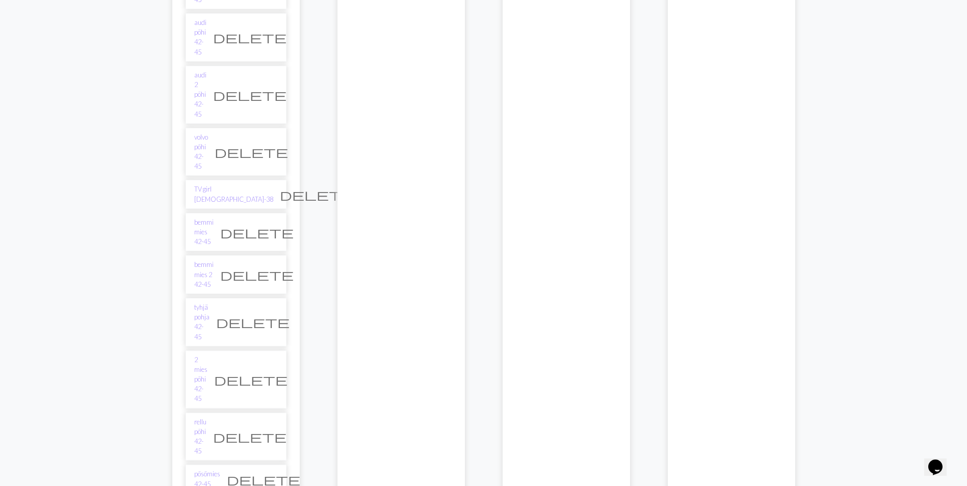
scroll to position [2548, 0]
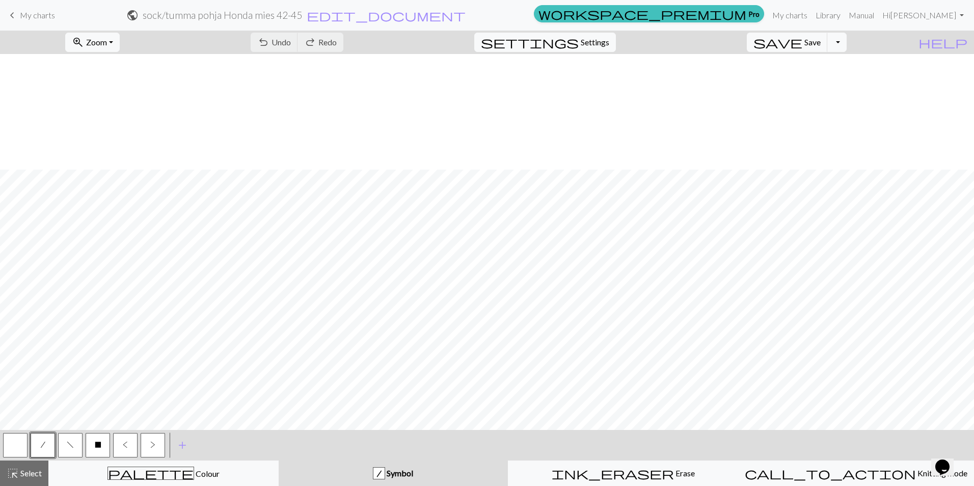
scroll to position [1033, 0]
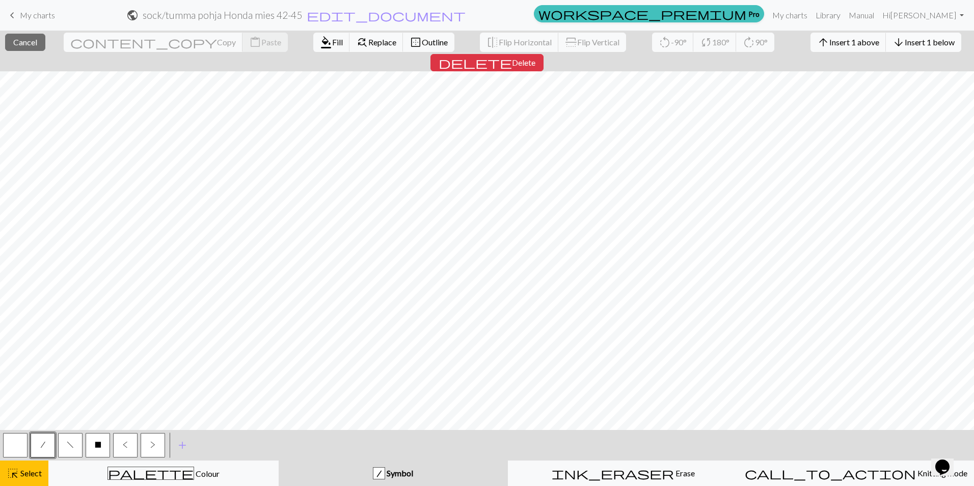
click at [886, 42] on button "arrow_downward Insert 1 below" at bounding box center [923, 42] width 75 height 19
click at [905, 46] on span "Insert 1 below" at bounding box center [930, 42] width 50 height 10
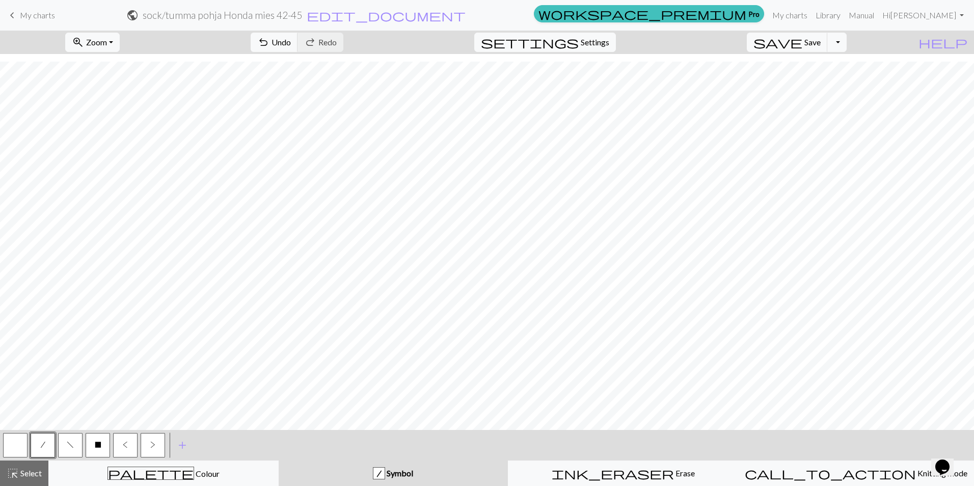
scroll to position [1053, 0]
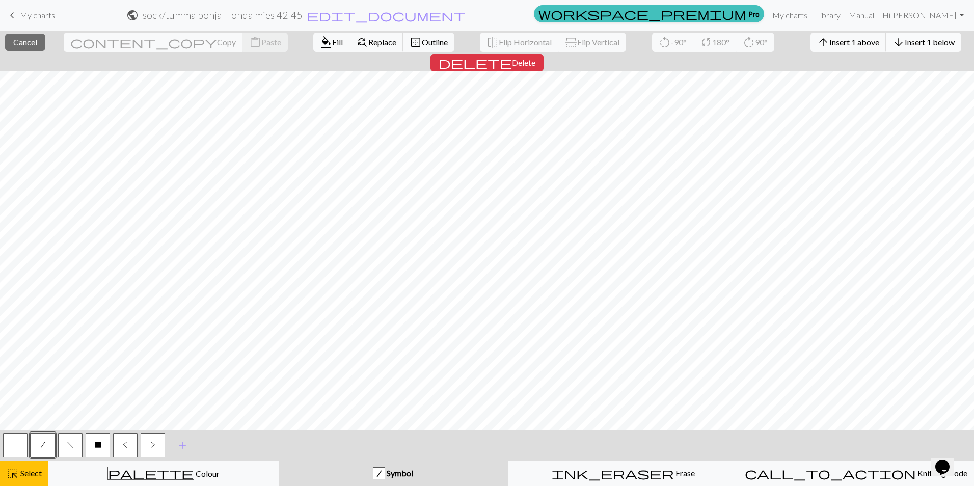
click at [905, 37] on span "Insert 1 below" at bounding box center [930, 42] width 50 height 10
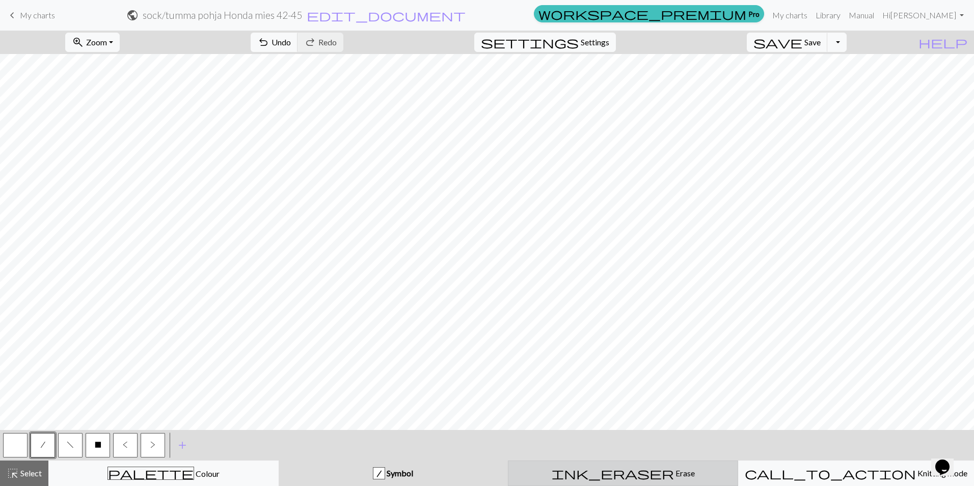
drag, startPoint x: 527, startPoint y: 478, endPoint x: 519, endPoint y: 477, distance: 8.2
click at [527, 478] on div "ink_eraser Erase Erase" at bounding box center [623, 473] width 217 height 12
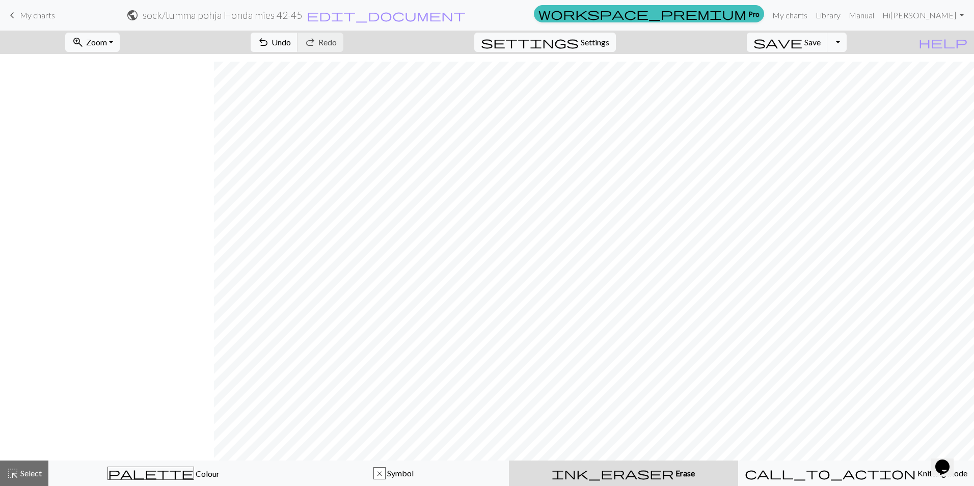
scroll to position [1033, 214]
click at [803, 41] on span "save" at bounding box center [778, 42] width 49 height 14
click at [821, 42] on span "Save" at bounding box center [813, 42] width 16 height 10
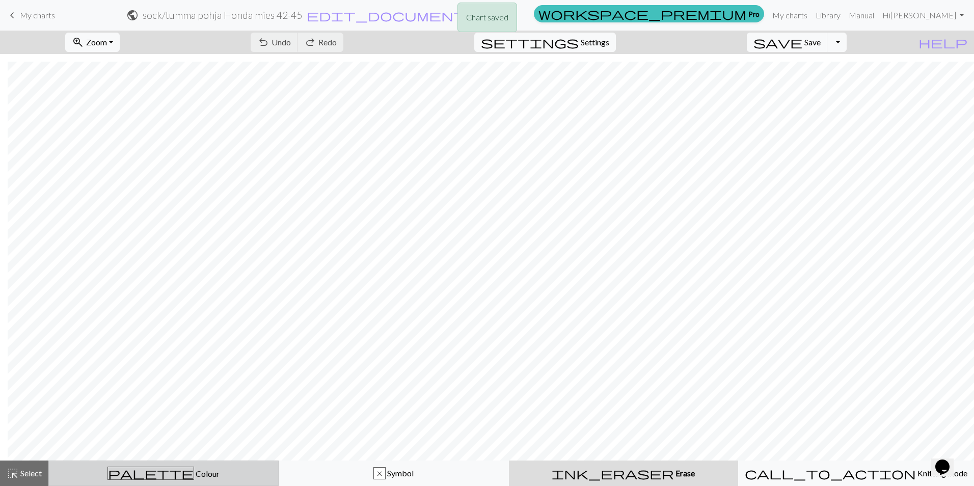
drag, startPoint x: 144, startPoint y: 469, endPoint x: 153, endPoint y: 462, distance: 11.2
click at [145, 469] on div "palette Colour Colour" at bounding box center [163, 473] width 217 height 13
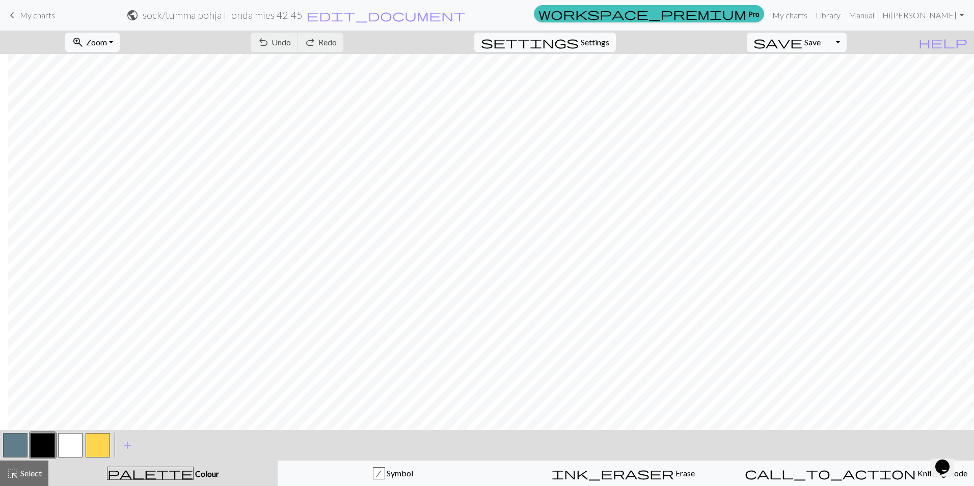
click at [67, 448] on button "button" at bounding box center [70, 445] width 24 height 24
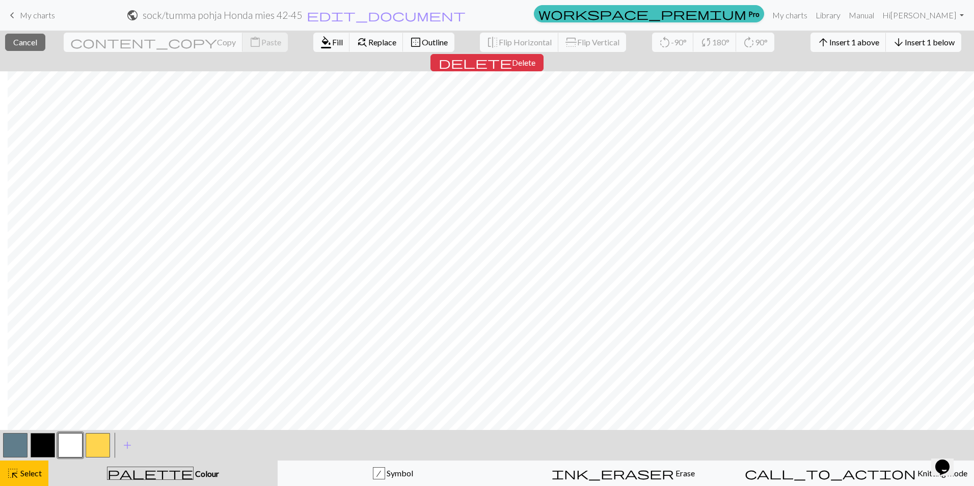
click at [905, 42] on span "Insert 1 below" at bounding box center [930, 42] width 50 height 10
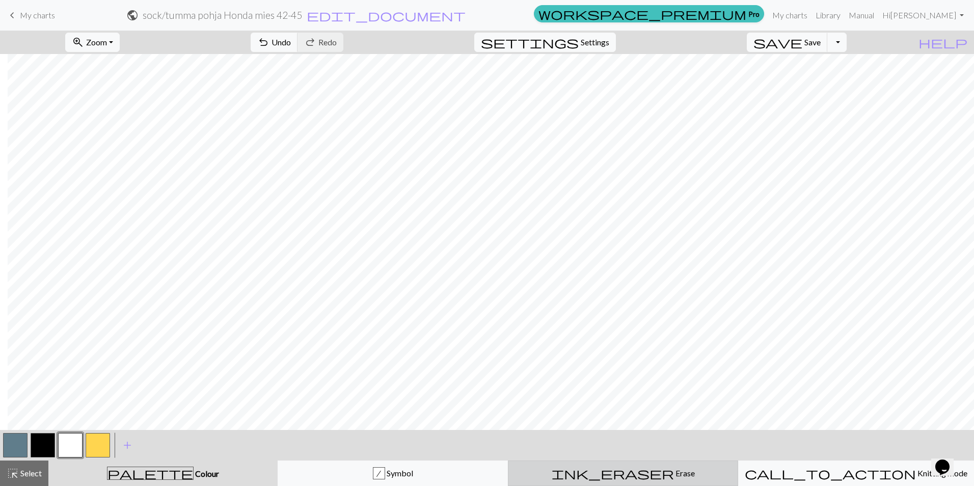
click at [622, 473] on span "ink_eraser" at bounding box center [613, 473] width 122 height 14
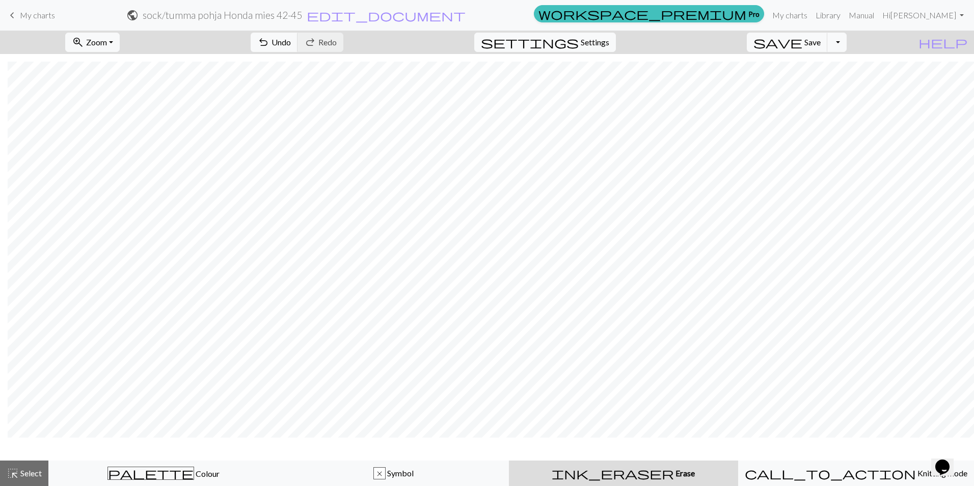
scroll to position [1043, 214]
click at [153, 440] on div "zoom_in Zoom Zoom Fit all Fit width Fit height 50% 100% 150% 200% undo Undo Und…" at bounding box center [487, 259] width 974 height 456
drag, startPoint x: 821, startPoint y: 44, endPoint x: 831, endPoint y: 47, distance: 10.2
click at [821, 44] on span "Save" at bounding box center [813, 42] width 16 height 10
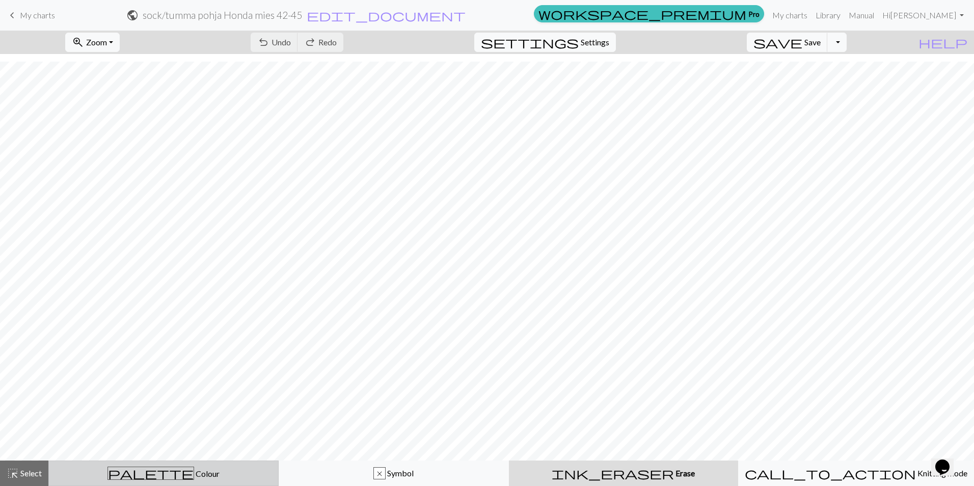
click at [91, 478] on div "palette Colour Colour" at bounding box center [163, 473] width 217 height 13
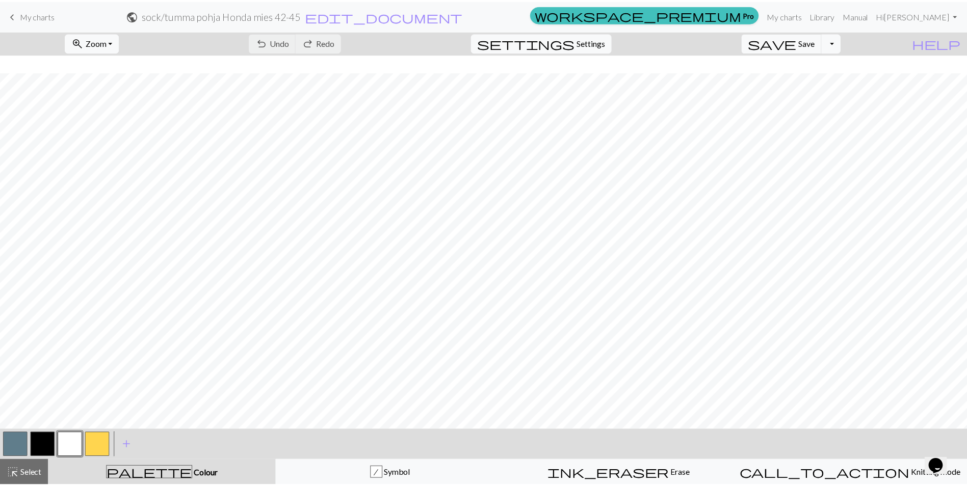
scroll to position [1074, 0]
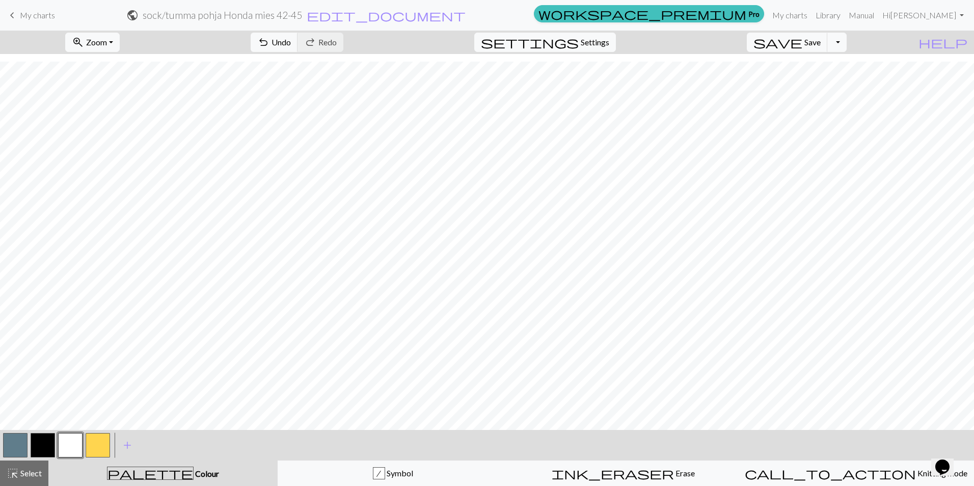
drag, startPoint x: 9, startPoint y: 449, endPoint x: 24, endPoint y: 442, distance: 16.2
click at [9, 449] on button "button" at bounding box center [15, 445] width 24 height 24
click at [803, 40] on span "save" at bounding box center [778, 42] width 49 height 14
click at [46, 18] on span "My charts" at bounding box center [37, 15] width 35 height 10
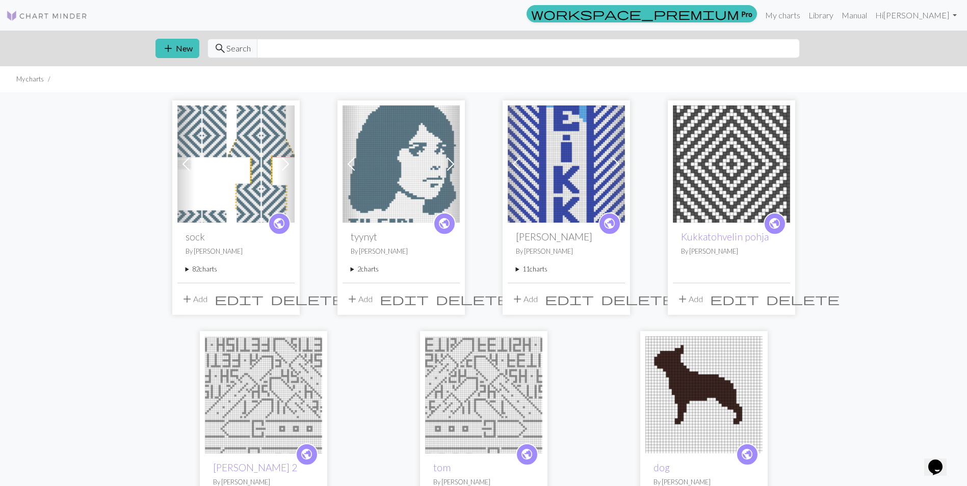
click at [207, 271] on summary "82 charts" at bounding box center [235, 269] width 101 height 10
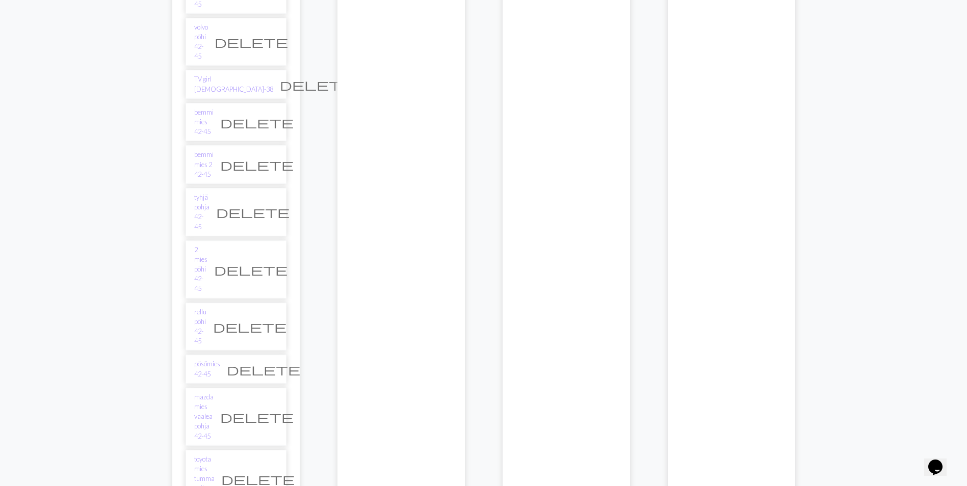
scroll to position [2599, 0]
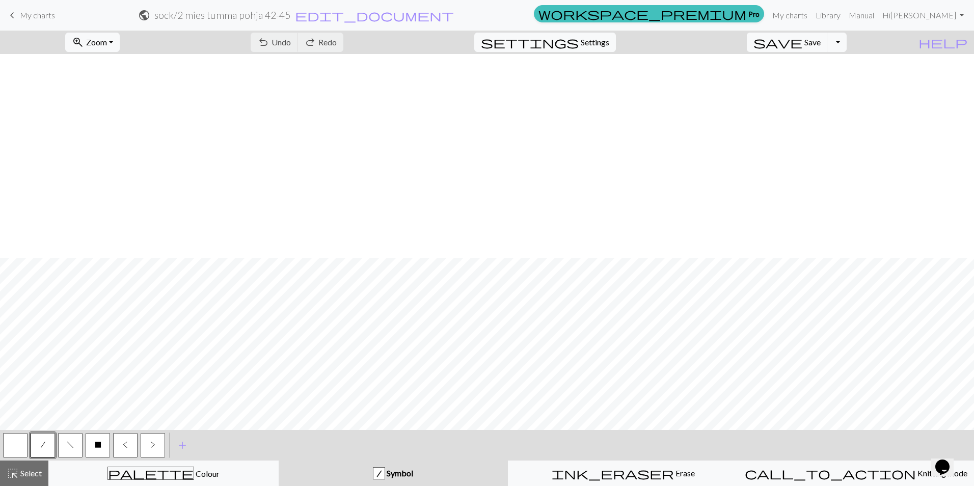
scroll to position [204, 0]
click at [650, 470] on div "ink_eraser Erase Erase" at bounding box center [623, 473] width 217 height 12
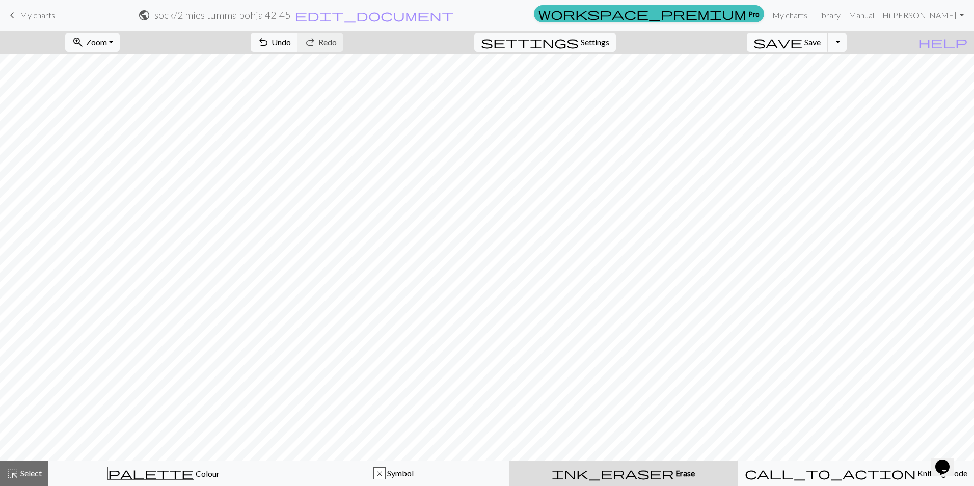
click at [821, 39] on span "Save" at bounding box center [813, 42] width 16 height 10
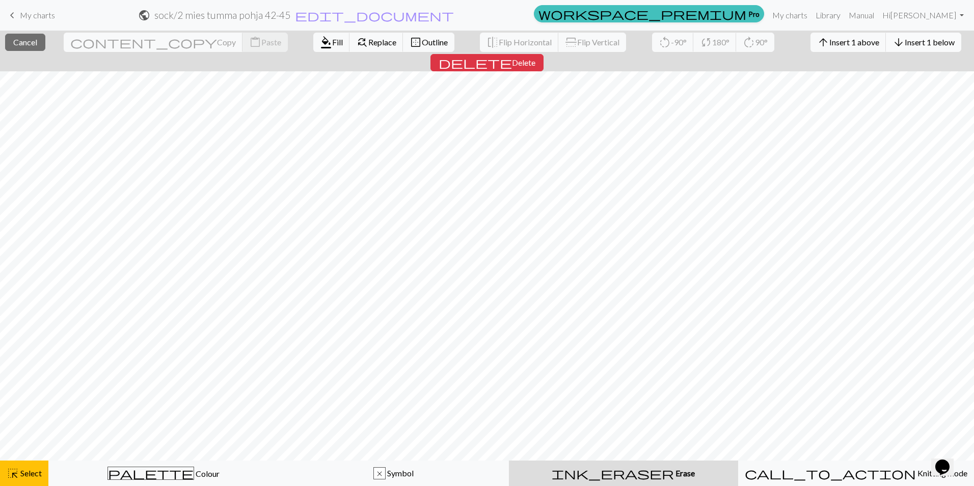
click at [905, 43] on span "Insert 1 below" at bounding box center [930, 42] width 50 height 10
click at [905, 45] on span "Insert 1 below" at bounding box center [930, 42] width 50 height 10
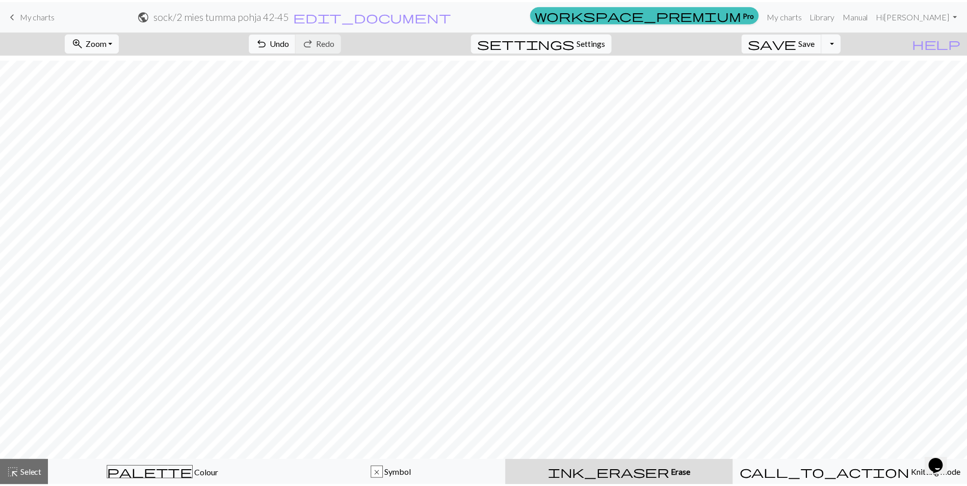
scroll to position [1023, 0]
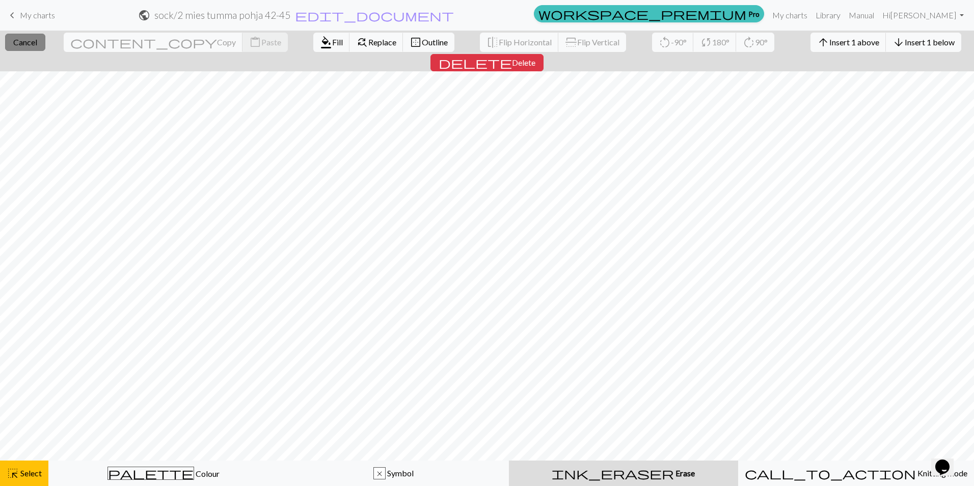
click at [35, 41] on span "Cancel" at bounding box center [25, 42] width 24 height 10
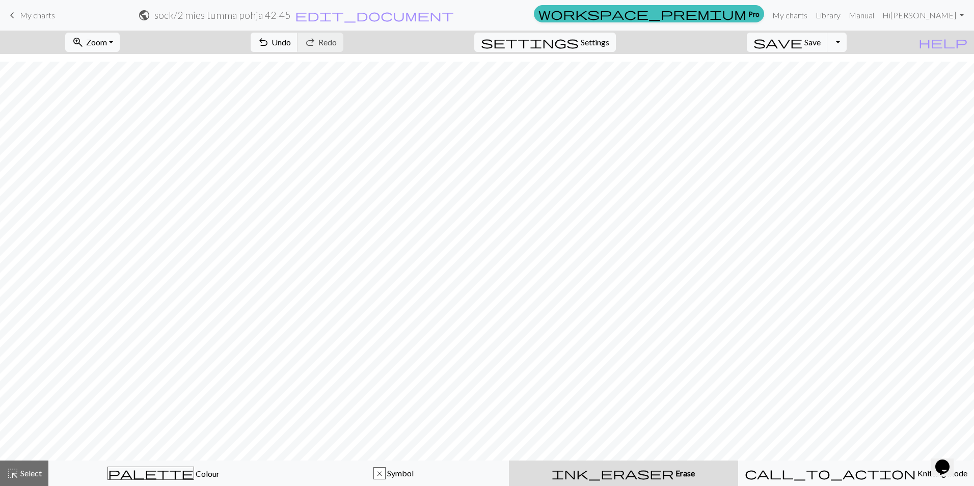
click at [12, 13] on span "keyboard_arrow_left" at bounding box center [12, 15] width 12 height 14
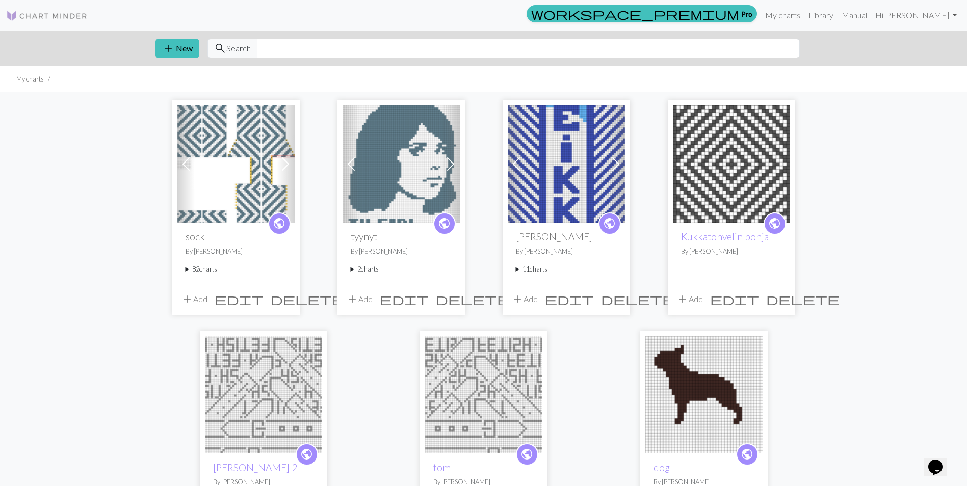
click at [204, 272] on summary "82 charts" at bounding box center [235, 269] width 101 height 10
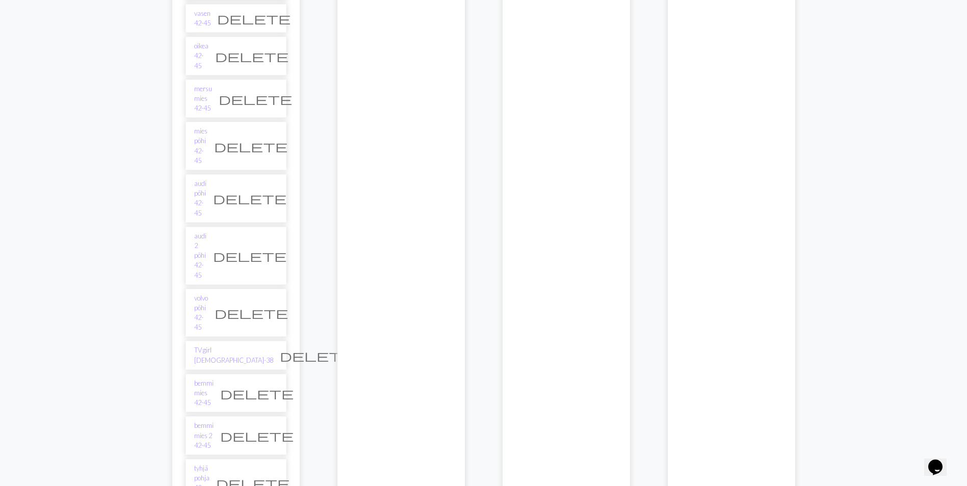
scroll to position [2395, 0]
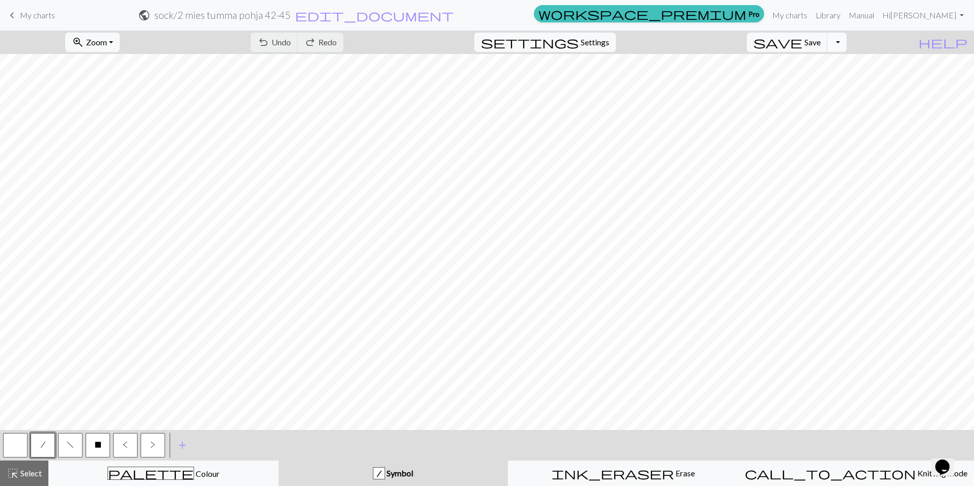
click at [847, 44] on button "Toggle Dropdown" at bounding box center [836, 42] width 19 height 19
click at [831, 67] on button "file_copy Save a copy" at bounding box center [762, 65] width 168 height 16
click at [472, 20] on span "edit_document" at bounding box center [392, 15] width 159 height 14
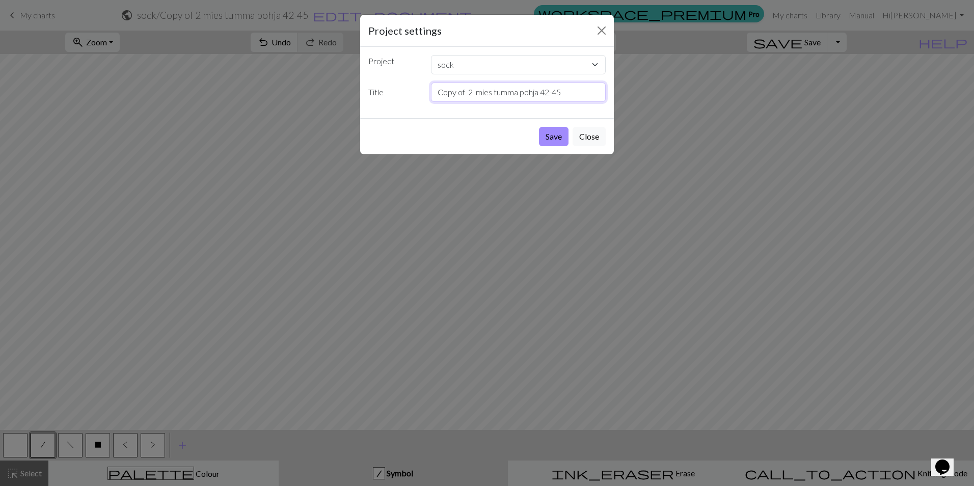
drag, startPoint x: 464, startPoint y: 91, endPoint x: 408, endPoint y: 97, distance: 55.8
click at [408, 97] on div "Title Copy of 2 mies tumma pohja 42-45" at bounding box center [487, 92] width 250 height 19
type input "+4rivi 2 mies tumma pohja 42-45"
drag, startPoint x: 551, startPoint y: 132, endPoint x: 576, endPoint y: 199, distance: 70.8
click at [551, 132] on button "Save" at bounding box center [554, 136] width 30 height 19
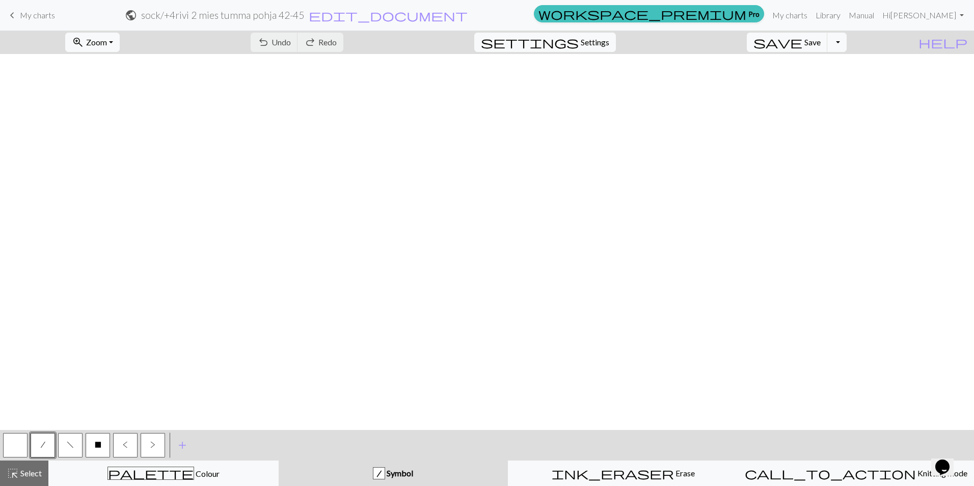
scroll to position [1033, 0]
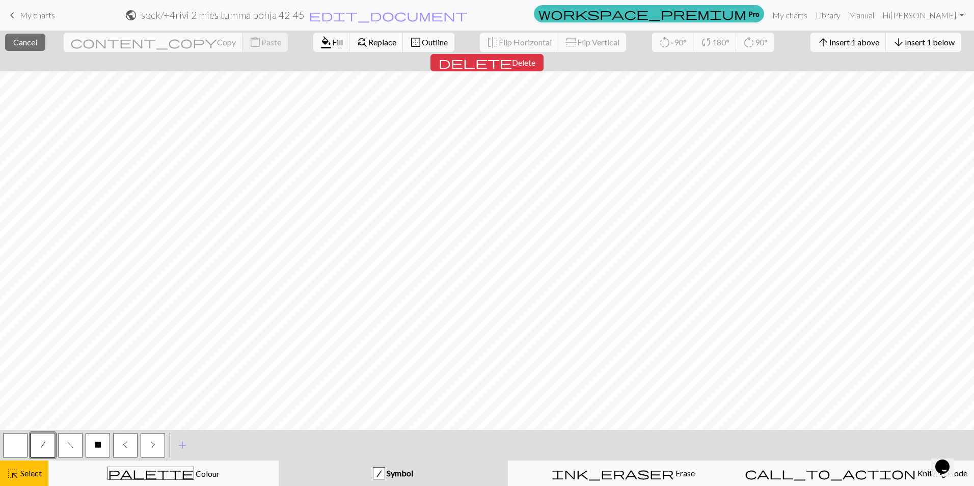
click at [905, 43] on span "Insert 1 below" at bounding box center [930, 42] width 50 height 10
click at [830, 39] on span "Insert 1 above" at bounding box center [855, 42] width 50 height 10
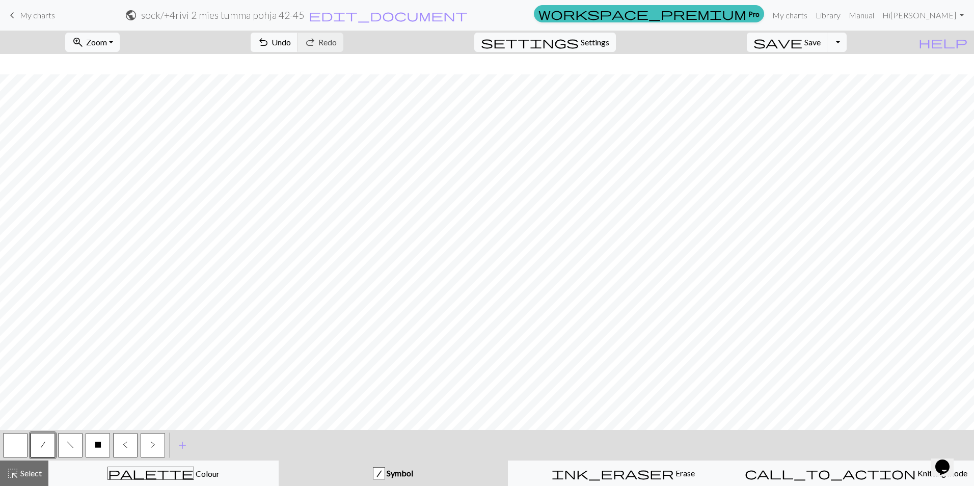
scroll to position [1053, 0]
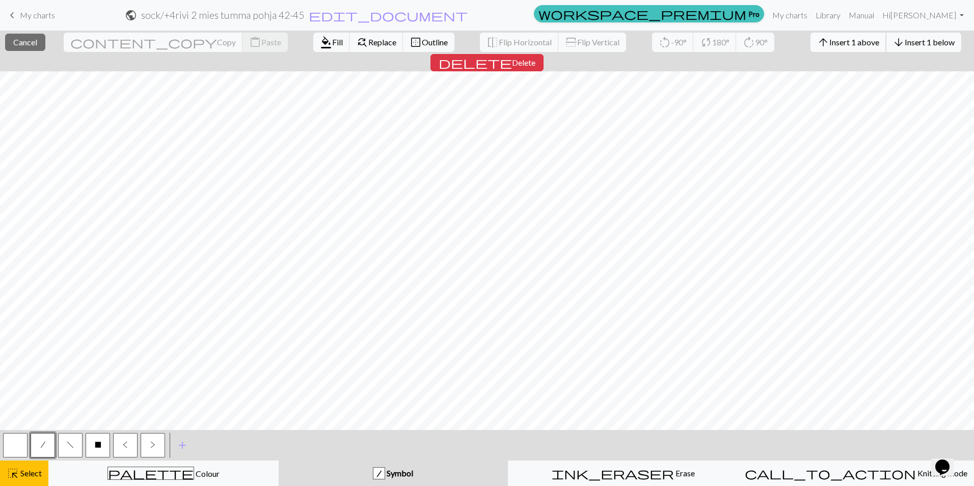
click at [830, 42] on span "Insert 1 above" at bounding box center [855, 42] width 50 height 10
click at [817, 42] on span "arrow_upward" at bounding box center [823, 42] width 12 height 14
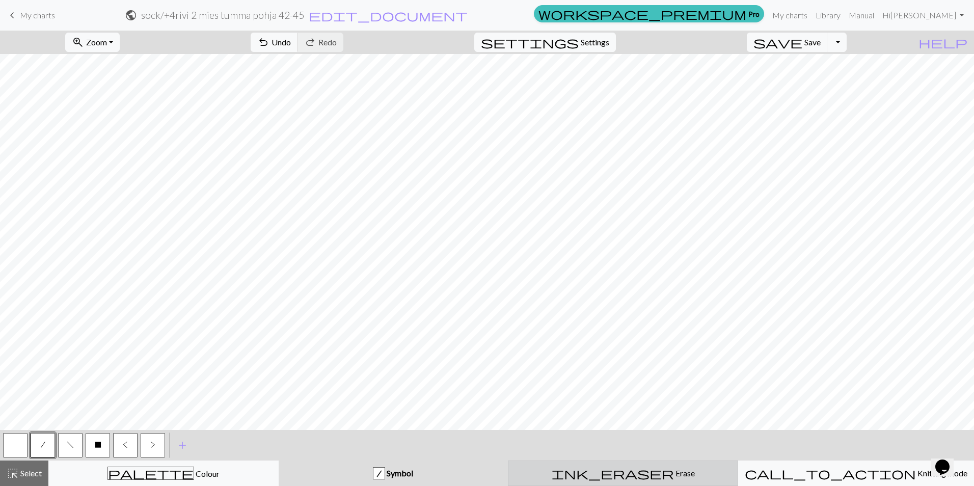
click at [674, 475] on span "Erase" at bounding box center [684, 473] width 21 height 10
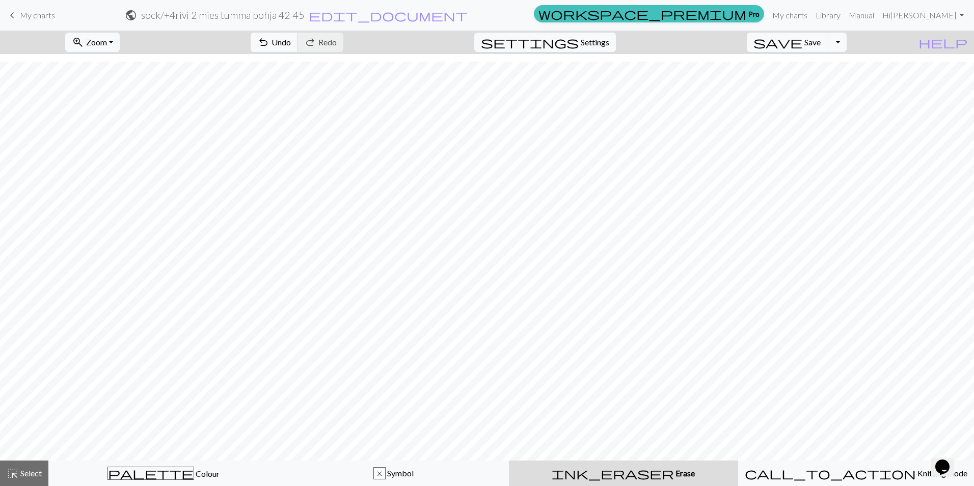
scroll to position [1043, 0]
drag, startPoint x: 828, startPoint y: 38, endPoint x: 819, endPoint y: 42, distance: 10.0
click at [821, 38] on span "Save" at bounding box center [813, 42] width 16 height 10
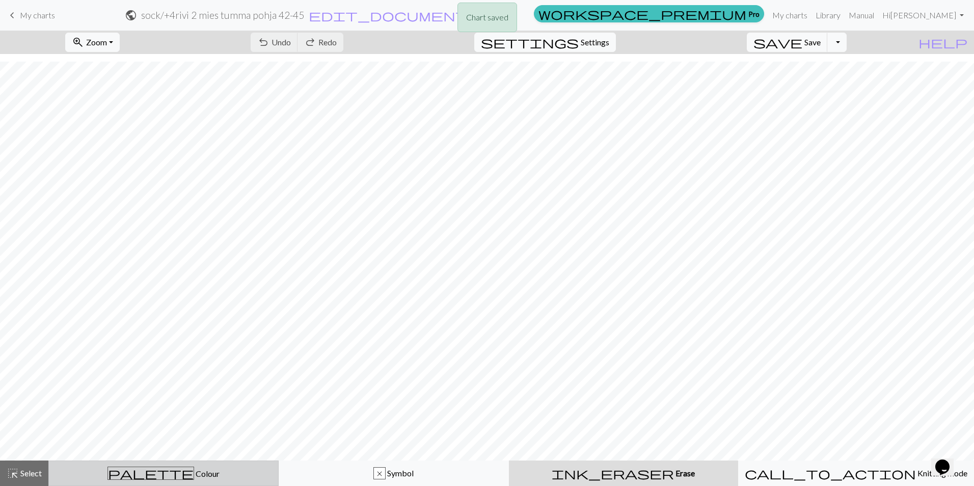
click at [242, 478] on div "palette Colour Colour" at bounding box center [163, 473] width 217 height 13
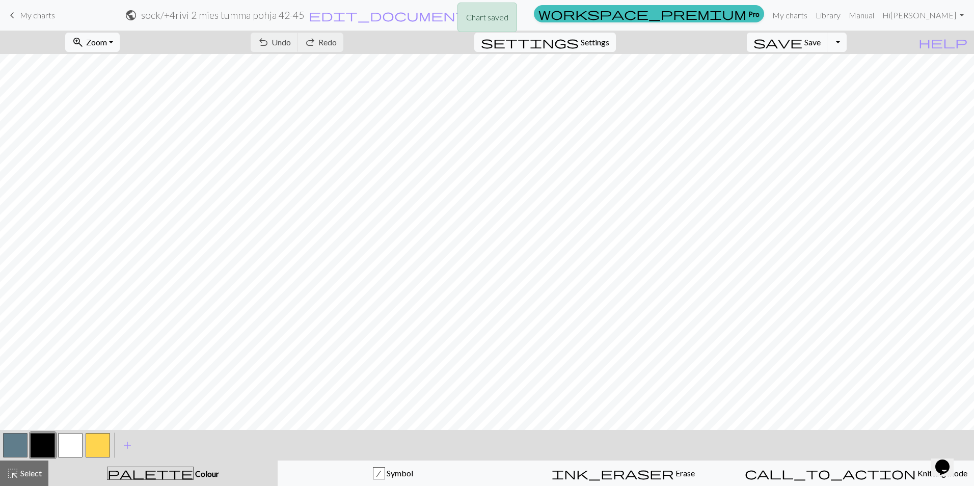
click at [79, 445] on button "button" at bounding box center [70, 445] width 24 height 24
drag, startPoint x: 14, startPoint y: 448, endPoint x: 32, endPoint y: 440, distance: 19.1
click at [14, 448] on button "button" at bounding box center [15, 445] width 24 height 24
click at [821, 45] on span "Save" at bounding box center [813, 42] width 16 height 10
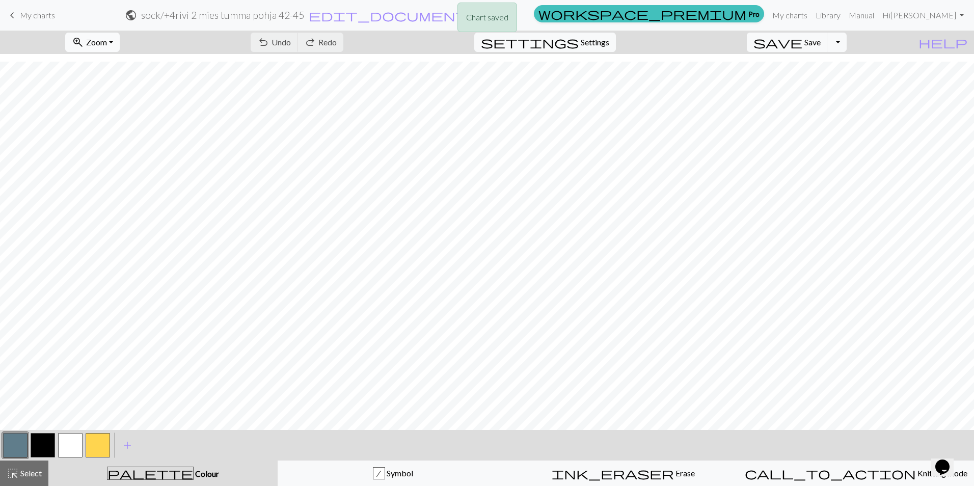
click at [120, 41] on button "zoom_in Zoom Zoom" at bounding box center [92, 42] width 55 height 19
click at [104, 123] on button "50%" at bounding box center [106, 122] width 81 height 16
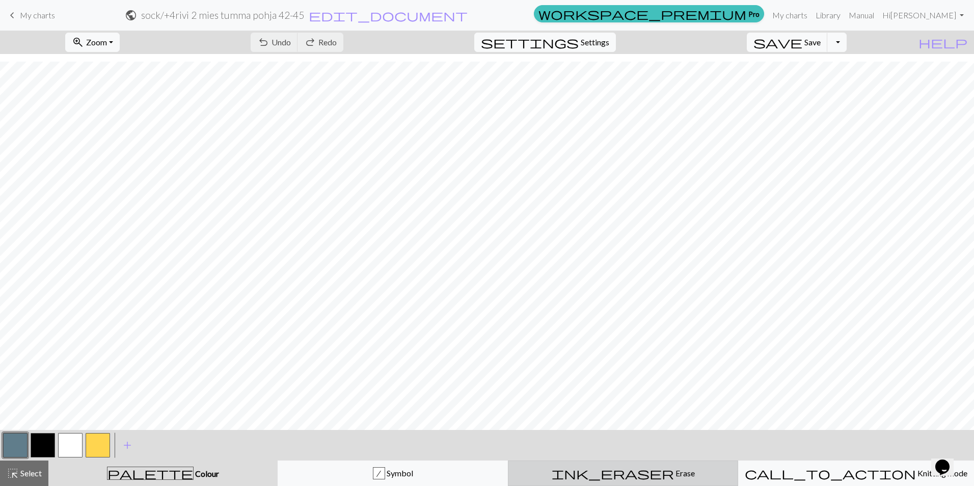
drag, startPoint x: 616, startPoint y: 475, endPoint x: 649, endPoint y: 465, distance: 35.3
click at [616, 475] on span "ink_eraser" at bounding box center [613, 473] width 122 height 14
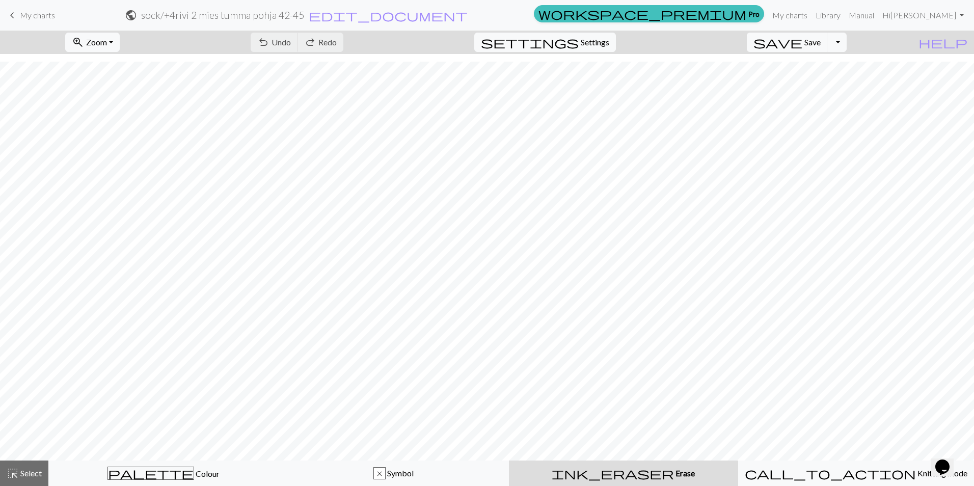
scroll to position [335, 0]
click at [821, 41] on span "Save" at bounding box center [813, 42] width 16 height 10
click at [819, 43] on button "save Save Save" at bounding box center [787, 42] width 81 height 19
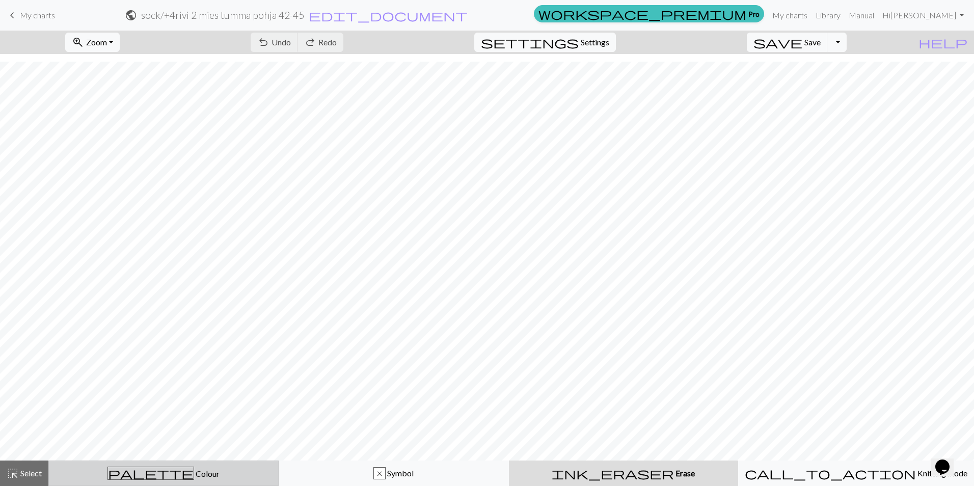
click at [100, 478] on div "palette Colour Colour" at bounding box center [163, 473] width 217 height 13
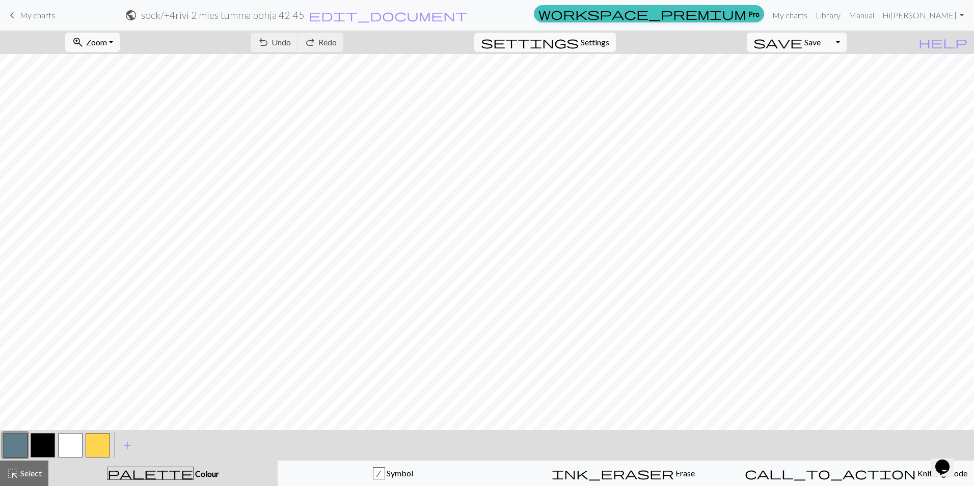
click at [72, 441] on button "button" at bounding box center [70, 445] width 24 height 24
drag, startPoint x: 9, startPoint y: 479, endPoint x: 87, endPoint y: 437, distance: 88.2
click at [9, 479] on span "highlight_alt" at bounding box center [13, 473] width 12 height 14
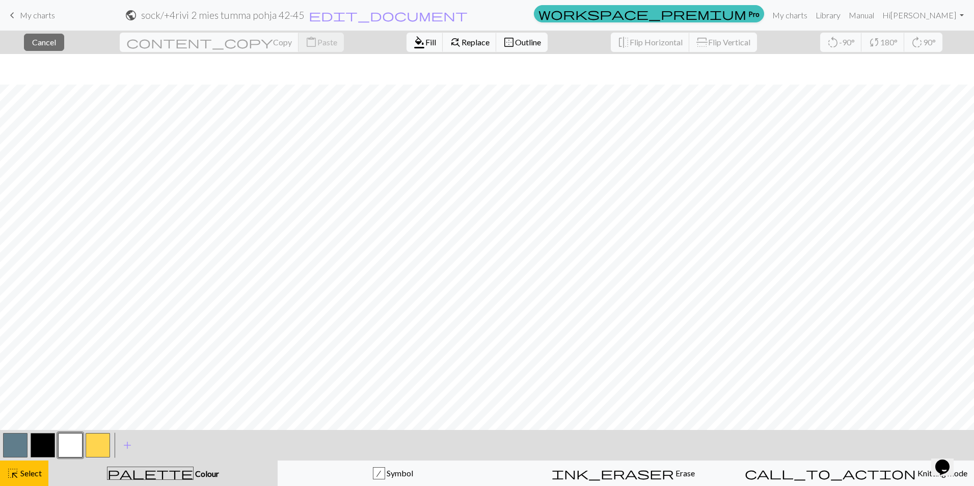
scroll to position [365, 0]
click at [425, 44] on span "Fill" at bounding box center [430, 42] width 11 height 10
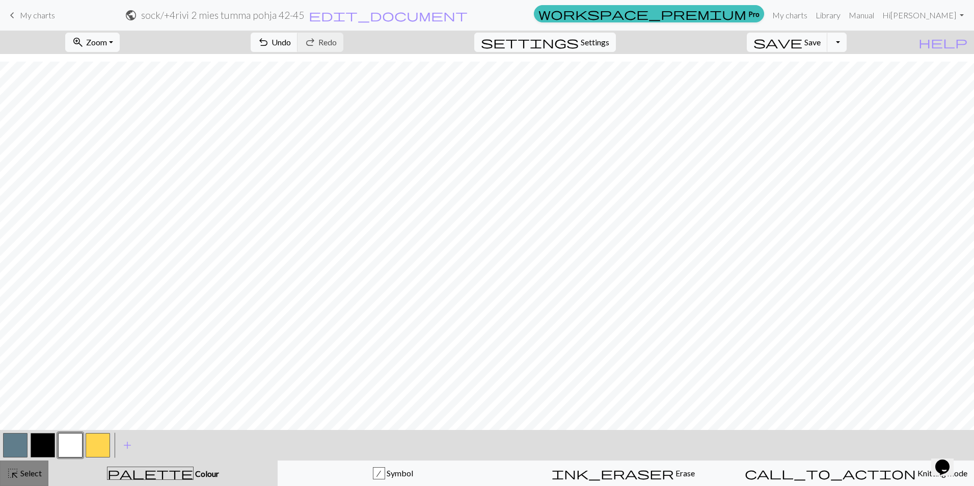
click at [23, 474] on span "Select" at bounding box center [30, 473] width 23 height 10
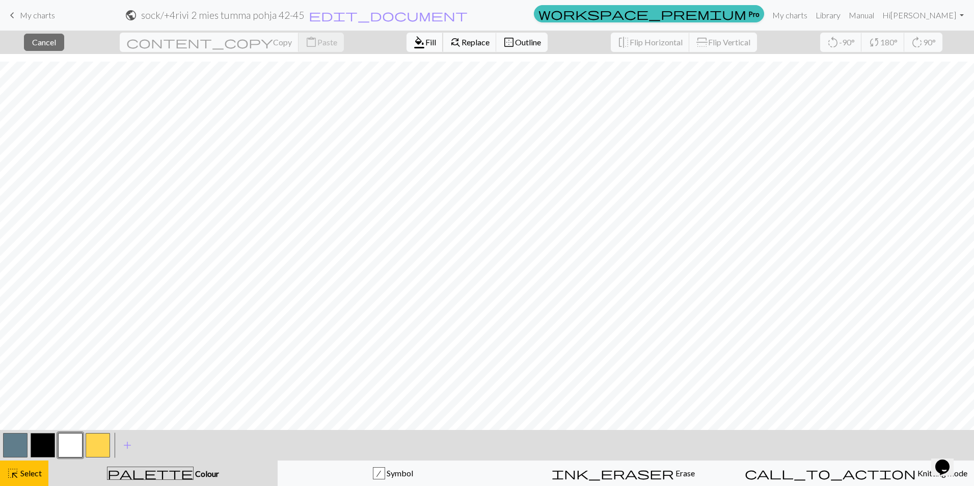
click at [413, 45] on span "format_color_fill" at bounding box center [419, 42] width 12 height 14
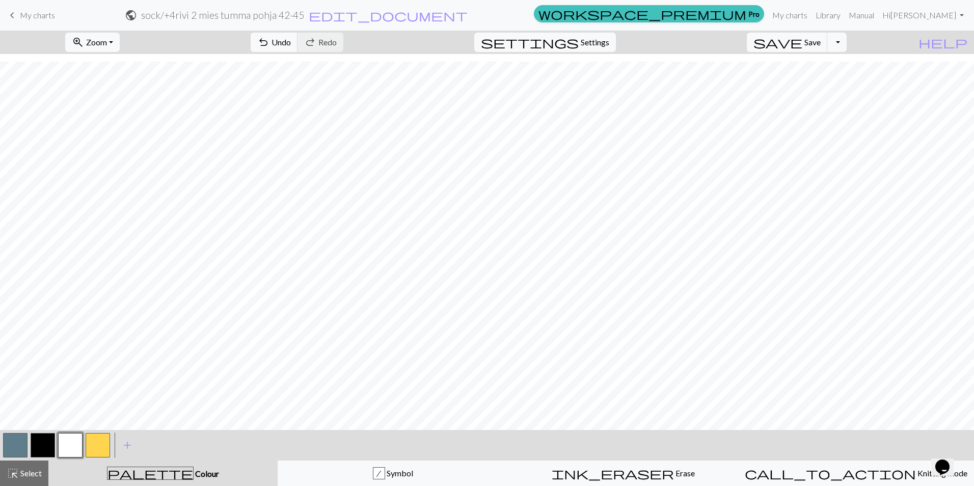
drag, startPoint x: 31, startPoint y: 473, endPoint x: 117, endPoint y: 423, distance: 99.8
click at [31, 473] on span "Select" at bounding box center [30, 473] width 23 height 10
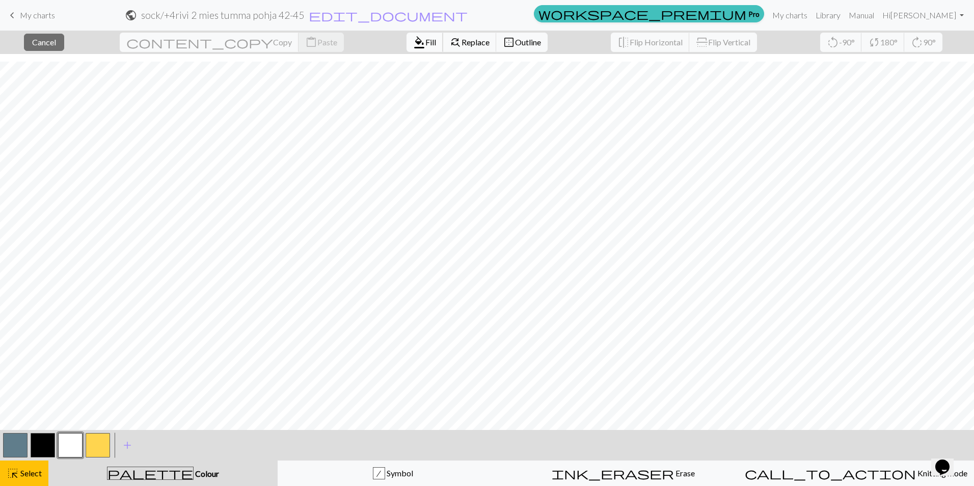
click at [425, 42] on span "Fill" at bounding box center [430, 42] width 11 height 10
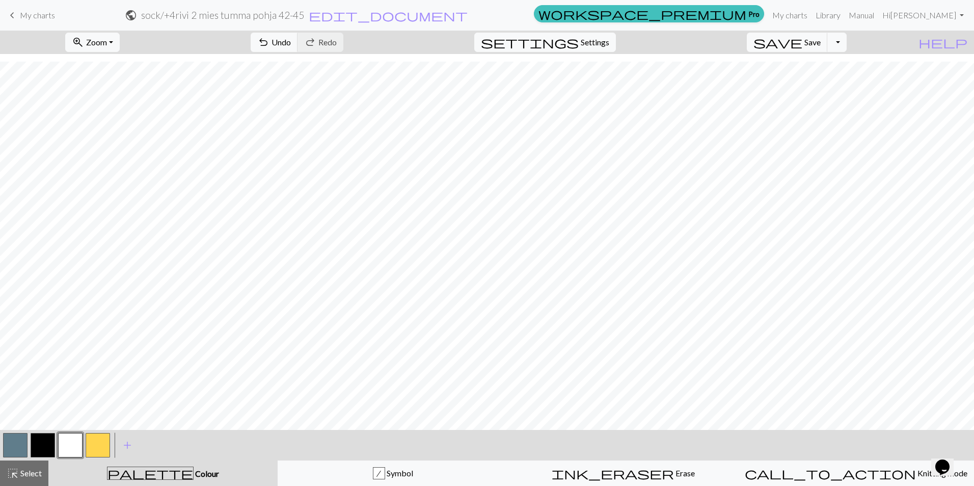
drag, startPoint x: 29, startPoint y: 478, endPoint x: 200, endPoint y: 460, distance: 172.2
click at [29, 478] on div "highlight_alt Select Select" at bounding box center [24, 473] width 35 height 12
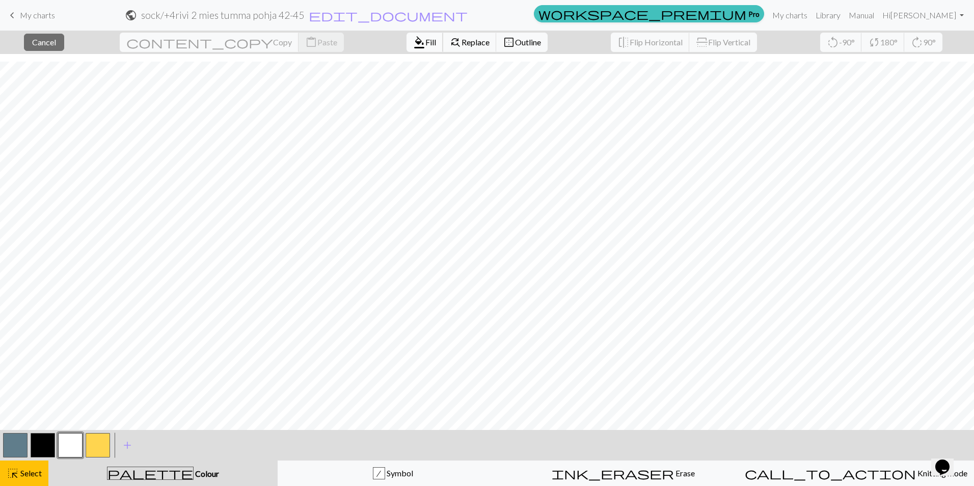
click at [413, 41] on span "format_color_fill" at bounding box center [419, 42] width 12 height 14
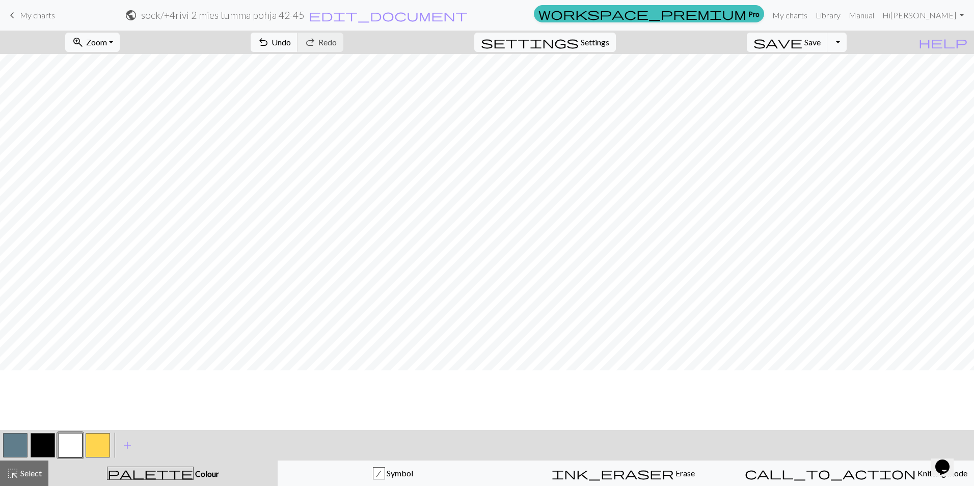
scroll to position [0, 0]
click at [41, 475] on span "Select" at bounding box center [30, 473] width 23 height 10
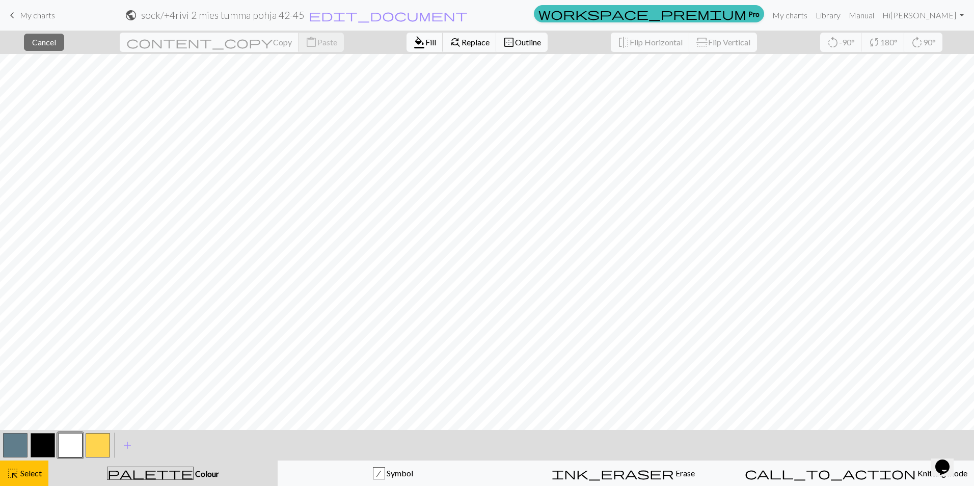
click at [407, 41] on button "format_color_fill Fill" at bounding box center [425, 42] width 37 height 19
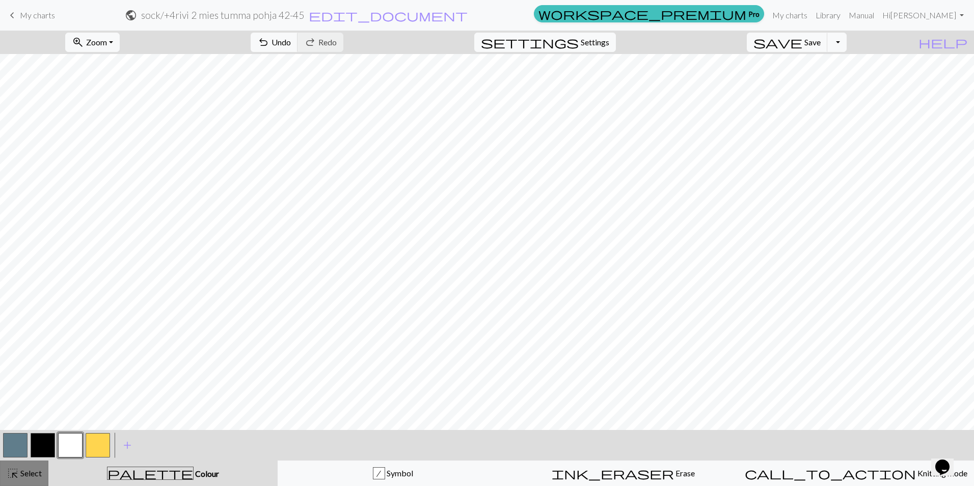
click at [26, 479] on button "highlight_alt Select Select" at bounding box center [24, 473] width 48 height 25
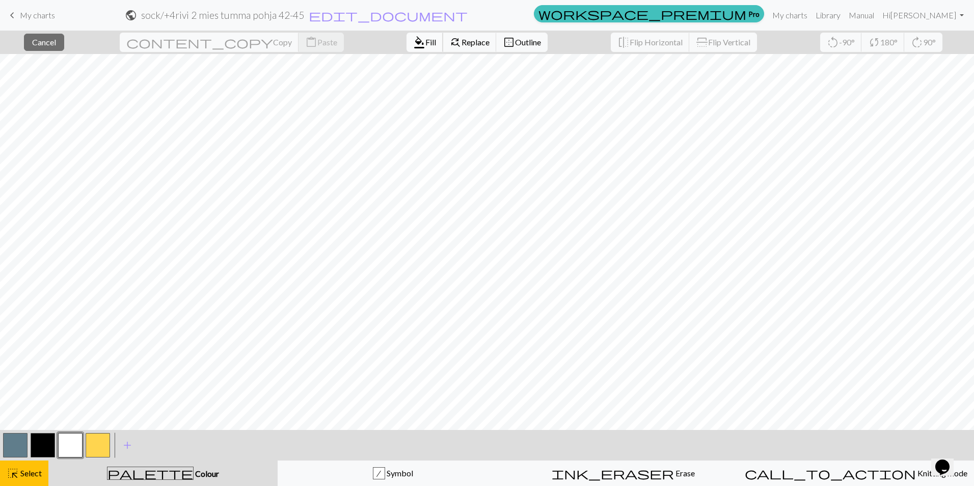
click at [425, 41] on span "Fill" at bounding box center [430, 42] width 11 height 10
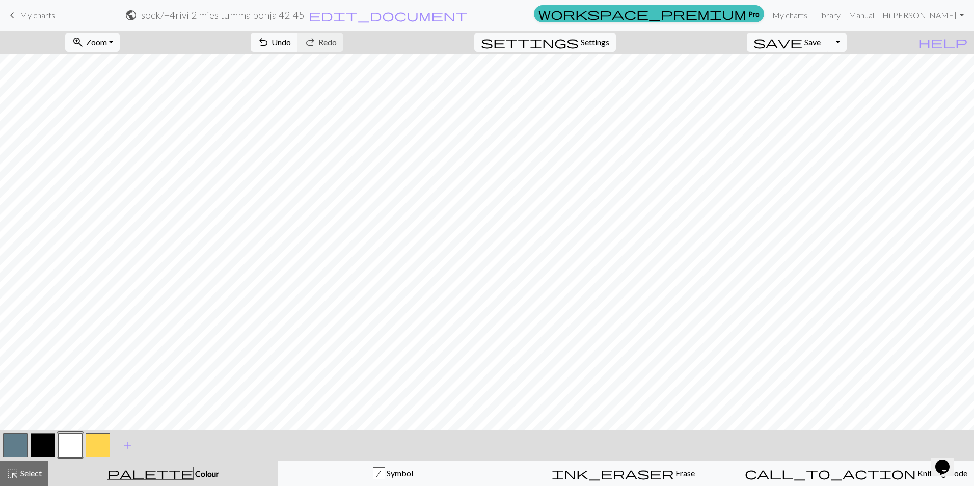
click at [28, 475] on span "Select" at bounding box center [30, 473] width 23 height 10
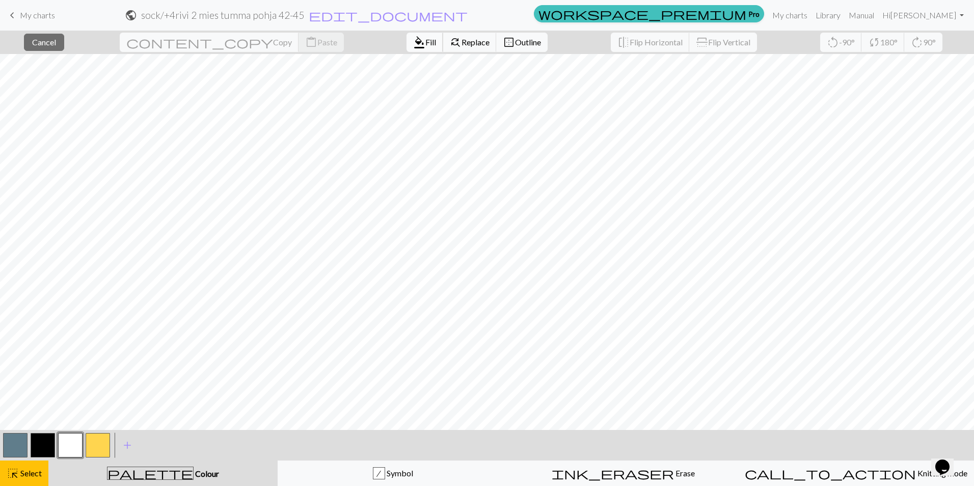
click at [425, 41] on span "Fill" at bounding box center [430, 42] width 11 height 10
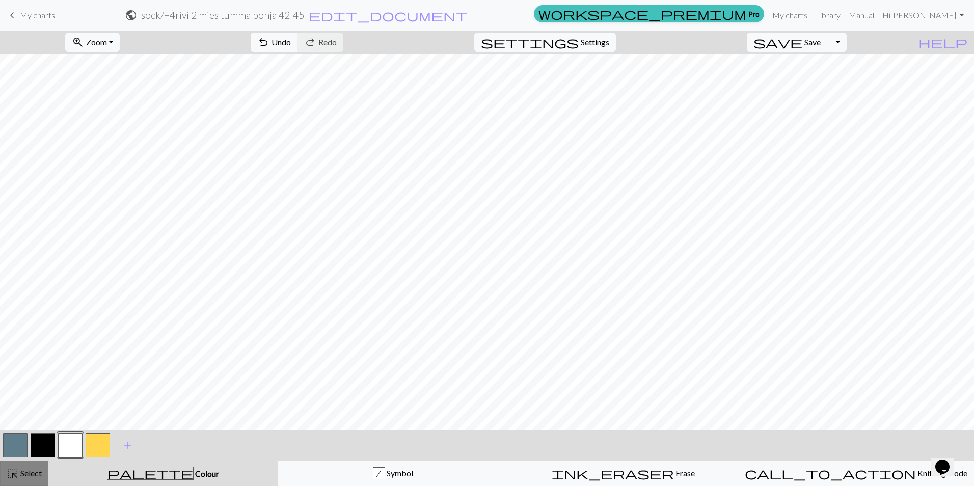
click at [23, 472] on span "Select" at bounding box center [30, 473] width 23 height 10
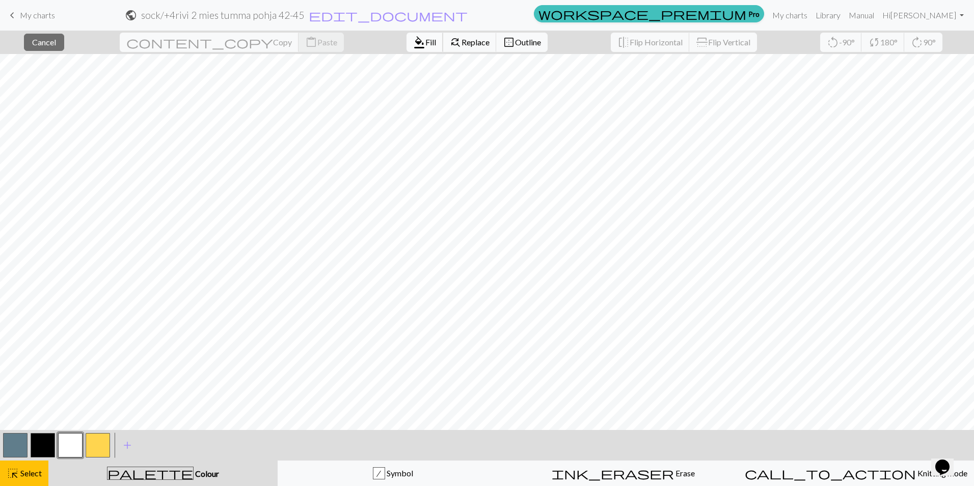
click at [425, 39] on span "Fill" at bounding box center [430, 42] width 11 height 10
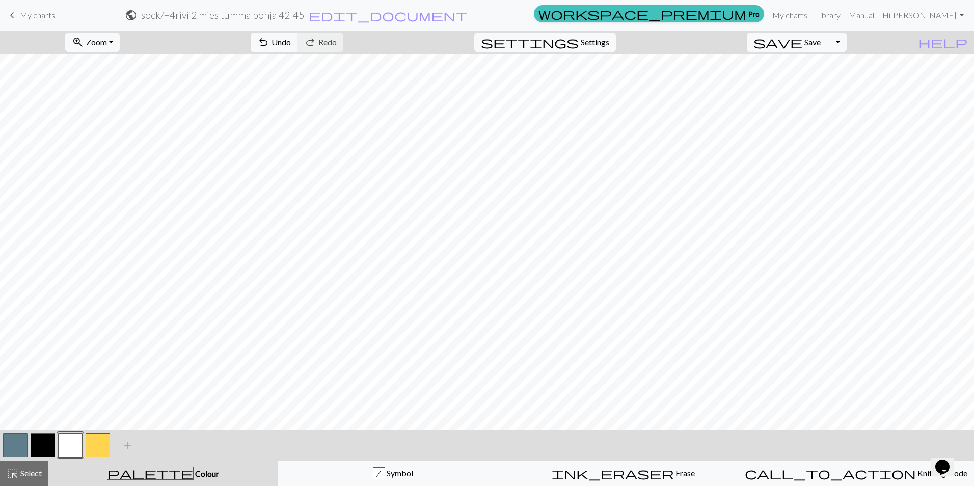
click at [98, 445] on button "button" at bounding box center [98, 445] width 24 height 24
click at [76, 448] on button "button" at bounding box center [70, 445] width 24 height 24
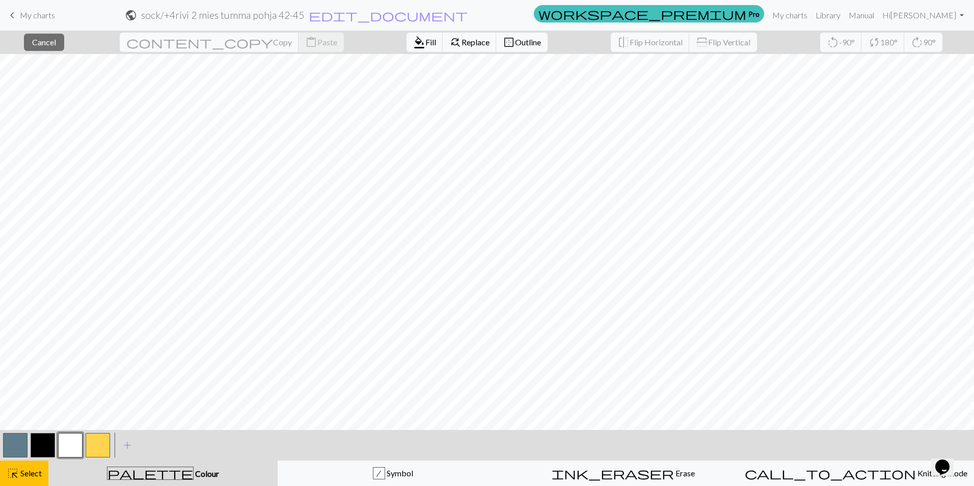
click at [38, 478] on div "highlight_alt Select Select" at bounding box center [24, 473] width 35 height 12
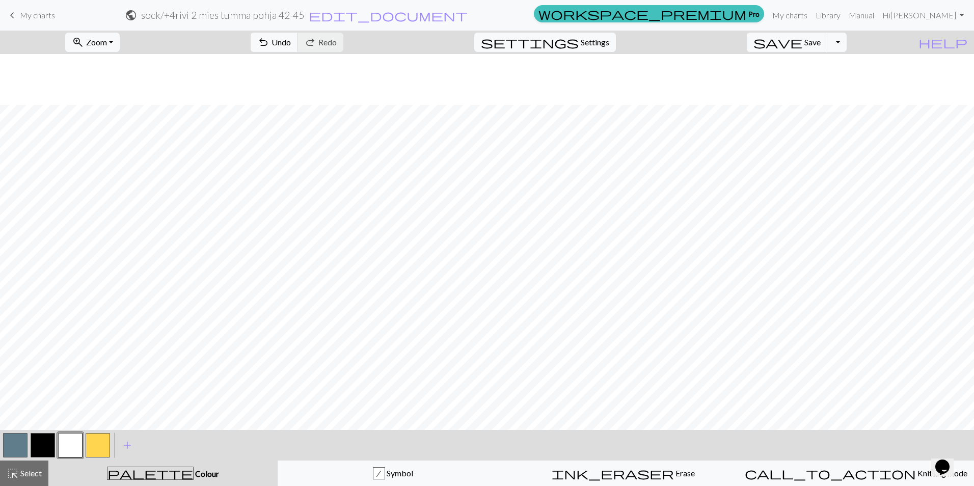
scroll to position [255, 0]
drag, startPoint x: 12, startPoint y: 465, endPoint x: 47, endPoint y: 442, distance: 42.3
click at [11, 470] on button "highlight_alt Select Select" at bounding box center [24, 473] width 48 height 25
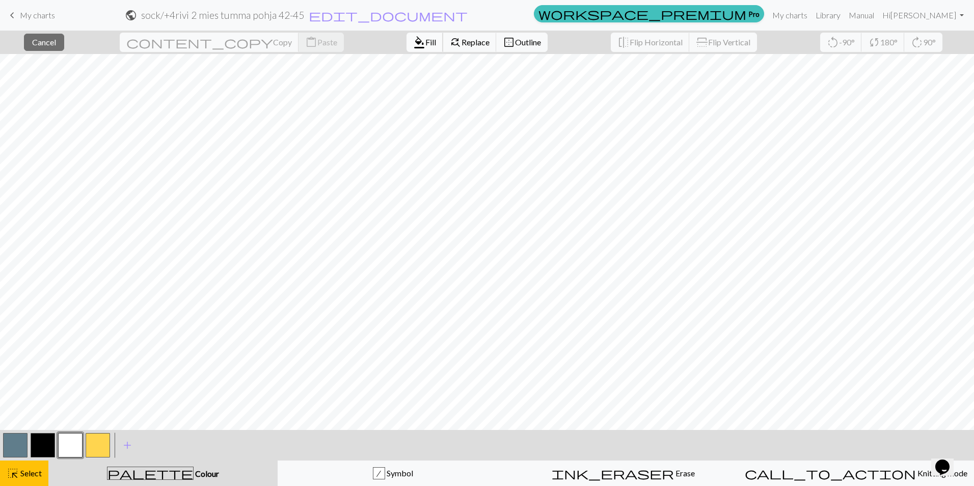
click at [425, 45] on span "Fill" at bounding box center [430, 42] width 11 height 10
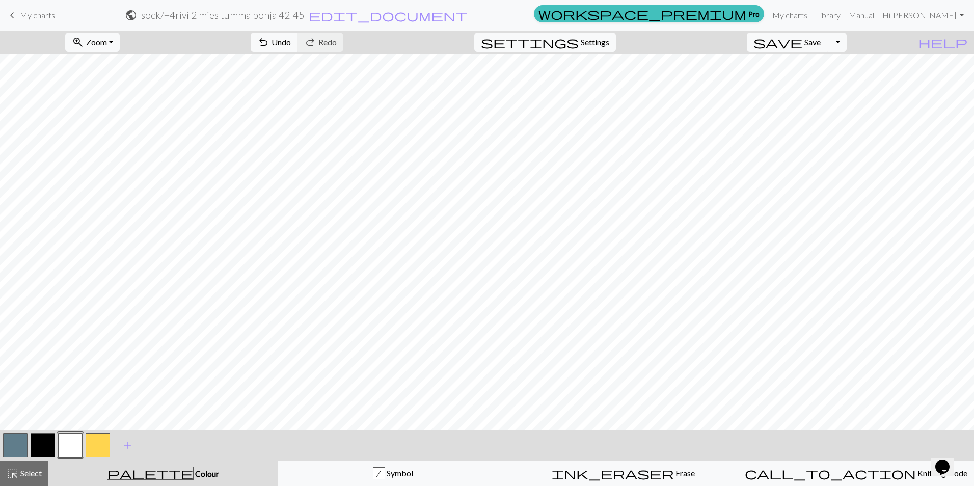
drag, startPoint x: 28, startPoint y: 472, endPoint x: 176, endPoint y: 427, distance: 155.1
click at [28, 474] on span "Select" at bounding box center [30, 473] width 23 height 10
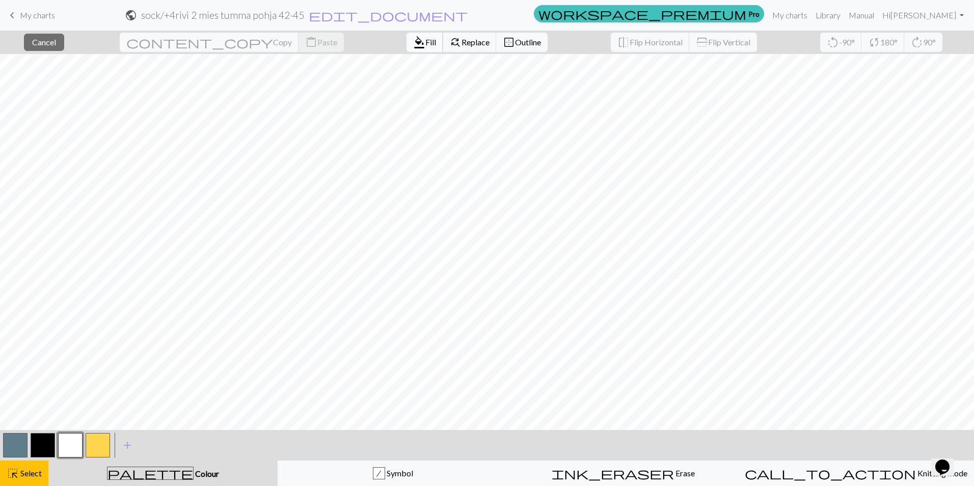
click at [425, 43] on span "Fill" at bounding box center [430, 42] width 11 height 10
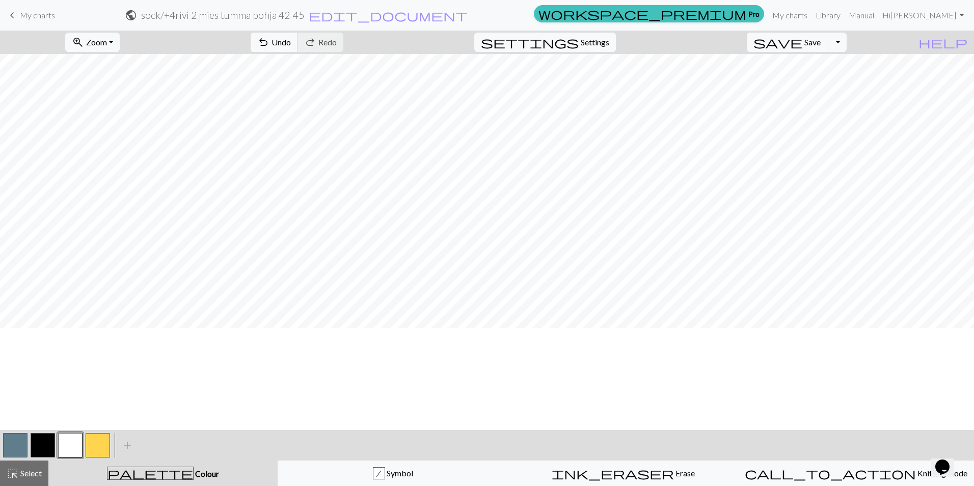
scroll to position [153, 0]
drag, startPoint x: 89, startPoint y: 442, endPoint x: 132, endPoint y: 432, distance: 44.4
click at [90, 442] on button "button" at bounding box center [98, 445] width 24 height 24
click at [821, 39] on span "Save" at bounding box center [813, 42] width 16 height 10
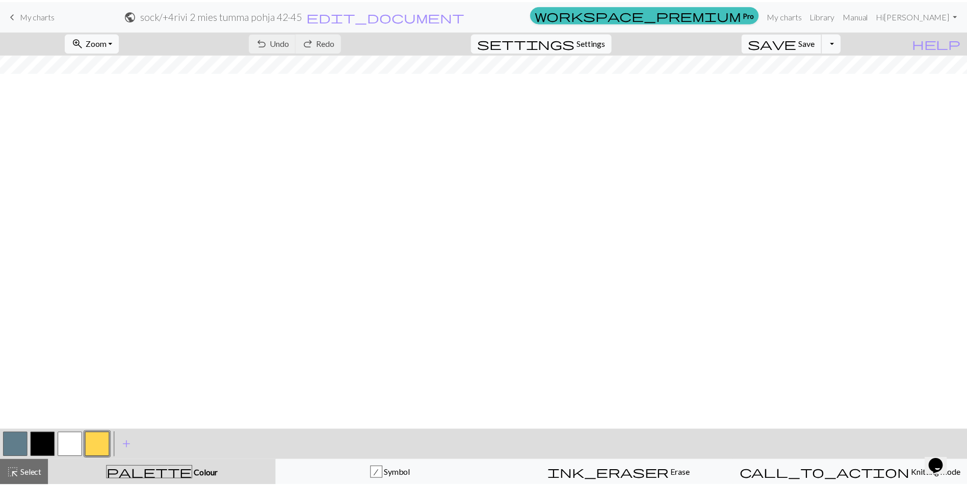
scroll to position [0, 0]
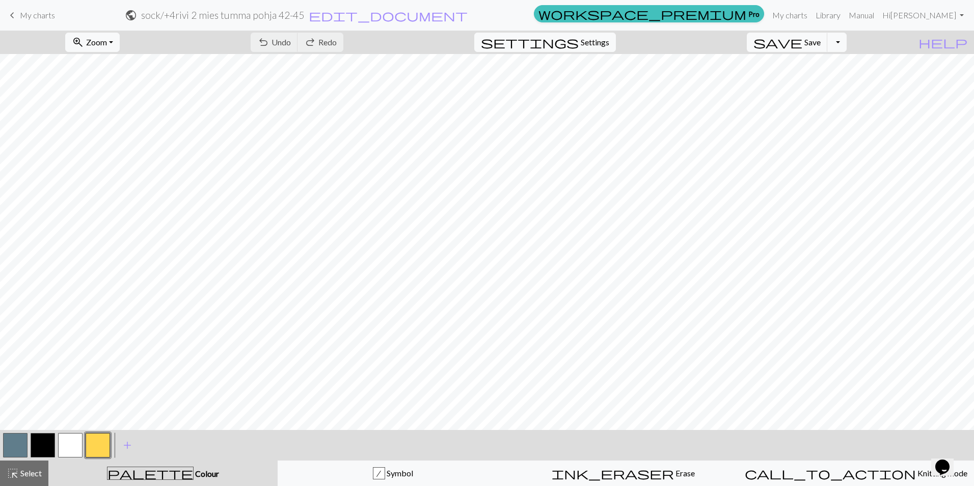
click at [33, 18] on span "My charts" at bounding box center [37, 15] width 35 height 10
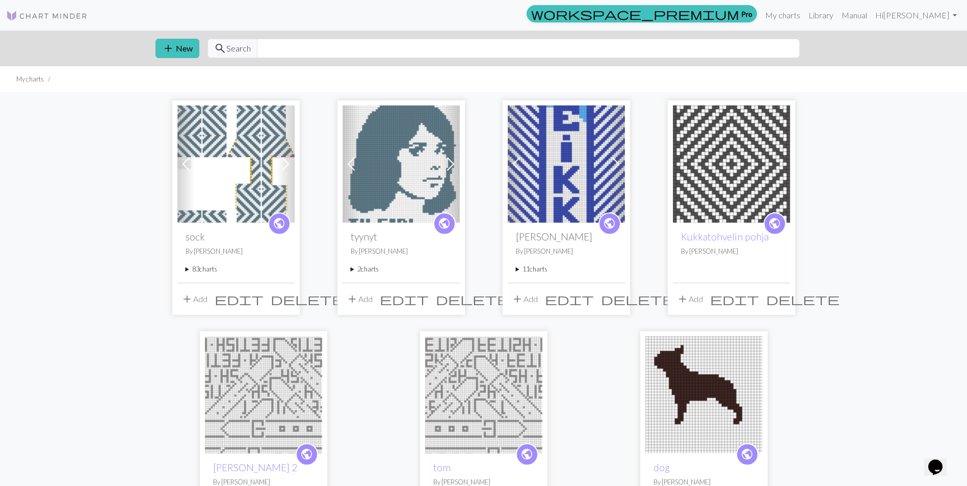
click at [198, 271] on summary "83 charts" at bounding box center [235, 269] width 101 height 10
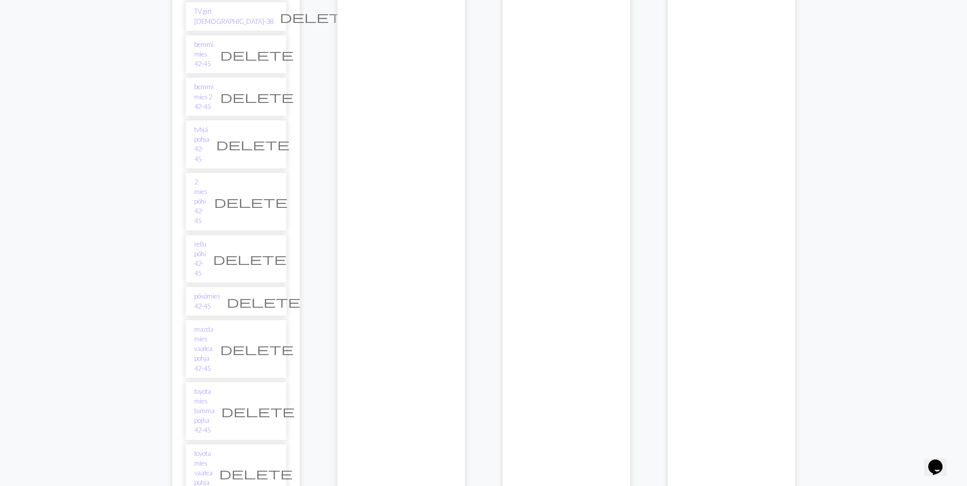
scroll to position [2727, 0]
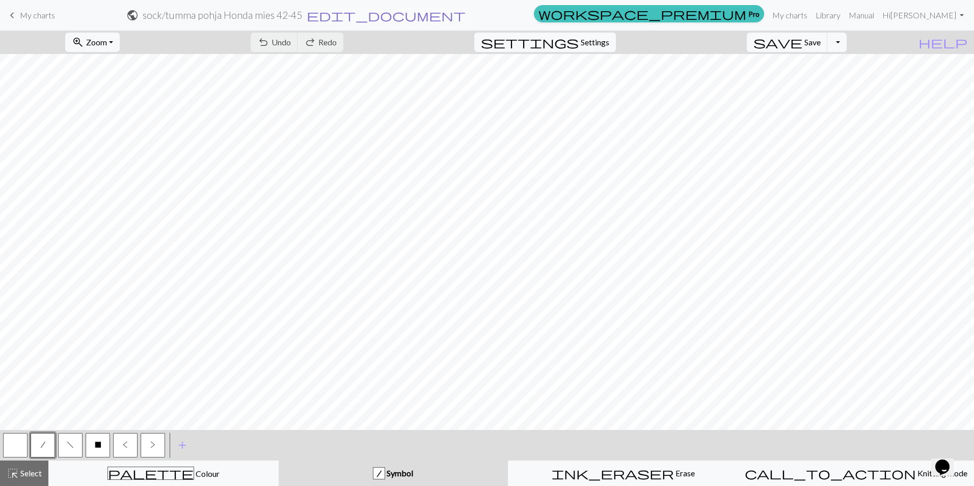
click at [466, 17] on span "edit_document" at bounding box center [386, 15] width 159 height 14
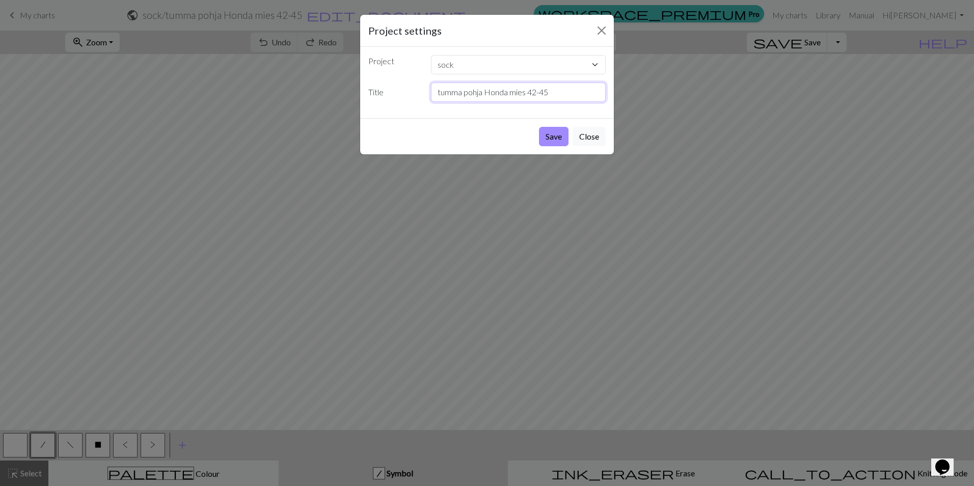
click at [484, 93] on input "tumma pohja Honda mies 42-45" at bounding box center [518, 92] width 175 height 19
type input "tumma pohja+4Honda mies 42-45"
drag, startPoint x: 556, startPoint y: 136, endPoint x: 554, endPoint y: 130, distance: 6.0
click at [557, 136] on button "Save" at bounding box center [554, 136] width 30 height 19
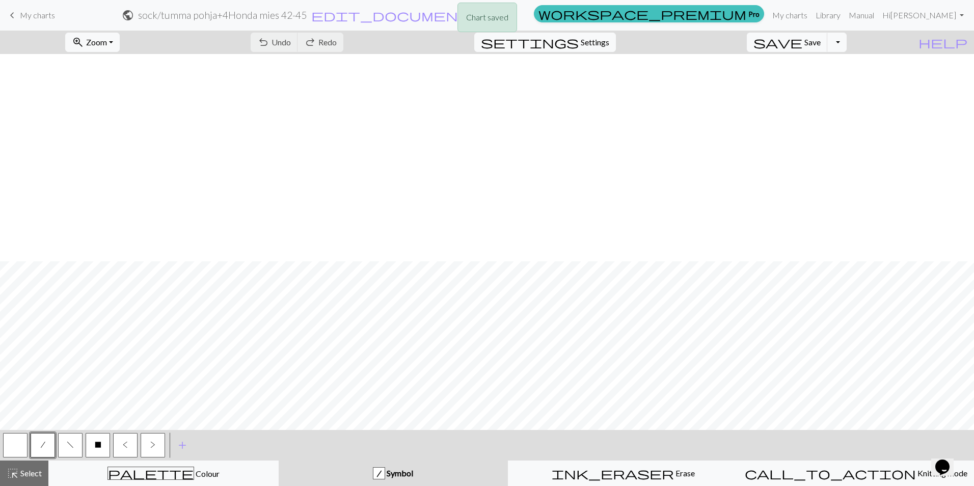
scroll to position [1074, 0]
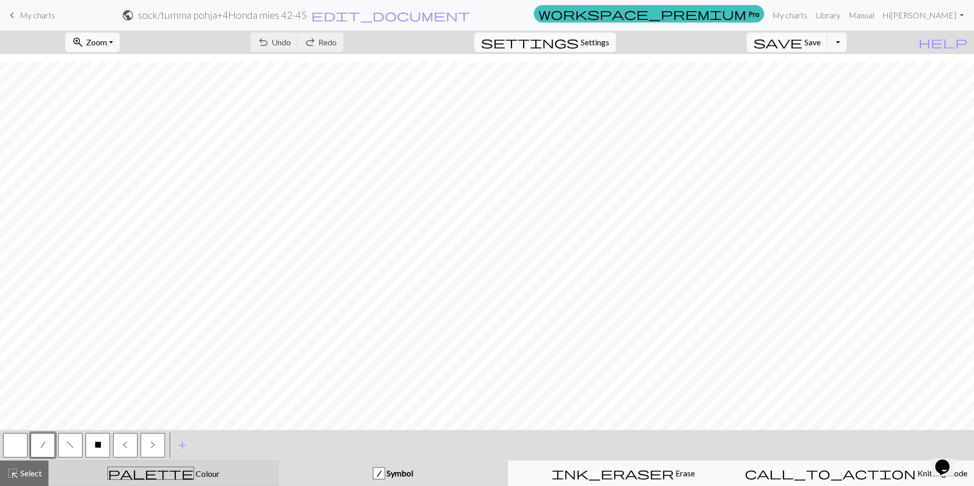
click at [122, 472] on div "palette Colour Colour" at bounding box center [163, 473] width 217 height 13
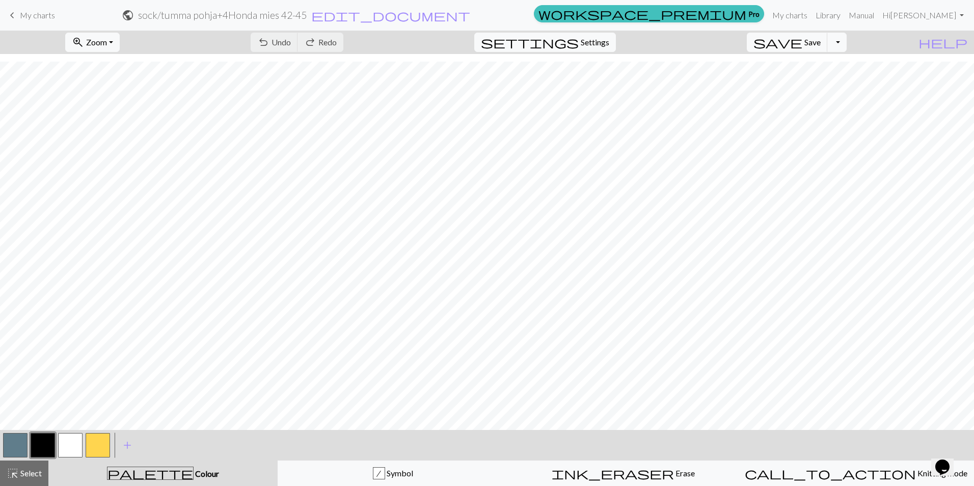
click at [20, 447] on button "button" at bounding box center [15, 445] width 24 height 24
drag, startPoint x: 62, startPoint y: 444, endPoint x: 82, endPoint y: 436, distance: 22.1
click at [62, 444] on button "button" at bounding box center [70, 445] width 24 height 24
click at [803, 39] on span "save" at bounding box center [778, 42] width 49 height 14
click at [107, 44] on span "Zoom" at bounding box center [96, 42] width 21 height 10
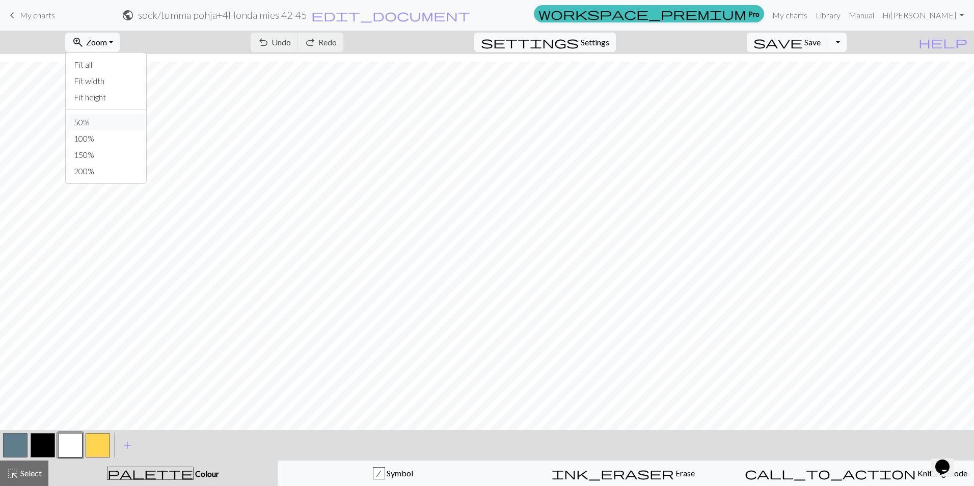
click at [106, 118] on button "50%" at bounding box center [106, 122] width 81 height 16
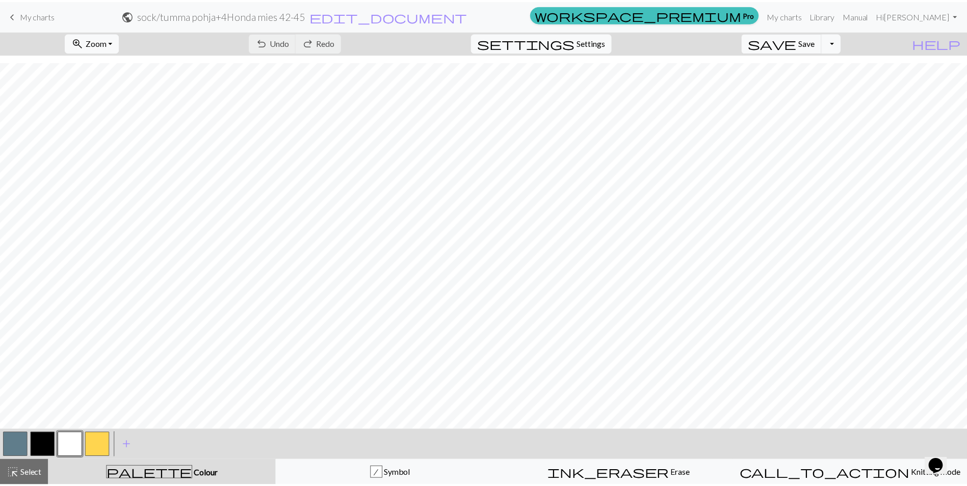
scroll to position [365, 0]
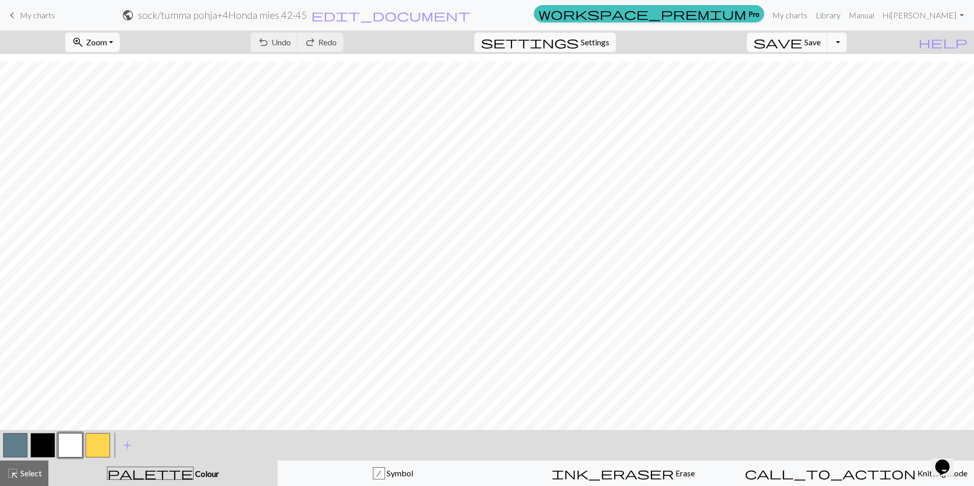
click at [30, 17] on span "My charts" at bounding box center [37, 15] width 35 height 10
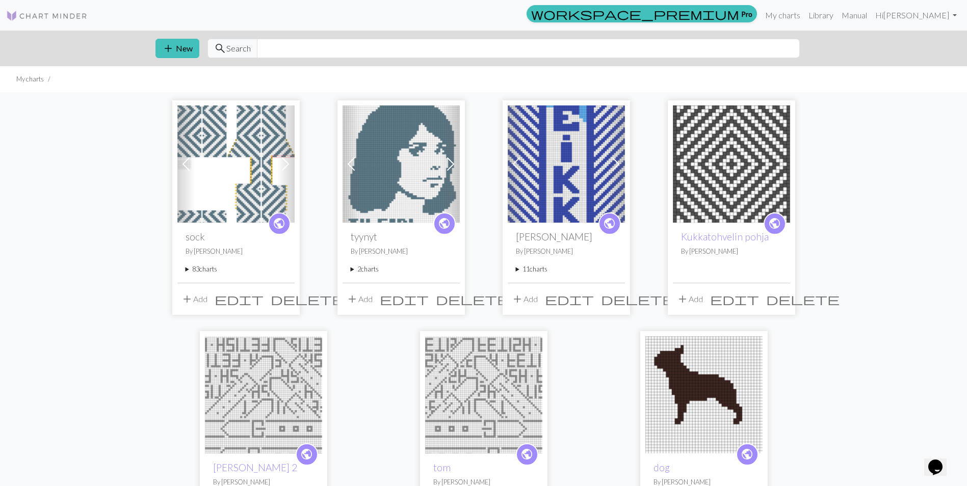
click at [204, 268] on summary "83 charts" at bounding box center [235, 269] width 101 height 10
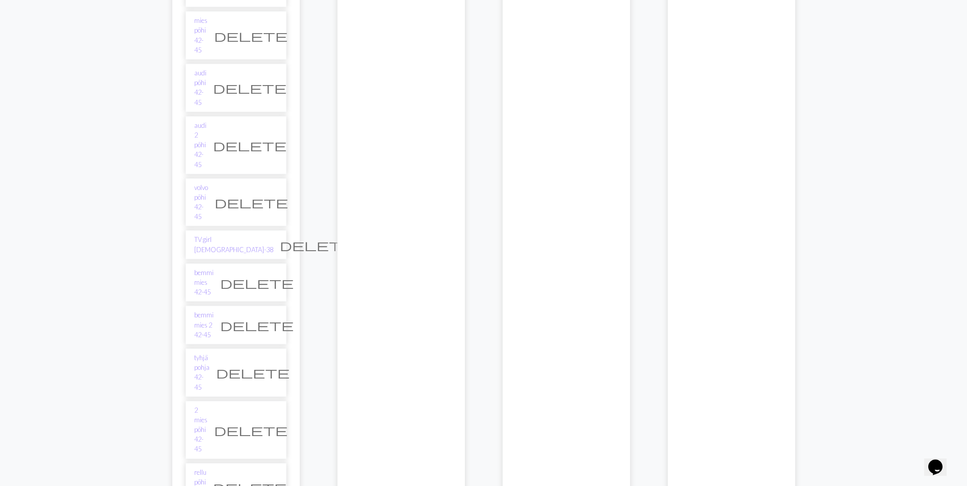
scroll to position [2599, 0]
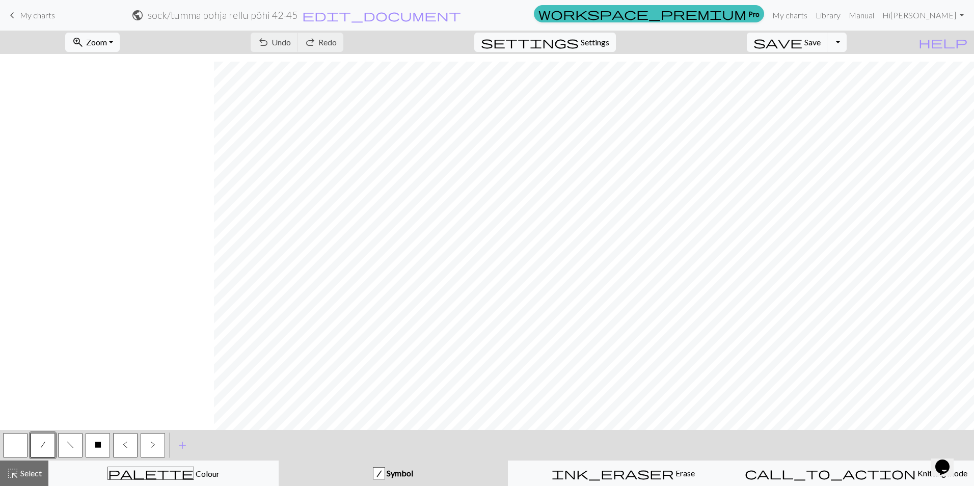
scroll to position [1033, 214]
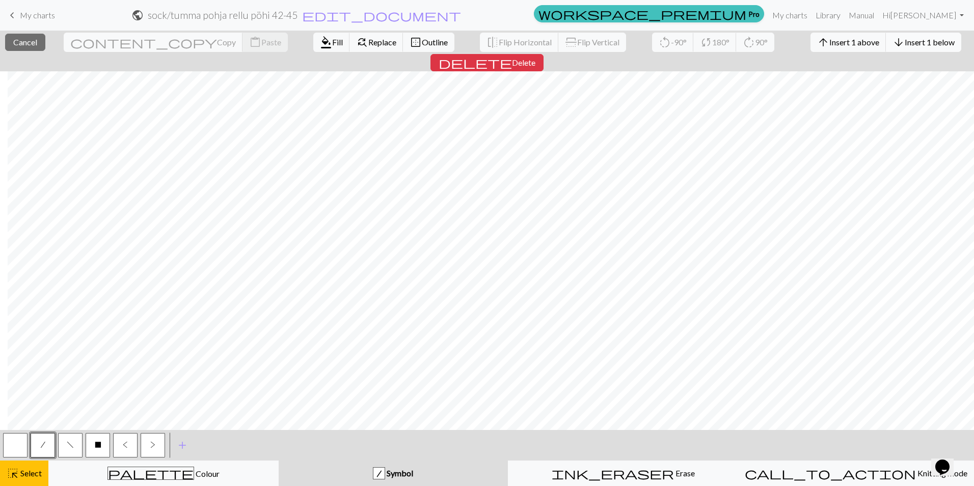
click at [905, 41] on span "Insert 1 below" at bounding box center [930, 42] width 50 height 10
click at [886, 36] on button "arrow_downward Insert 1 below" at bounding box center [923, 42] width 75 height 19
click at [905, 42] on span "Insert 1 below" at bounding box center [930, 42] width 50 height 10
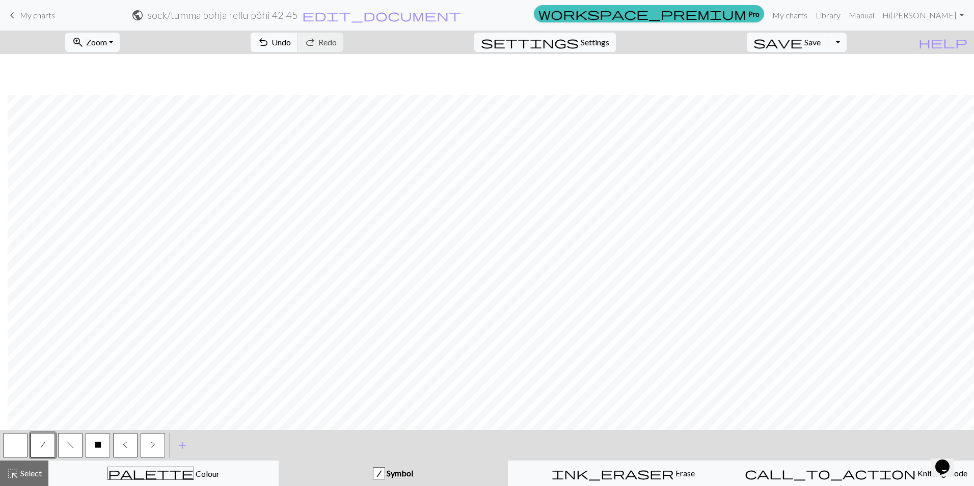
scroll to position [1074, 214]
click at [584, 481] on button "ink_eraser Erase Erase" at bounding box center [623, 473] width 230 height 25
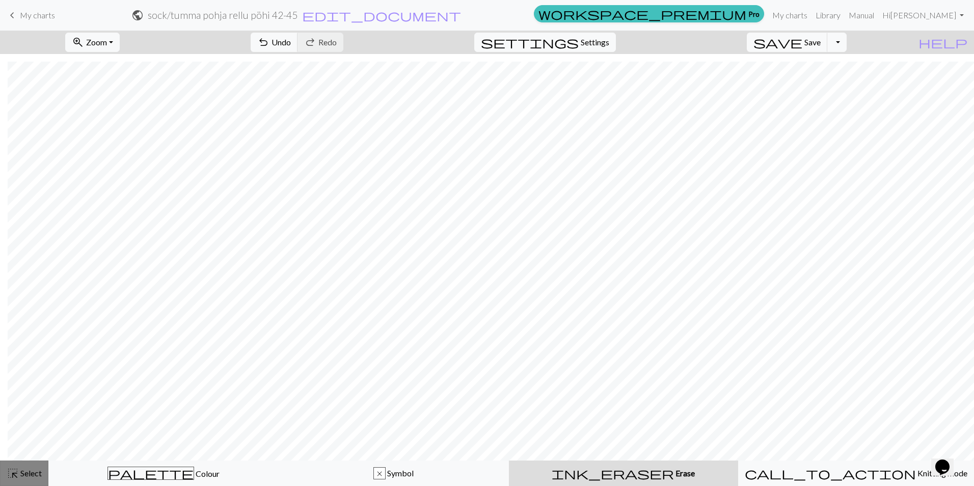
drag, startPoint x: 23, startPoint y: 475, endPoint x: 45, endPoint y: 472, distance: 22.6
click at [23, 475] on span "Select" at bounding box center [30, 473] width 23 height 10
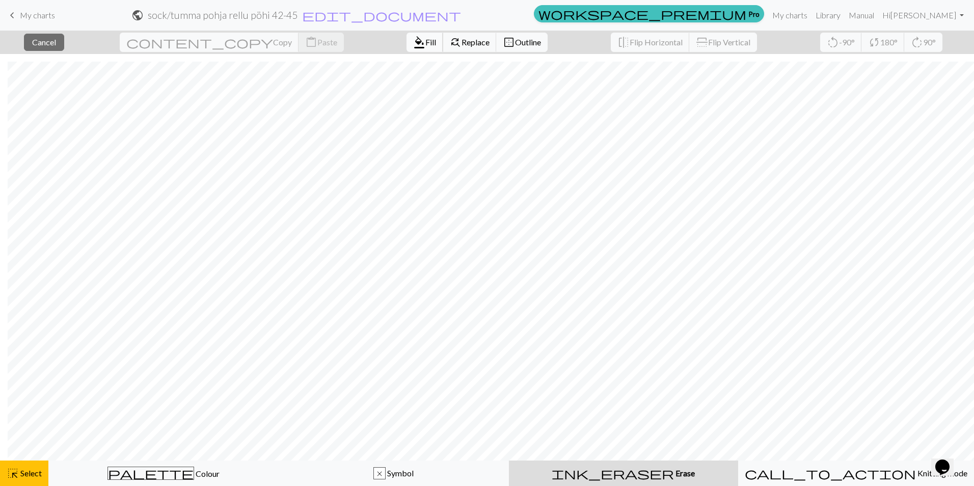
click at [413, 47] on span "format_color_fill" at bounding box center [419, 42] width 12 height 14
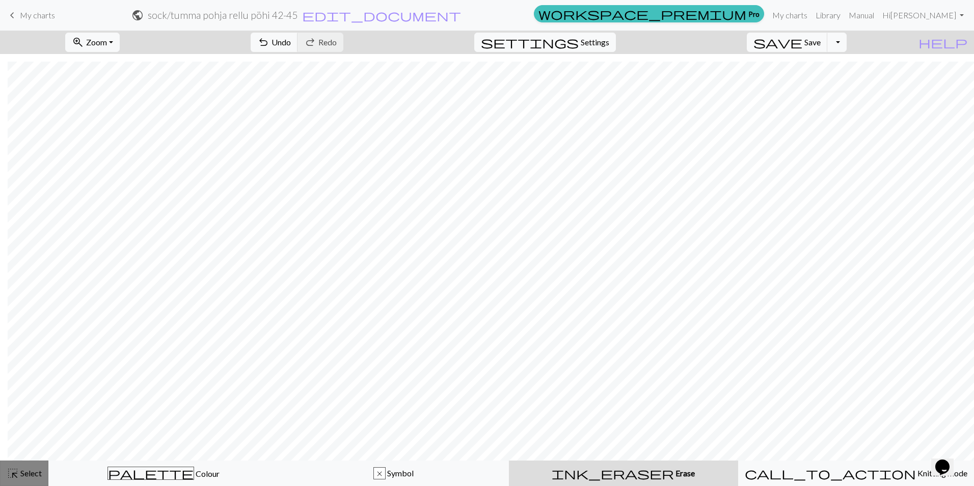
drag, startPoint x: 22, startPoint y: 476, endPoint x: 42, endPoint y: 463, distance: 23.2
click at [22, 475] on span "Select" at bounding box center [30, 473] width 23 height 10
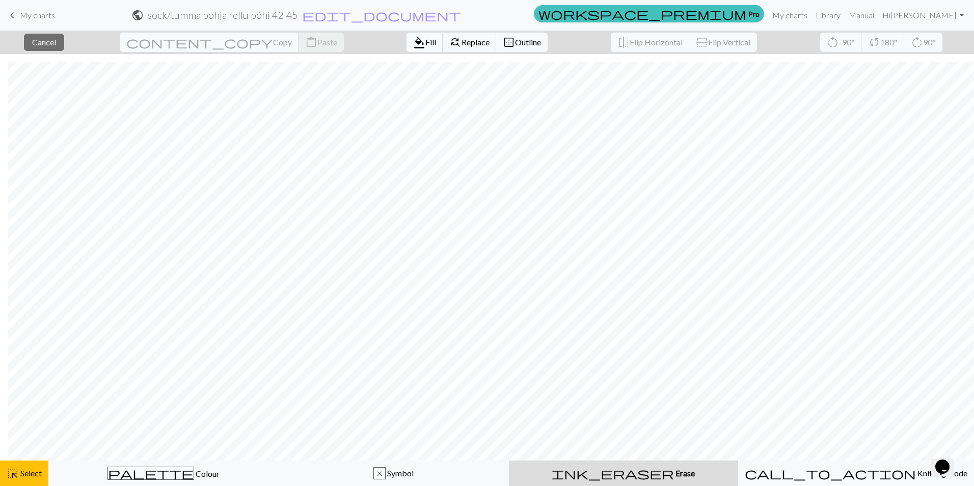
click at [425, 43] on span "Fill" at bounding box center [430, 42] width 11 height 10
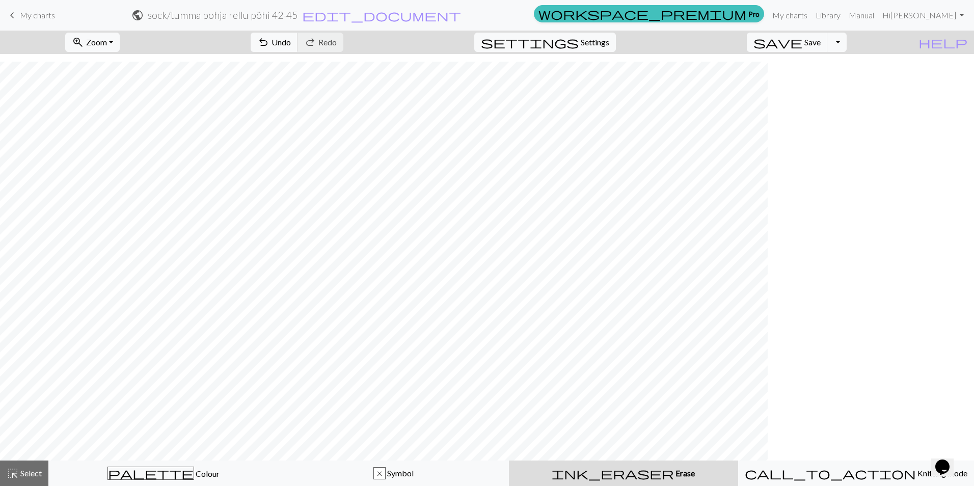
scroll to position [1043, 0]
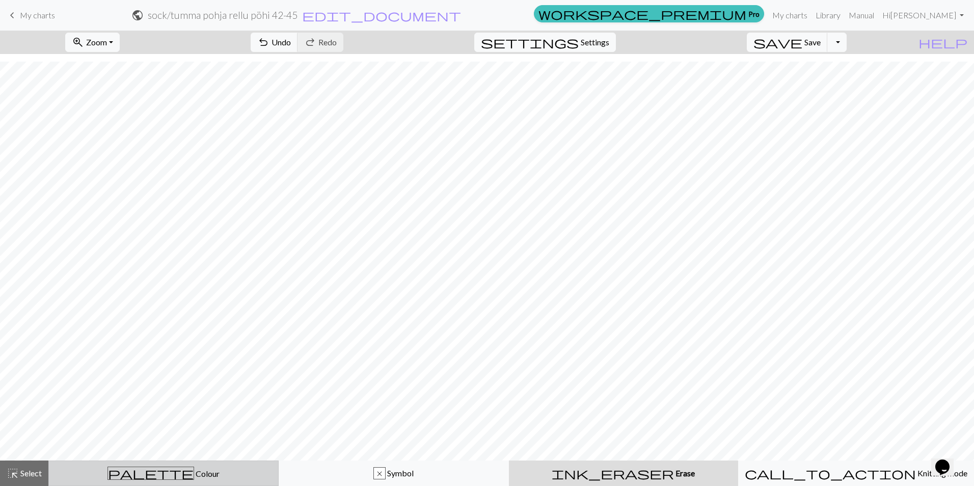
drag, startPoint x: 206, startPoint y: 479, endPoint x: 211, endPoint y: 477, distance: 5.5
click at [206, 479] on div "palette Colour Colour" at bounding box center [163, 473] width 217 height 13
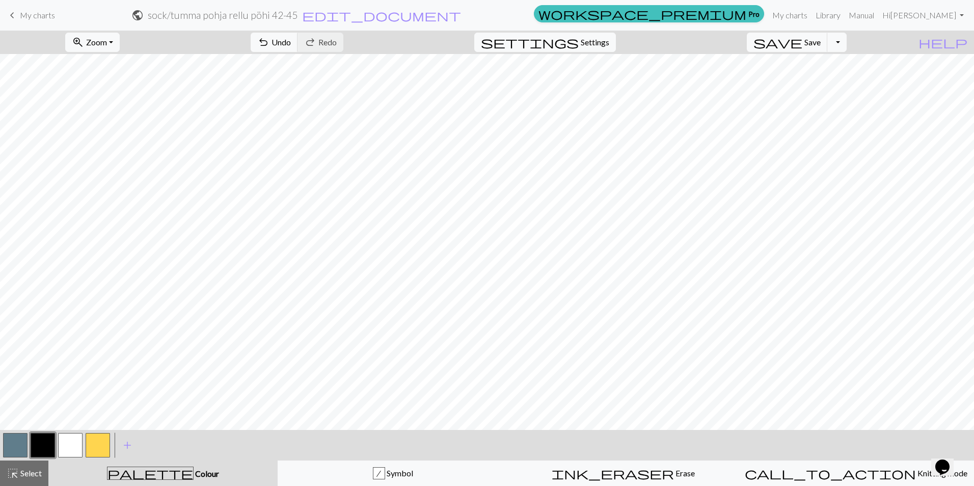
click at [76, 445] on button "button" at bounding box center [70, 445] width 24 height 24
click at [11, 445] on button "button" at bounding box center [15, 445] width 24 height 24
drag, startPoint x: 54, startPoint y: 444, endPoint x: 90, endPoint y: 429, distance: 38.8
click at [54, 444] on button "button" at bounding box center [43, 445] width 24 height 24
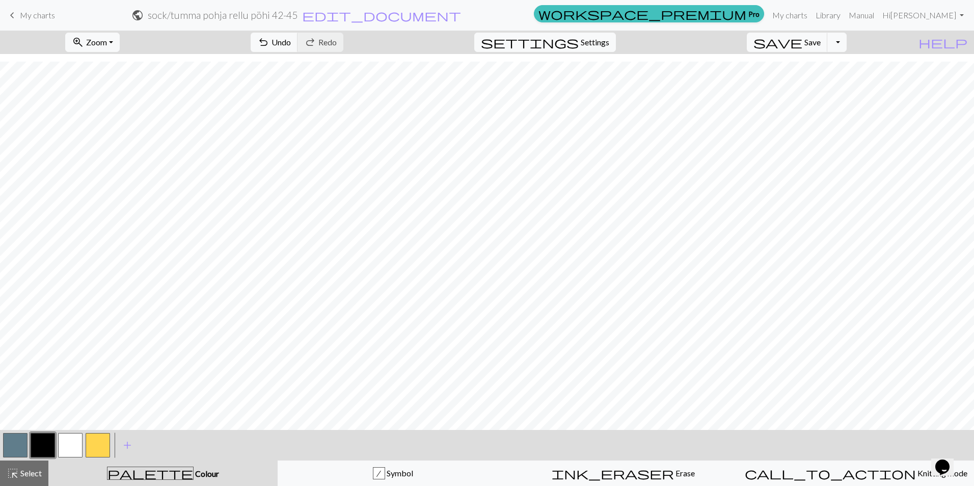
click at [71, 443] on button "button" at bounding box center [70, 445] width 24 height 24
drag, startPoint x: 824, startPoint y: 42, endPoint x: 815, endPoint y: 51, distance: 13.0
click at [821, 43] on span "Save" at bounding box center [813, 42] width 16 height 10
click at [461, 13] on span "edit_document" at bounding box center [381, 15] width 159 height 14
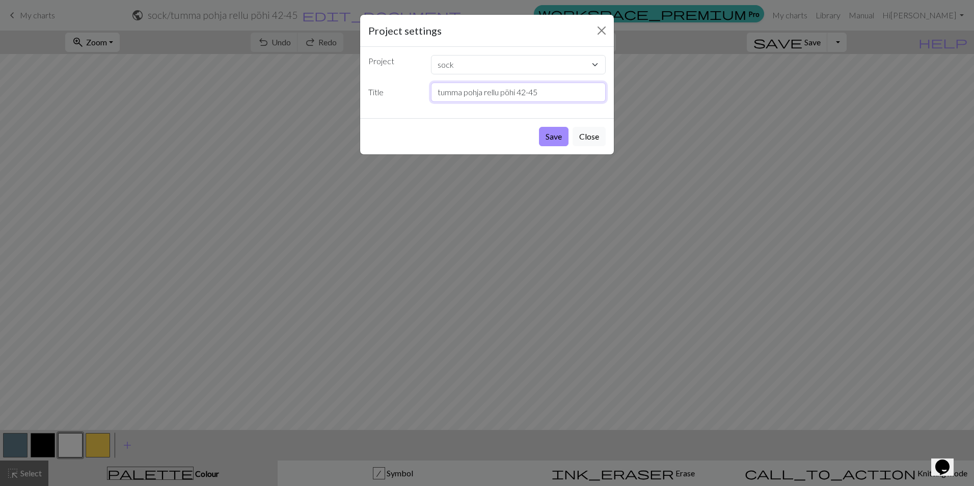
click at [482, 94] on input "tumma pohja rellu pöhi 42-45" at bounding box center [518, 92] width 175 height 19
type input "tumma pohja +4 rellu pöhi 42-45"
click at [546, 130] on button "Save" at bounding box center [554, 136] width 30 height 19
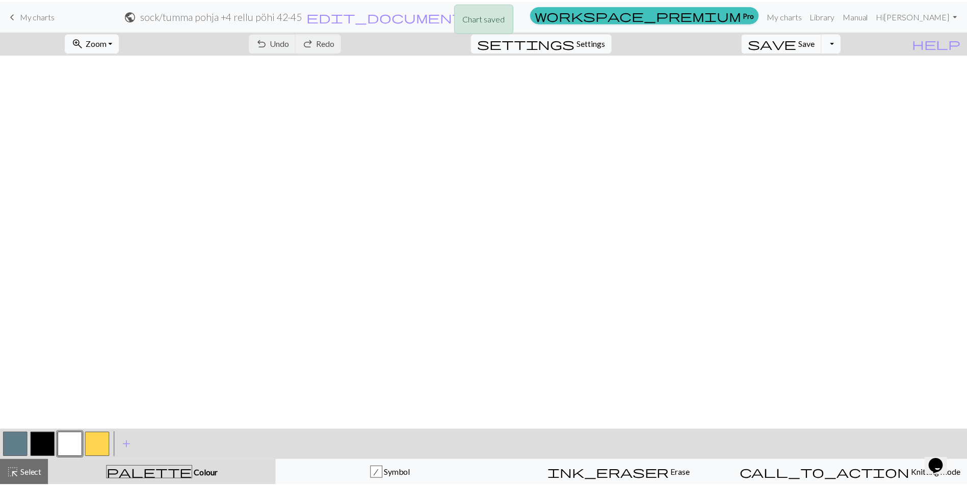
scroll to position [1074, 0]
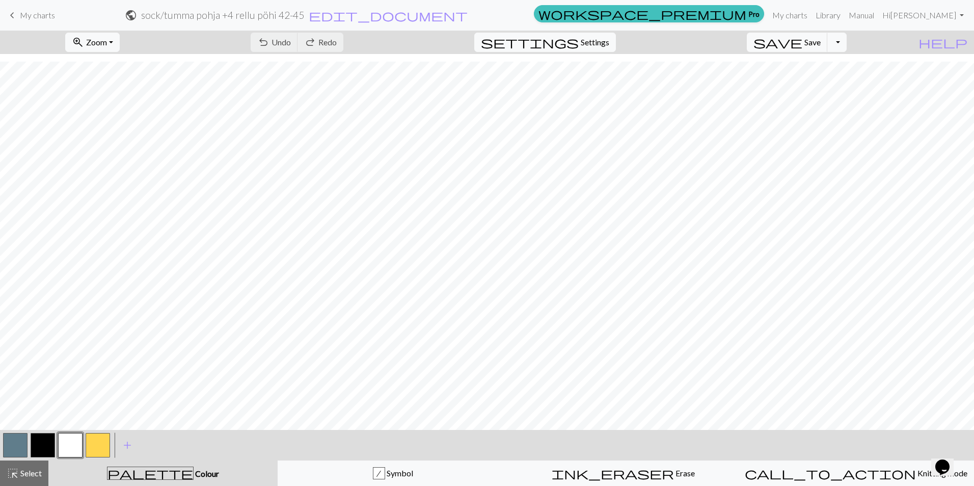
click at [22, 13] on span "My charts" at bounding box center [37, 15] width 35 height 10
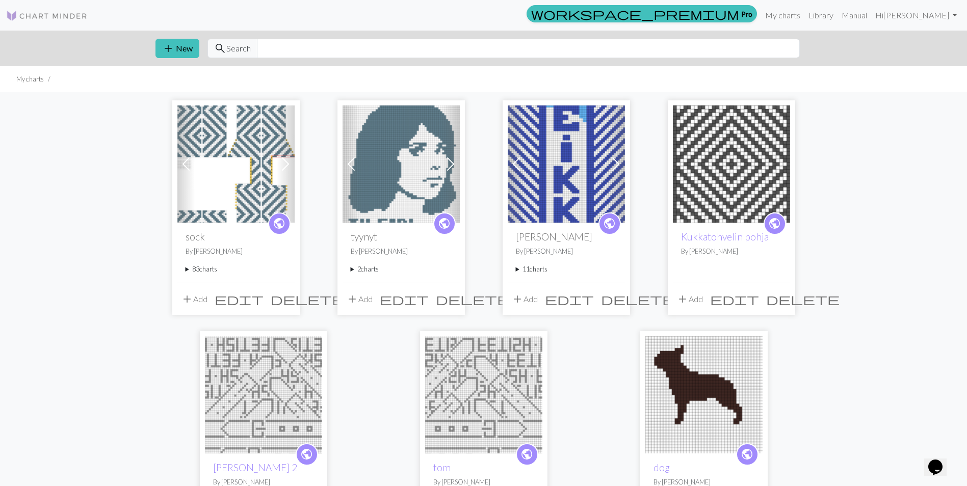
click at [202, 269] on summary "83 charts" at bounding box center [235, 269] width 101 height 10
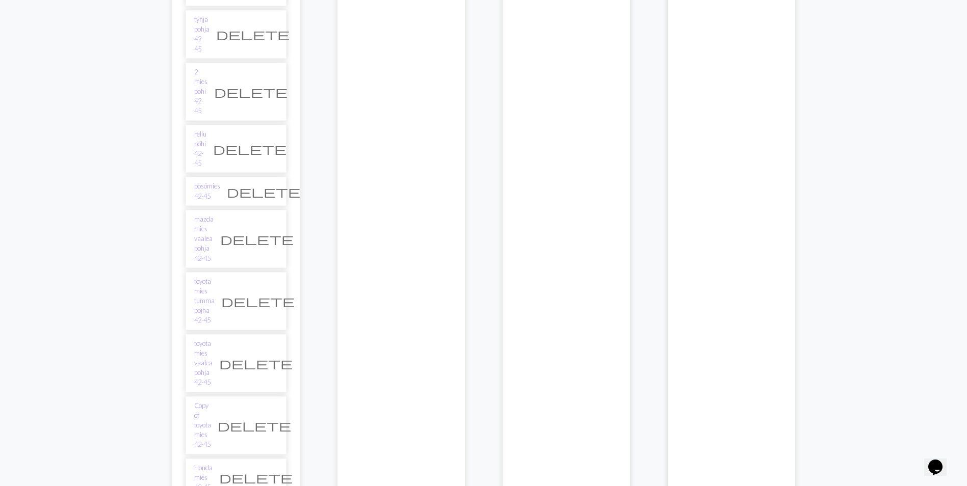
scroll to position [2737, 0]
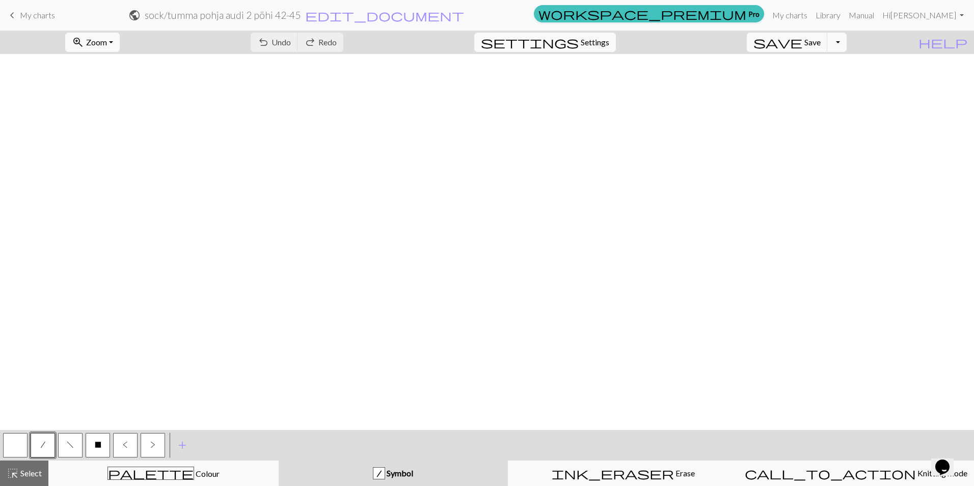
scroll to position [1033, 0]
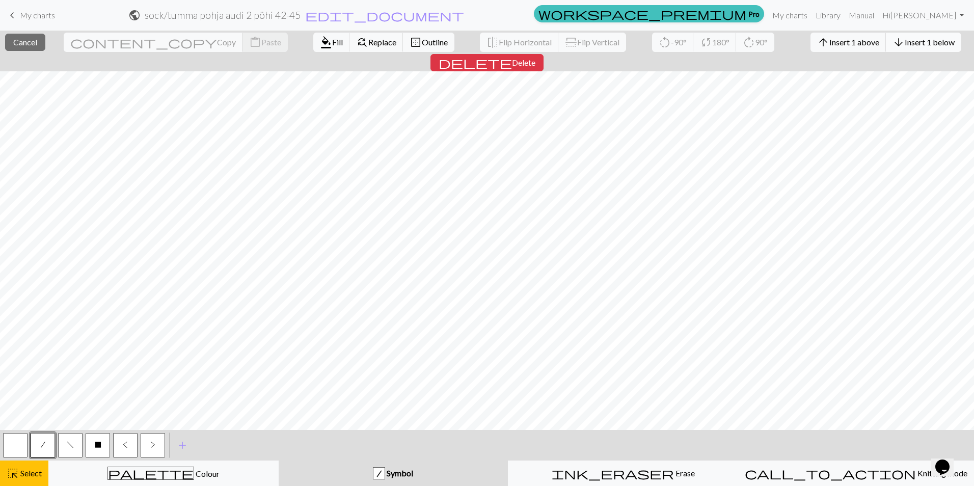
click at [905, 42] on span "Insert 1 below" at bounding box center [930, 42] width 50 height 10
click at [905, 40] on span "Insert 1 below" at bounding box center [930, 42] width 50 height 10
click at [905, 46] on span "Insert 1 below" at bounding box center [930, 42] width 50 height 10
click at [886, 49] on button "arrow_downward Insert 1 below" at bounding box center [923, 42] width 75 height 19
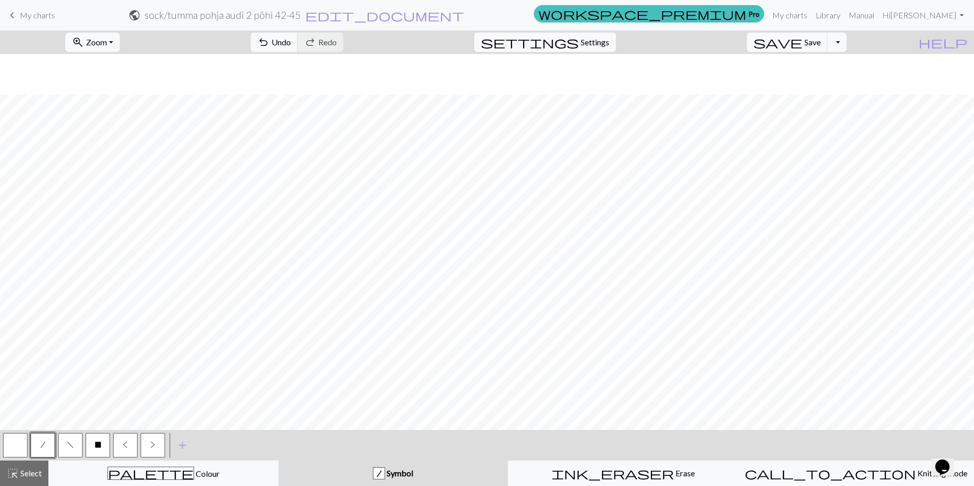
scroll to position [1074, 0]
click at [38, 473] on span "Select" at bounding box center [30, 473] width 23 height 10
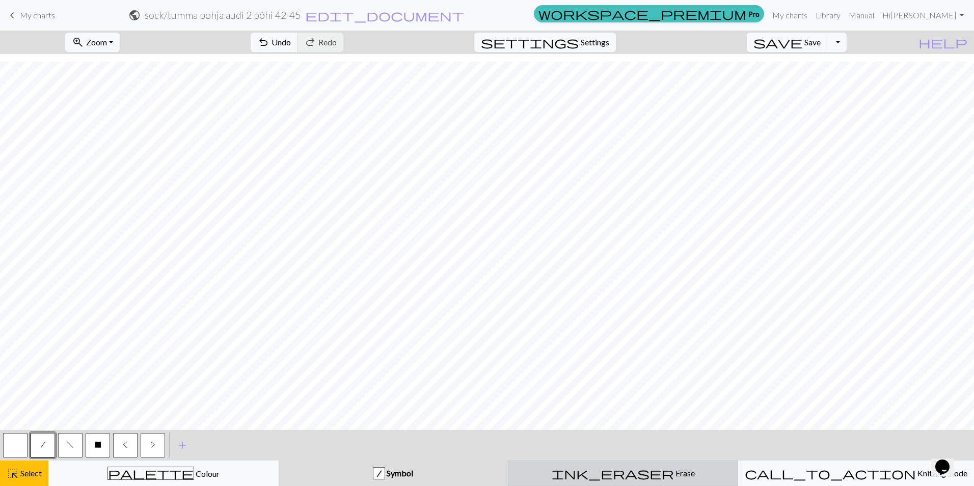
drag, startPoint x: 673, startPoint y: 476, endPoint x: 668, endPoint y: 473, distance: 5.5
click at [673, 476] on div "ink_eraser Erase Erase" at bounding box center [623, 473] width 217 height 12
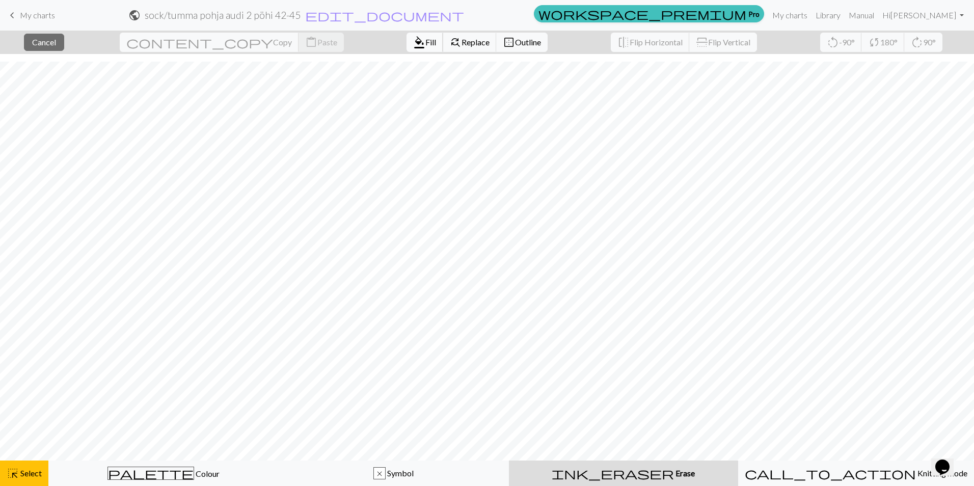
click at [425, 46] on span "Fill" at bounding box center [430, 42] width 11 height 10
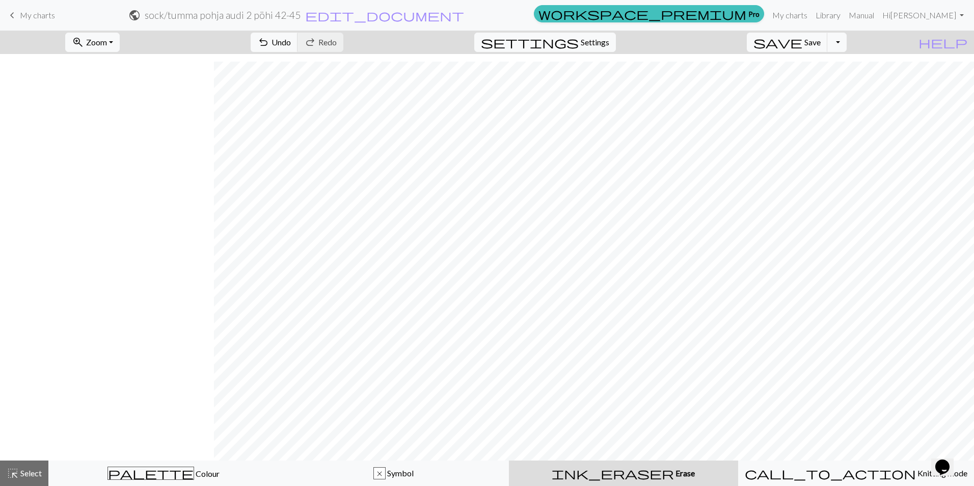
scroll to position [1043, 214]
click at [22, 474] on span "Select" at bounding box center [30, 473] width 23 height 10
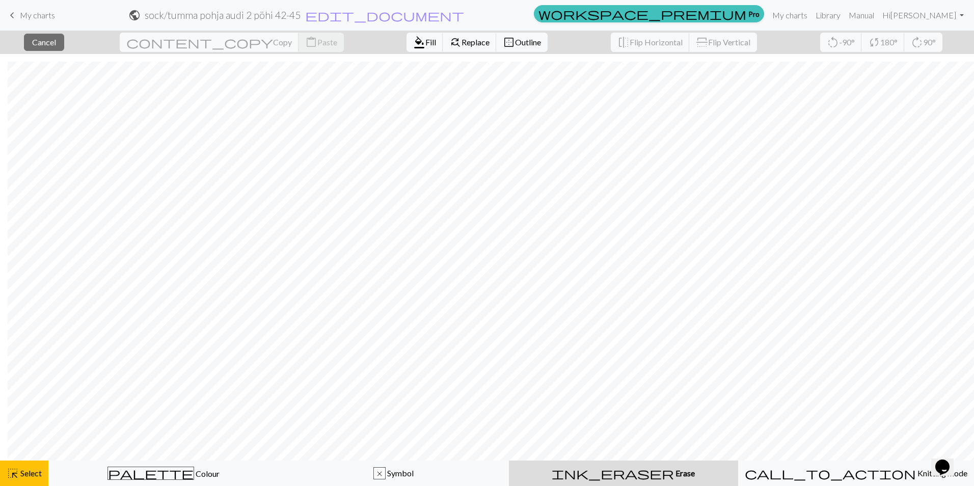
click at [584, 474] on div "ink_eraser Erase Erase" at bounding box center [623, 473] width 217 height 12
click at [413, 41] on span "format_color_fill" at bounding box center [419, 42] width 12 height 14
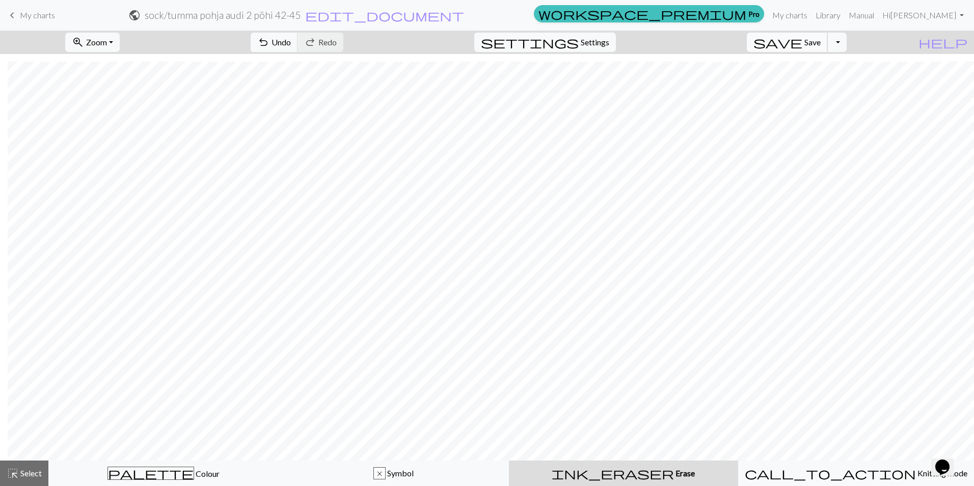
click at [821, 38] on span "Save" at bounding box center [813, 42] width 16 height 10
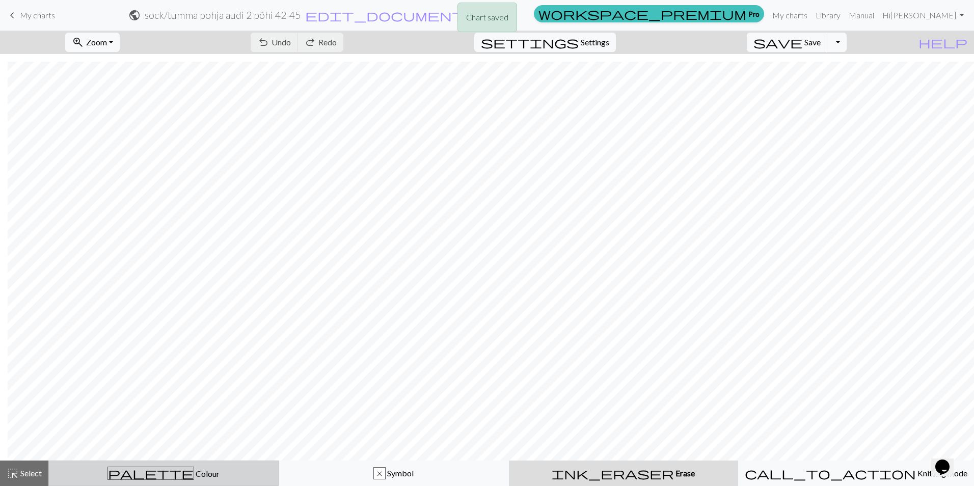
click at [153, 476] on span "palette" at bounding box center [151, 473] width 86 height 14
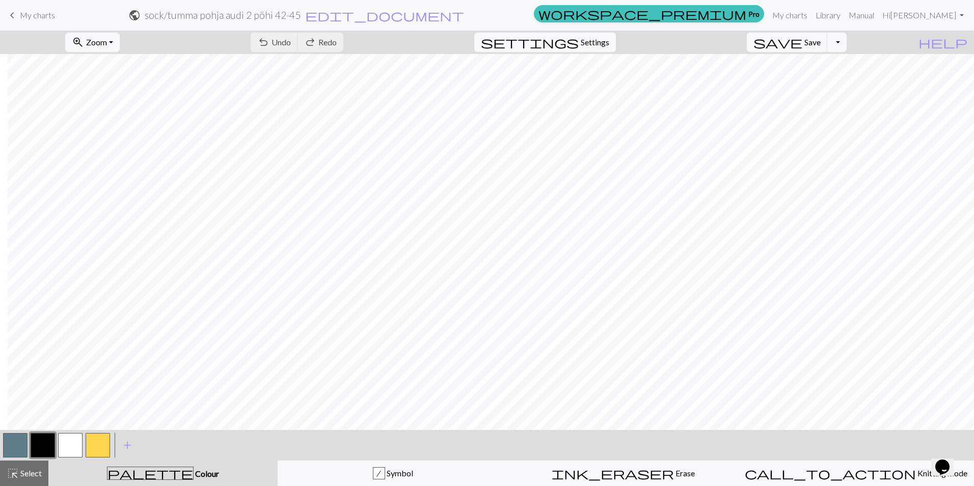
click at [61, 444] on button "button" at bounding box center [70, 445] width 24 height 24
click at [821, 40] on span "Save" at bounding box center [813, 42] width 16 height 10
drag, startPoint x: 11, startPoint y: 445, endPoint x: 155, endPoint y: 425, distance: 146.1
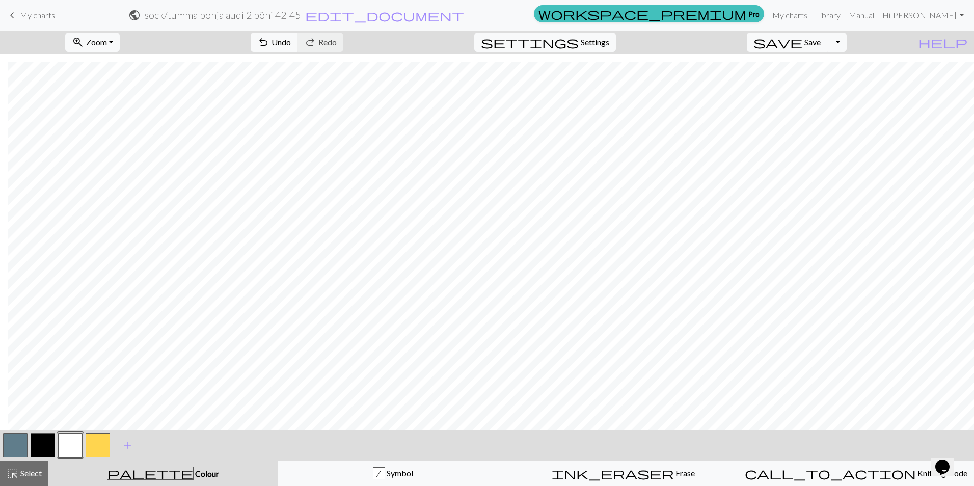
click at [11, 445] on button "button" at bounding box center [15, 445] width 24 height 24
drag, startPoint x: 67, startPoint y: 446, endPoint x: 73, endPoint y: 446, distance: 6.1
click at [67, 446] on button "button" at bounding box center [70, 445] width 24 height 24
click at [6, 446] on button "button" at bounding box center [15, 445] width 24 height 24
click at [74, 438] on button "button" at bounding box center [70, 445] width 24 height 24
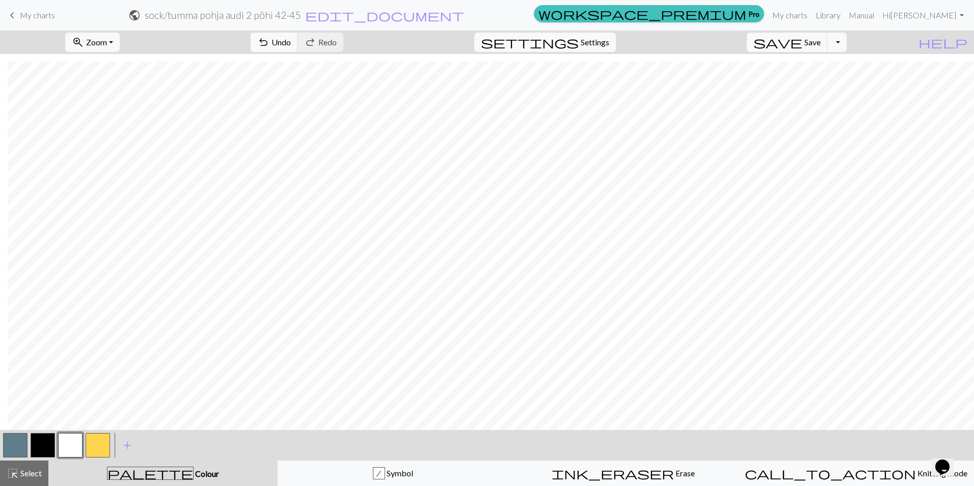
click at [13, 439] on button "button" at bounding box center [15, 445] width 24 height 24
click at [821, 38] on span "Save" at bounding box center [813, 42] width 16 height 10
click at [464, 16] on span "edit_document" at bounding box center [384, 15] width 159 height 14
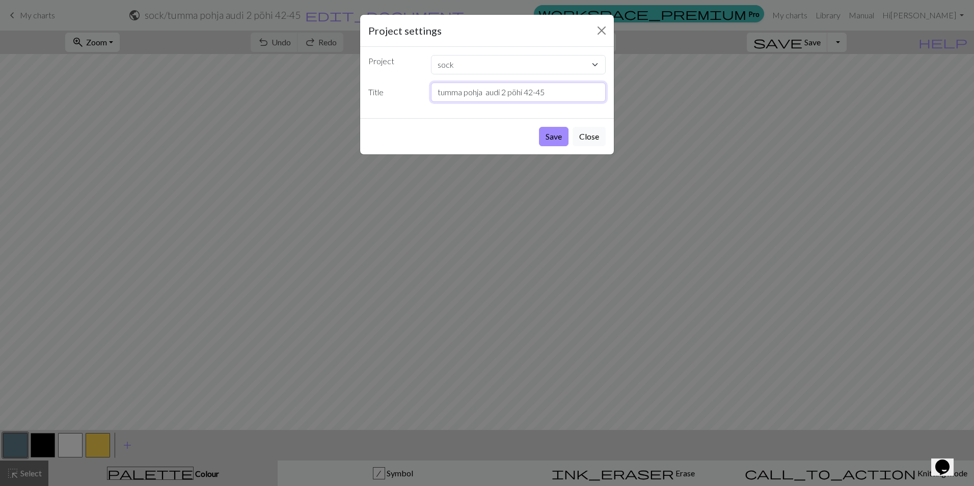
click at [487, 94] on input "tumma pohja audi 2 pöhi 42-45" at bounding box center [518, 92] width 175 height 19
type input "tumma pohja +4 audi 2 pöhi 42-45"
drag, startPoint x: 553, startPoint y: 136, endPoint x: 603, endPoint y: 88, distance: 69.2
click at [553, 136] on button "Save" at bounding box center [554, 136] width 30 height 19
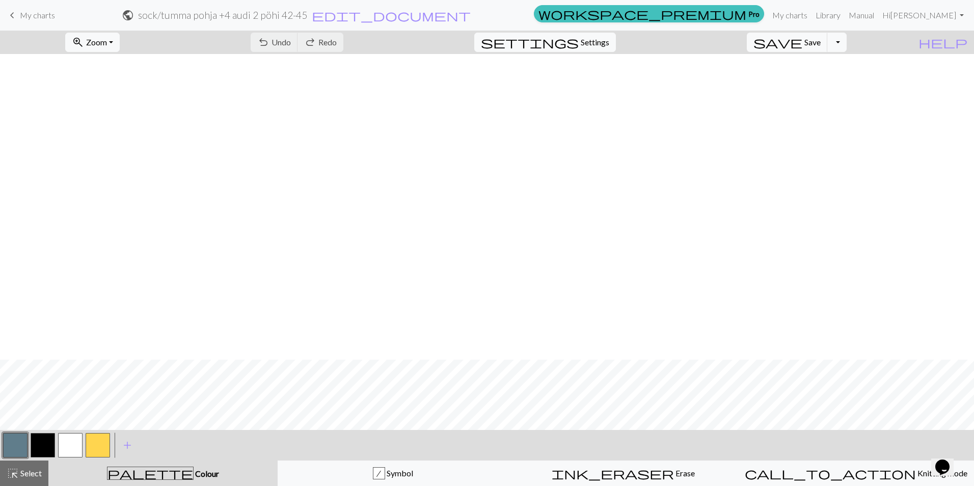
scroll to position [306, 0]
click at [120, 42] on button "zoom_in Zoom Zoom" at bounding box center [92, 42] width 55 height 19
click at [121, 124] on button "50%" at bounding box center [106, 122] width 81 height 16
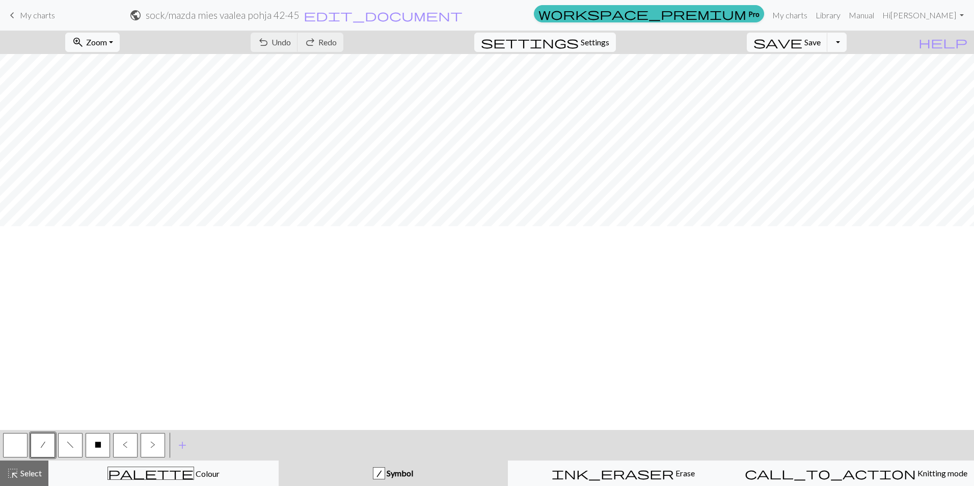
scroll to position [459, 0]
